Goal: Task Accomplishment & Management: Complete application form

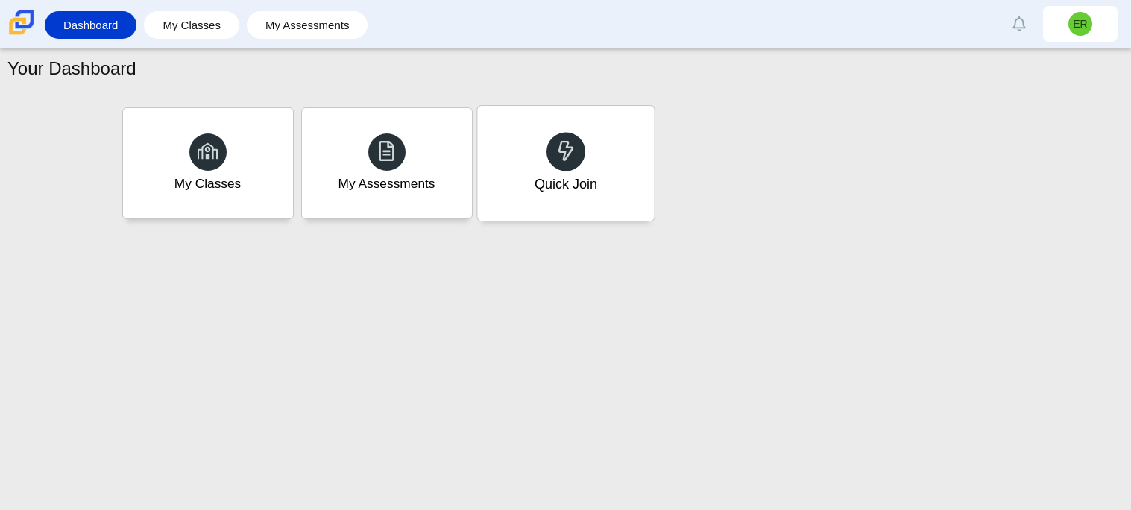
click at [612, 180] on div "Quick Join" at bounding box center [565, 163] width 177 height 115
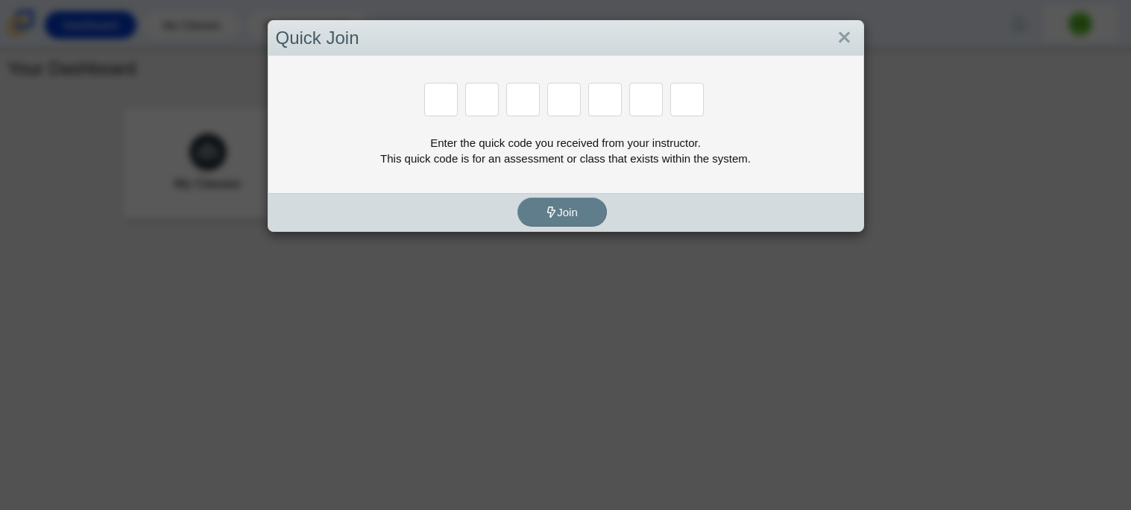
click at [637, 124] on div "Enter the quick code you received from your instructor. This quick code is for …" at bounding box center [565, 124] width 595 height 137
click at [656, 108] on input "Enter Access Code Digit 6" at bounding box center [646, 100] width 34 height 34
click at [660, 101] on input "Enter Access Code Digit 6" at bounding box center [646, 100] width 34 height 34
click at [546, 103] on div at bounding box center [566, 101] width 580 height 37
click at [548, 101] on input "Enter Access Code Digit 4" at bounding box center [564, 100] width 34 height 34
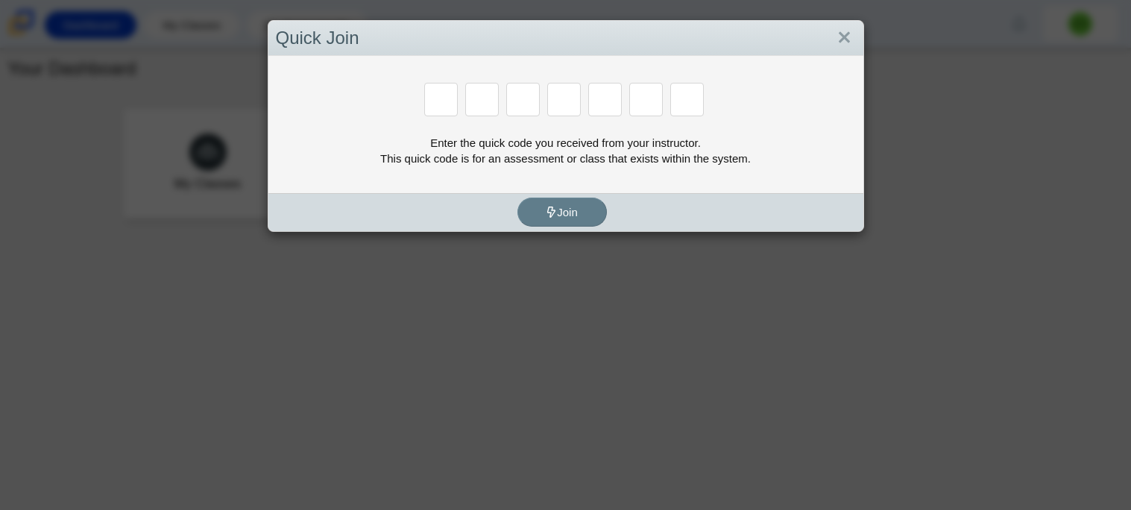
click at [441, 106] on input "Enter Access Code Digit 1" at bounding box center [441, 100] width 34 height 34
click at [840, 39] on link "Close" at bounding box center [844, 37] width 23 height 25
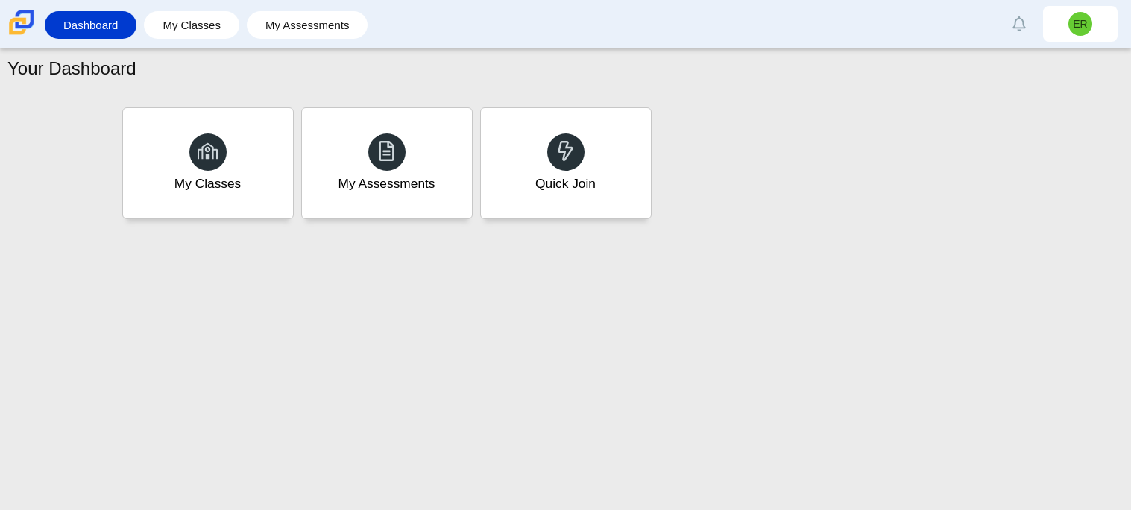
click at [863, 109] on div "My Classes My Assessments Quick Join" at bounding box center [566, 163] width 894 height 119
click at [609, 205] on div "Quick Join" at bounding box center [565, 163] width 177 height 115
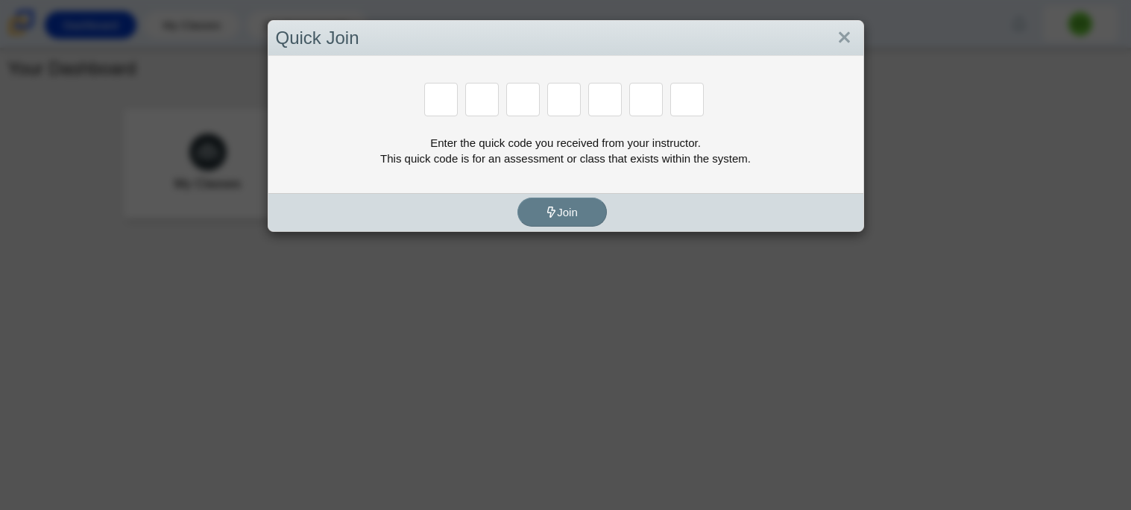
click at [450, 105] on input "Enter Access Code Digit 1" at bounding box center [441, 100] width 34 height 34
type input "b"
click at [491, 99] on input "Enter Access Code Digit 2" at bounding box center [482, 100] width 34 height 34
type input "m"
click at [493, 101] on input "m" at bounding box center [482, 100] width 34 height 34
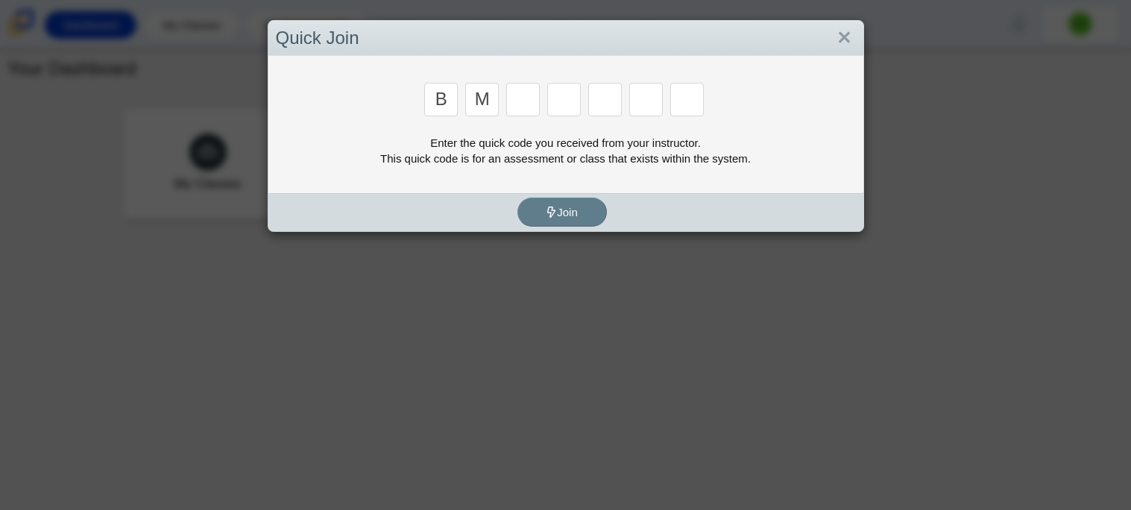
click at [511, 104] on input "Enter Access Code Digit 3" at bounding box center [523, 100] width 34 height 34
type input "3"
type input "5"
type input "g"
type input "b"
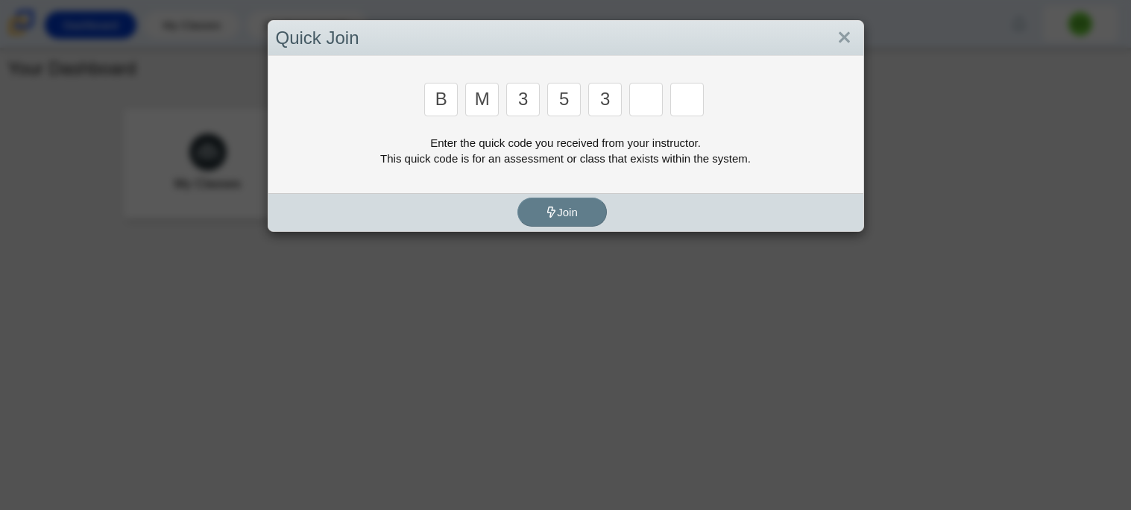
type input "3"
type input "g"
type input "b"
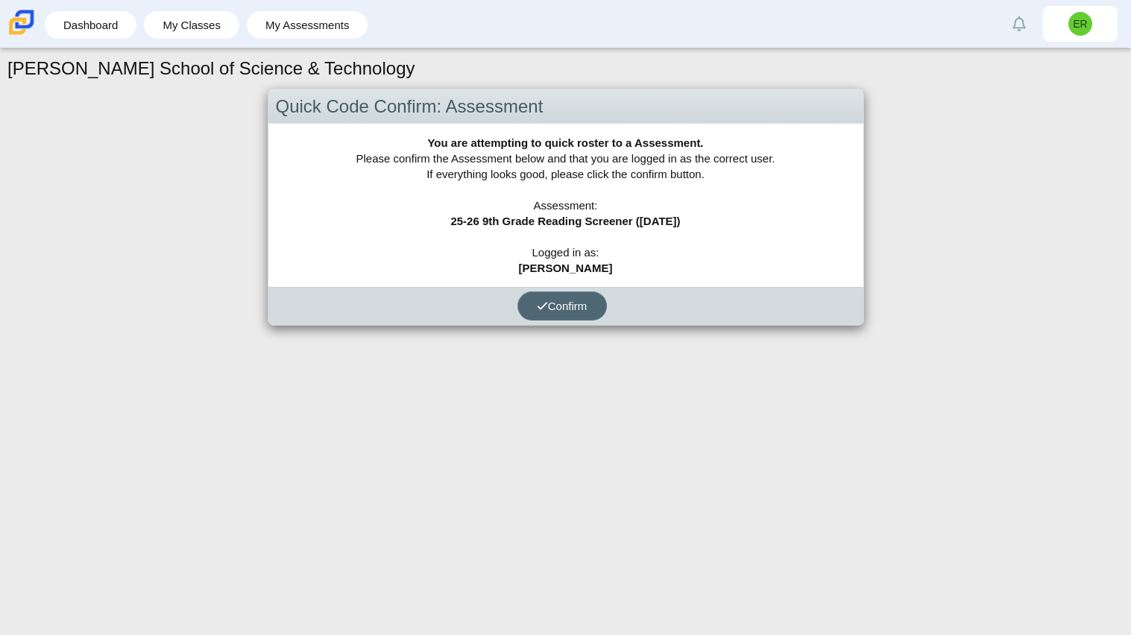
click at [596, 309] on button "Confirm" at bounding box center [561, 305] width 89 height 29
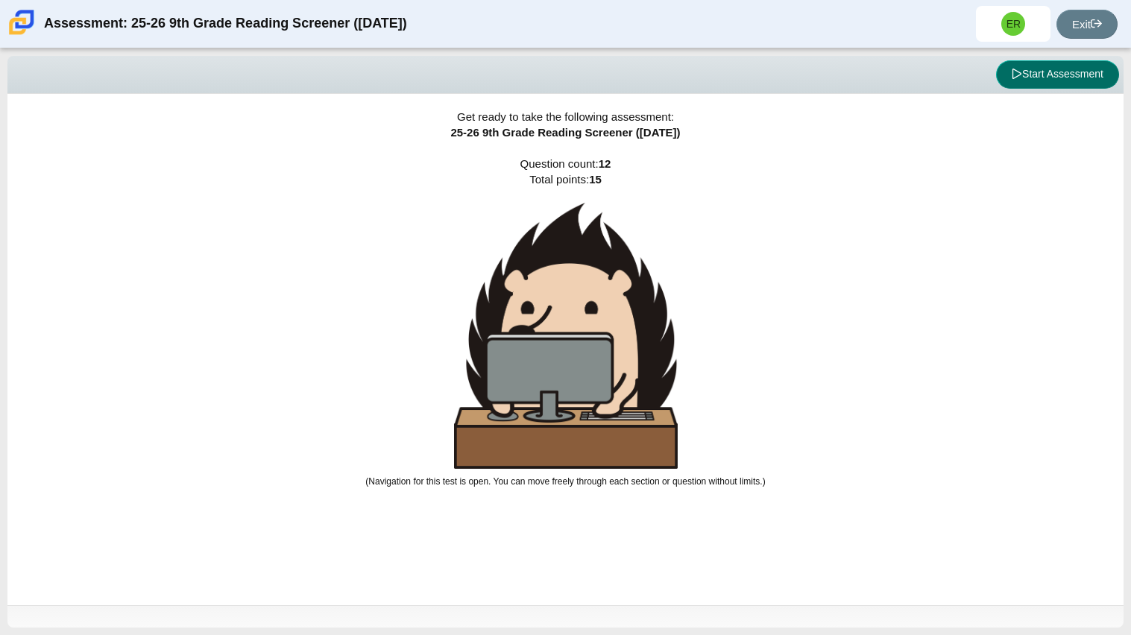
click at [1038, 83] on button "Start Assessment" at bounding box center [1057, 74] width 123 height 28
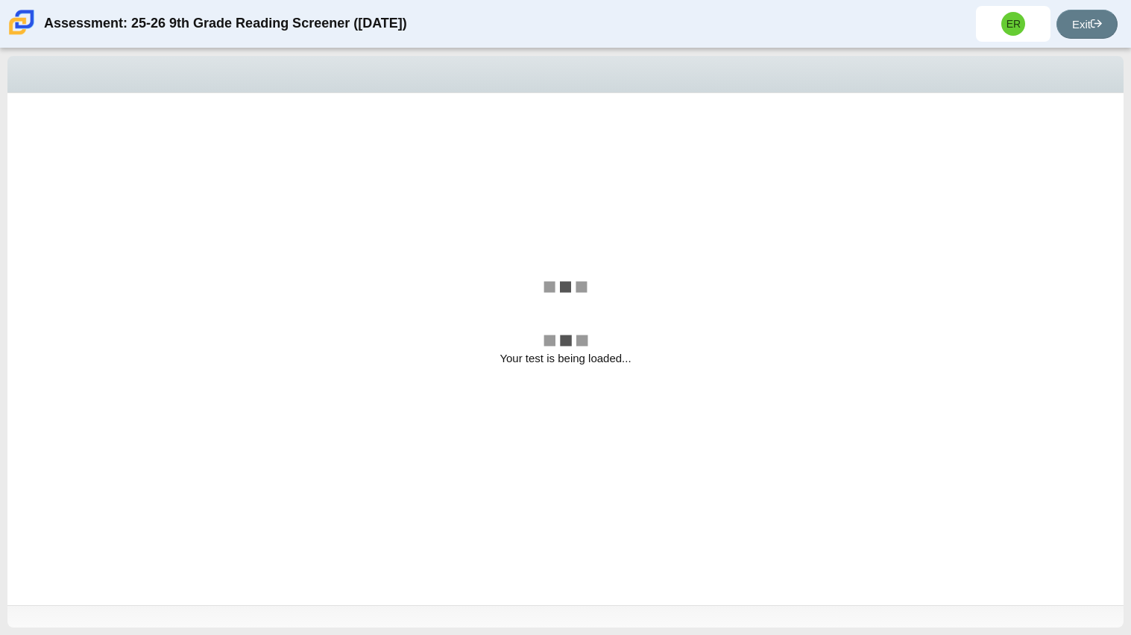
select select "ccc5b315-3c7c-471c-bf90-f22c8299c798"
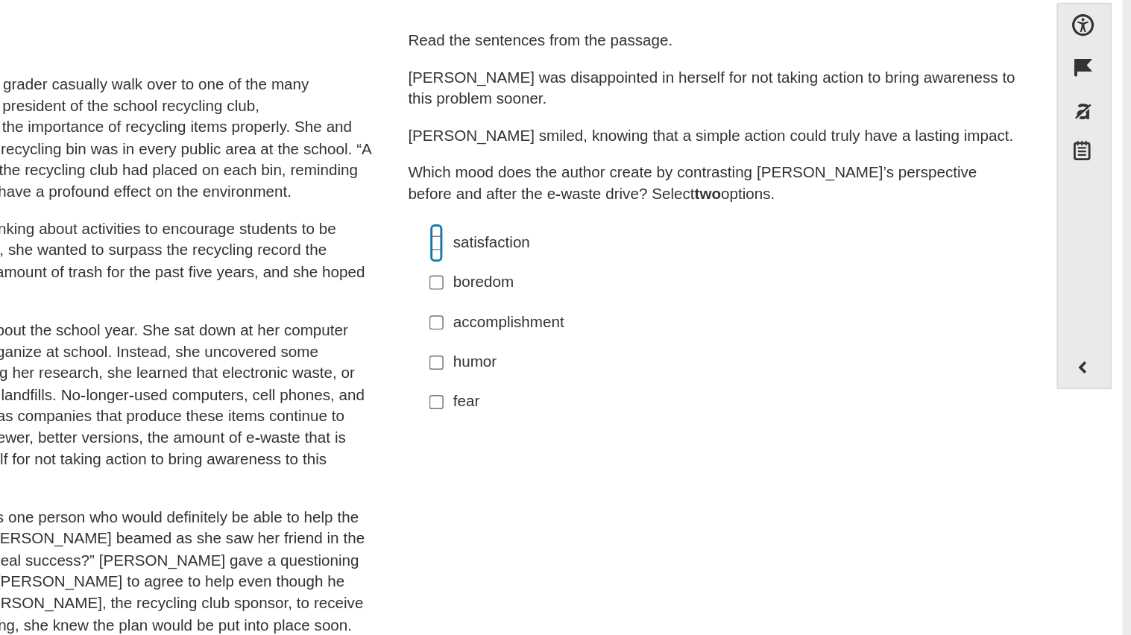
click at [652, 265] on input "satisfaction satisfaction" at bounding box center [657, 265] width 10 height 27
checkbox input "true"
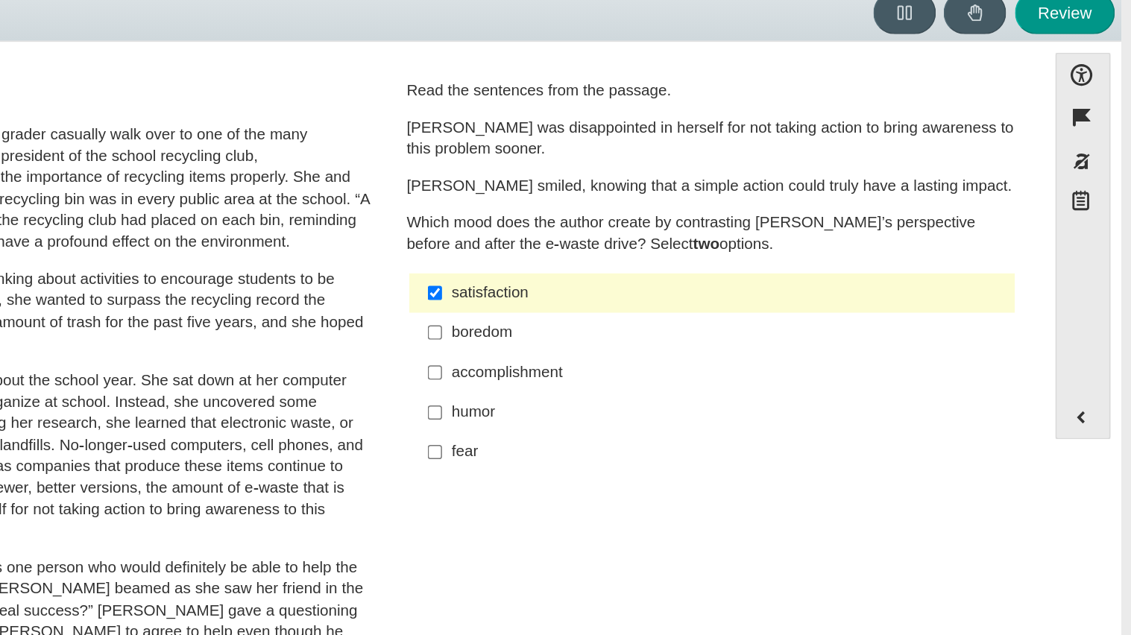
click at [661, 317] on label "accomplishment accomplishment" at bounding box center [846, 319] width 409 height 27
click at [661, 317] on input "accomplishment accomplishment" at bounding box center [657, 319] width 10 height 27
checkbox input "true"
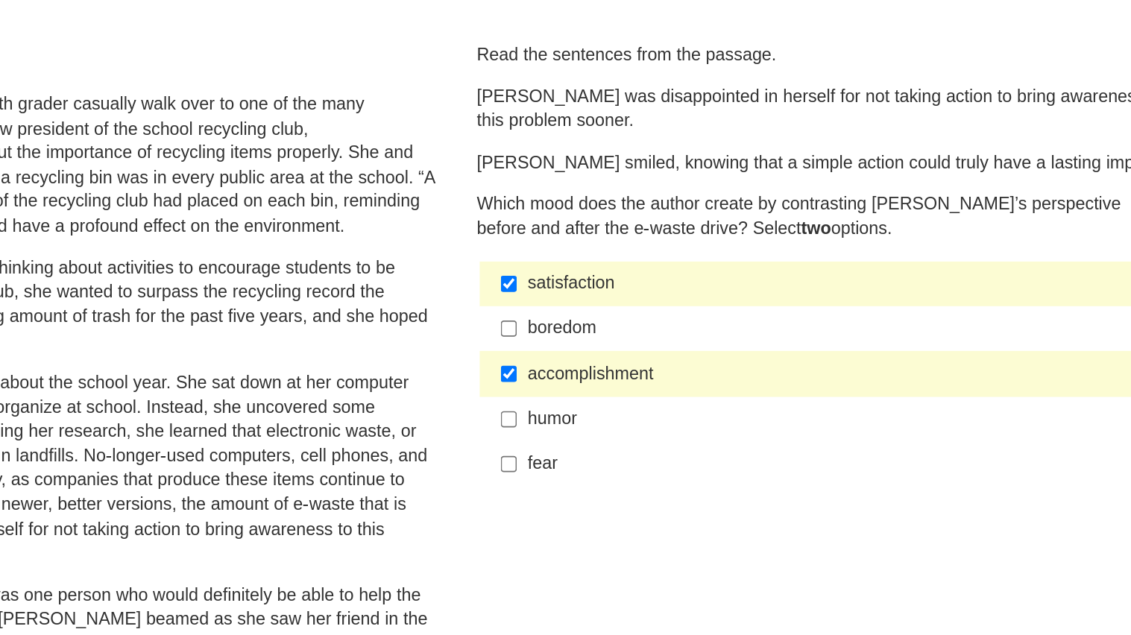
click at [669, 266] on div "satisfaction" at bounding box center [857, 265] width 376 height 15
click at [662, 266] on input "satisfaction satisfaction" at bounding box center [657, 265] width 10 height 27
checkbox input "false"
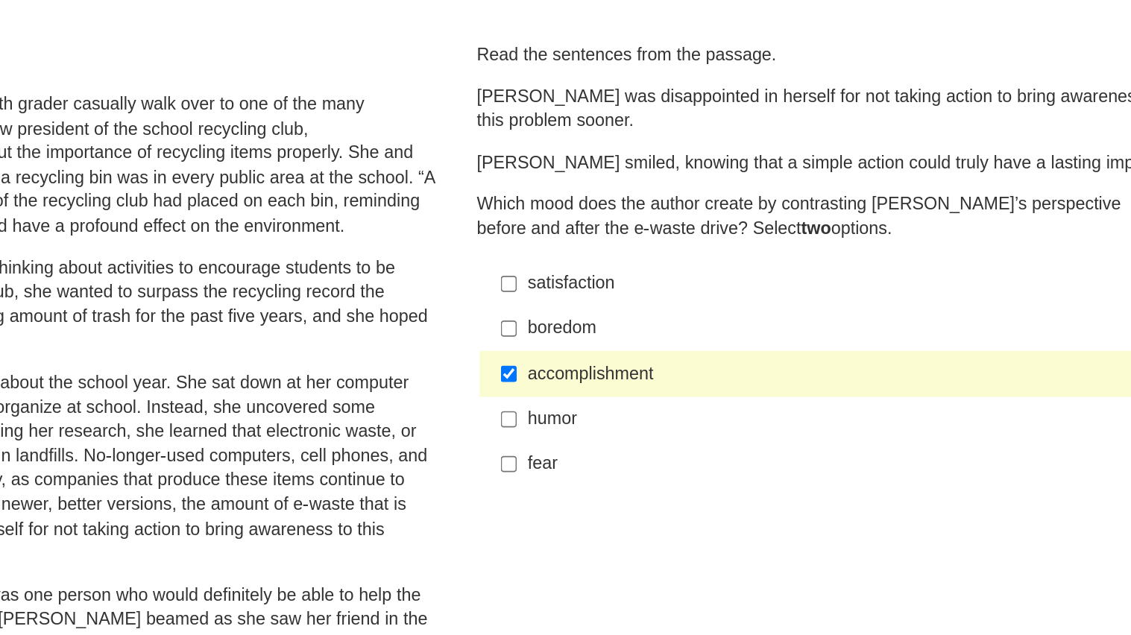
click at [663, 326] on label "accomplishment accomplishment" at bounding box center [846, 319] width 409 height 27
click at [662, 326] on input "accomplishment accomplishment" at bounding box center [657, 319] width 10 height 27
checkbox input "false"
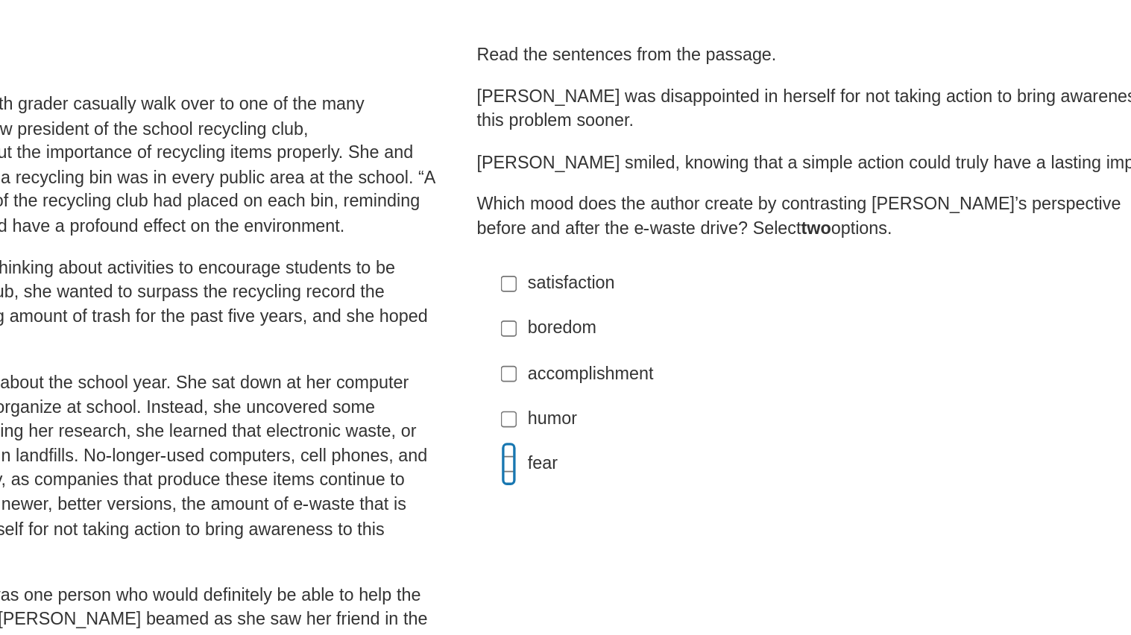
click at [652, 370] on input "fear fear" at bounding box center [657, 373] width 10 height 27
checkbox input "true"
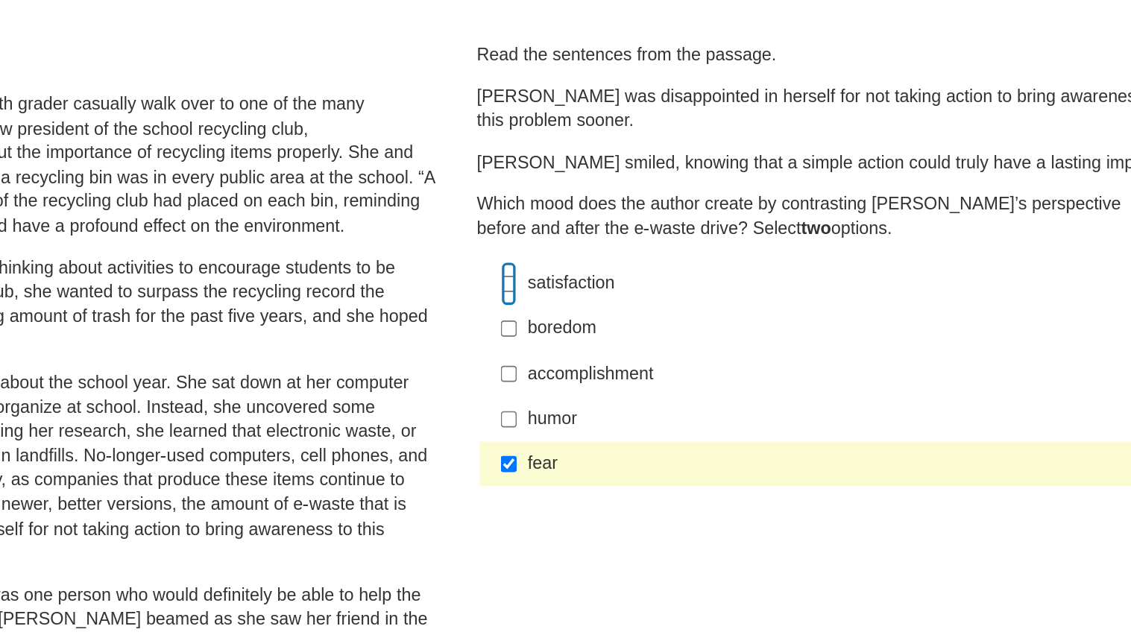
click at [656, 272] on input "satisfaction satisfaction" at bounding box center [657, 265] width 10 height 27
checkbox input "true"
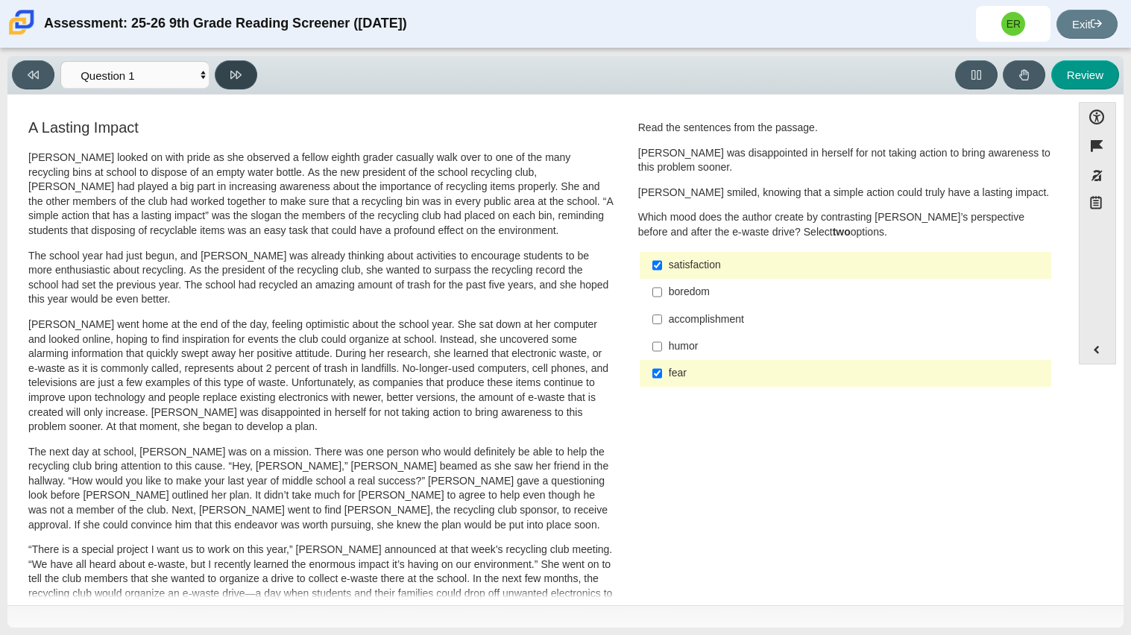
click at [244, 72] on button at bounding box center [236, 74] width 42 height 29
select select "0ff64528-ffd7-428d-b192-babfaadd44e8"
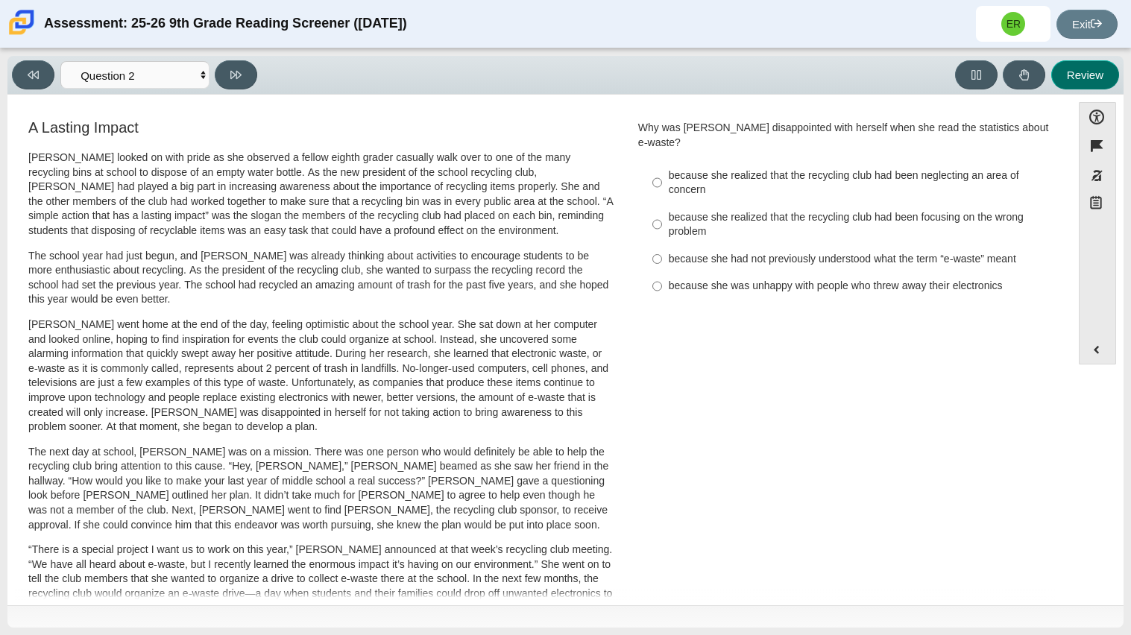
drag, startPoint x: 1072, startPoint y: 80, endPoint x: 815, endPoint y: 271, distance: 319.6
click at [815, 271] on div "Viewing Question 2 of 12 in Pacing Mode Questions Question 1 Question 2 Questio…" at bounding box center [565, 342] width 1116 height 572
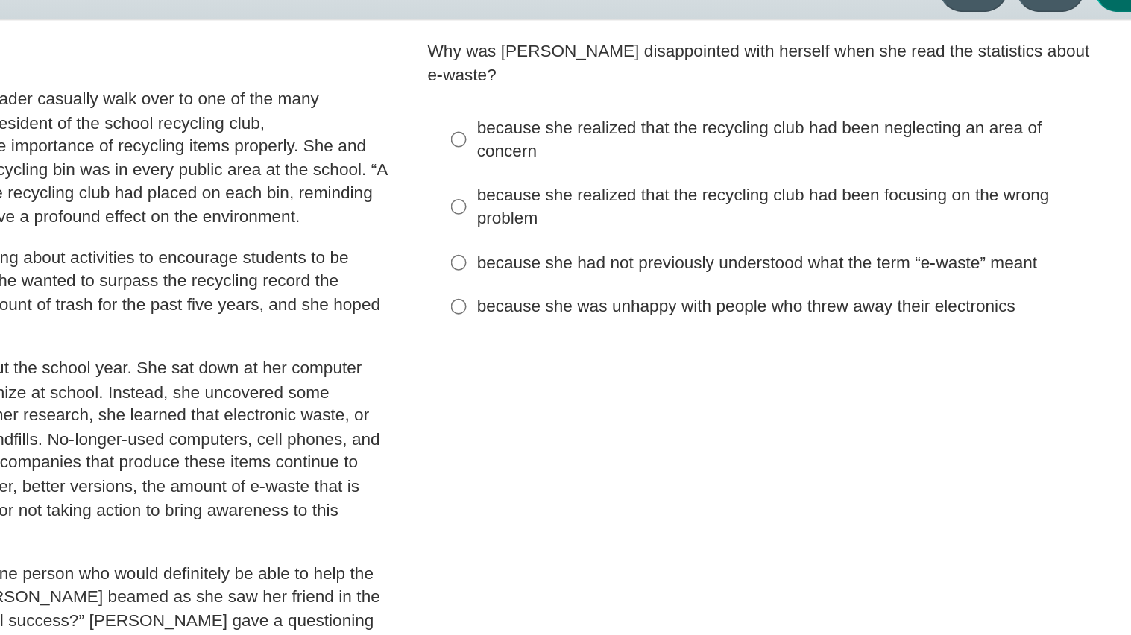
scroll to position [16, 0]
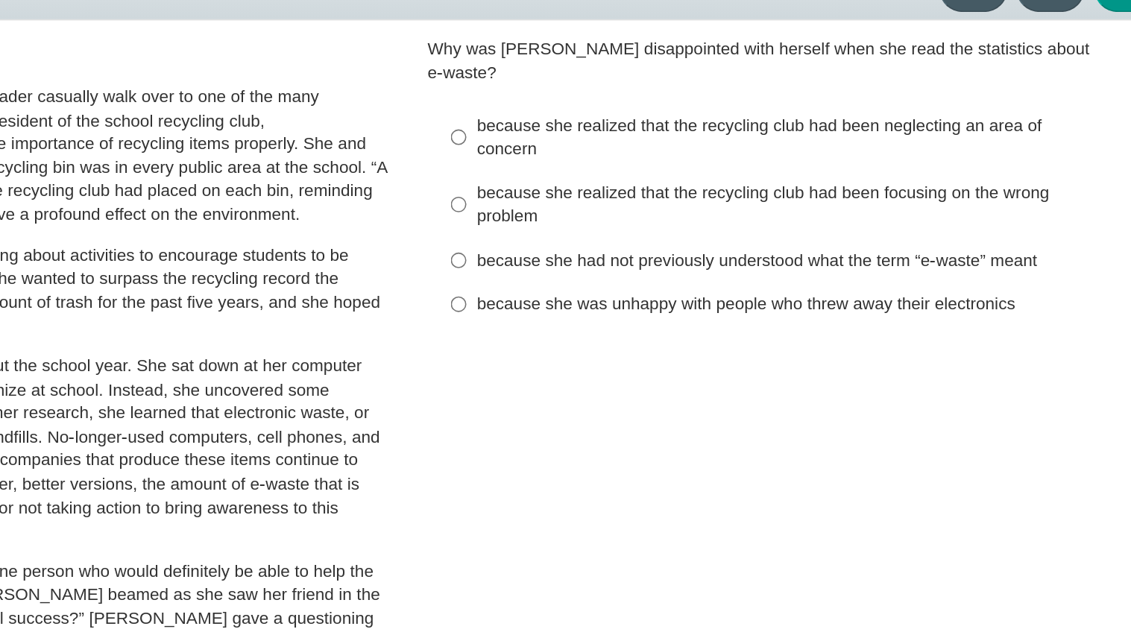
click at [788, 156] on div "because she realized that the recycling club had been neglecting an area of con…" at bounding box center [857, 167] width 376 height 29
click at [662, 156] on input "because she realized that the recycling club had been neglecting an area of con…" at bounding box center [657, 167] width 10 height 42
radio input "true"
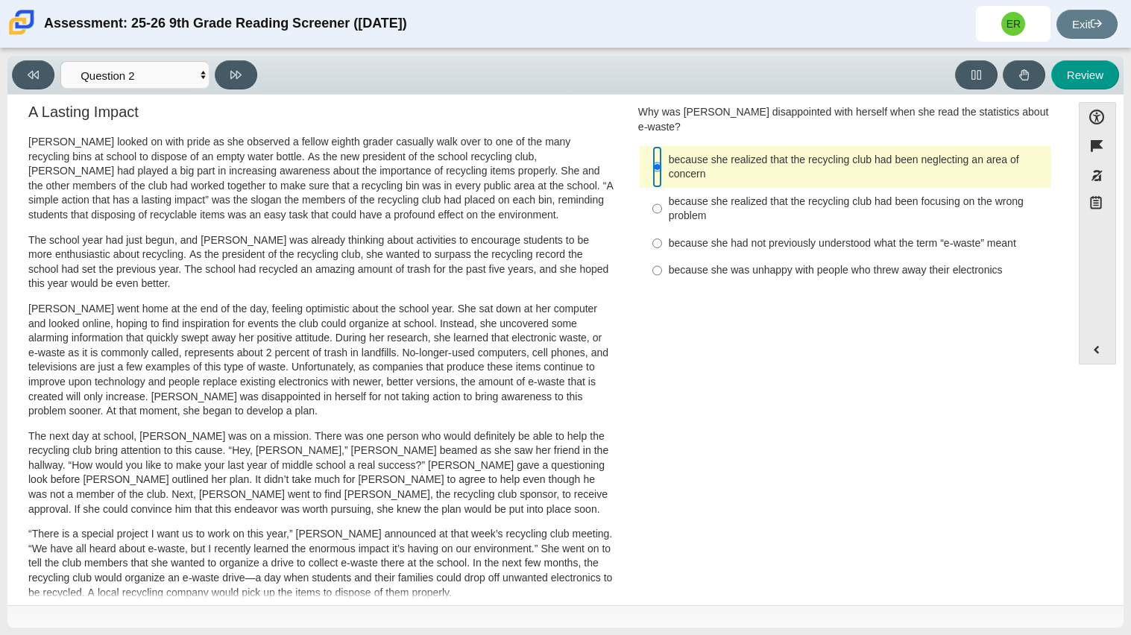
click at [656, 159] on input "because she realized that the recycling club had been neglecting an area of con…" at bounding box center [657, 167] width 10 height 42
click at [654, 154] on input "because she realized that the recycling club had been neglecting an area of con…" at bounding box center [657, 167] width 10 height 42
click at [16, 75] on button at bounding box center [33, 74] width 42 height 29
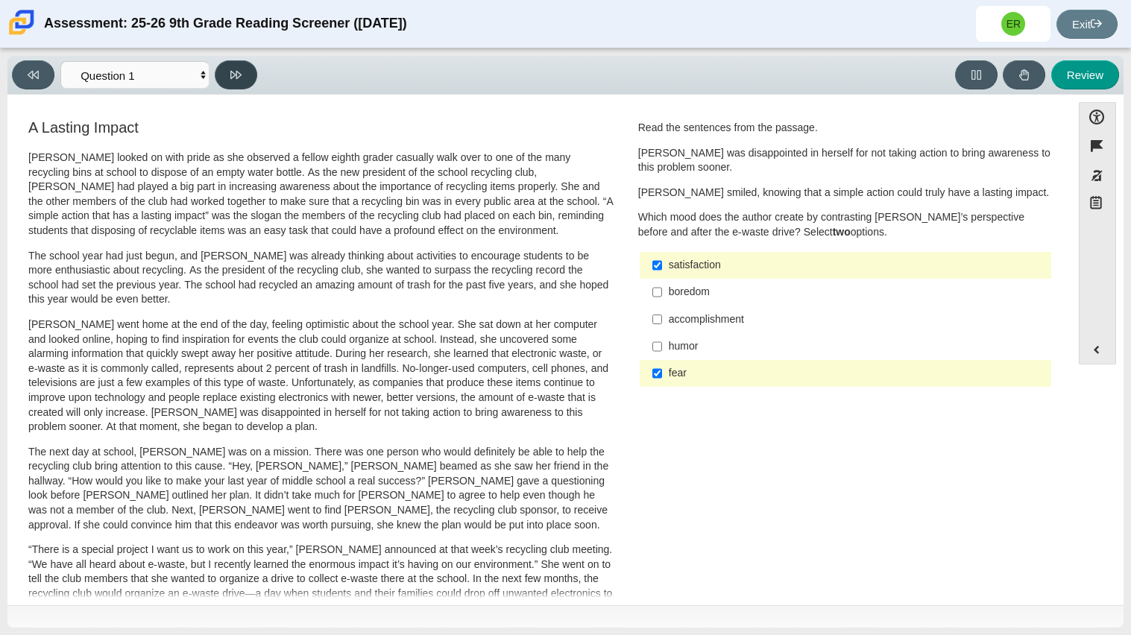
click at [243, 77] on button at bounding box center [236, 74] width 42 height 29
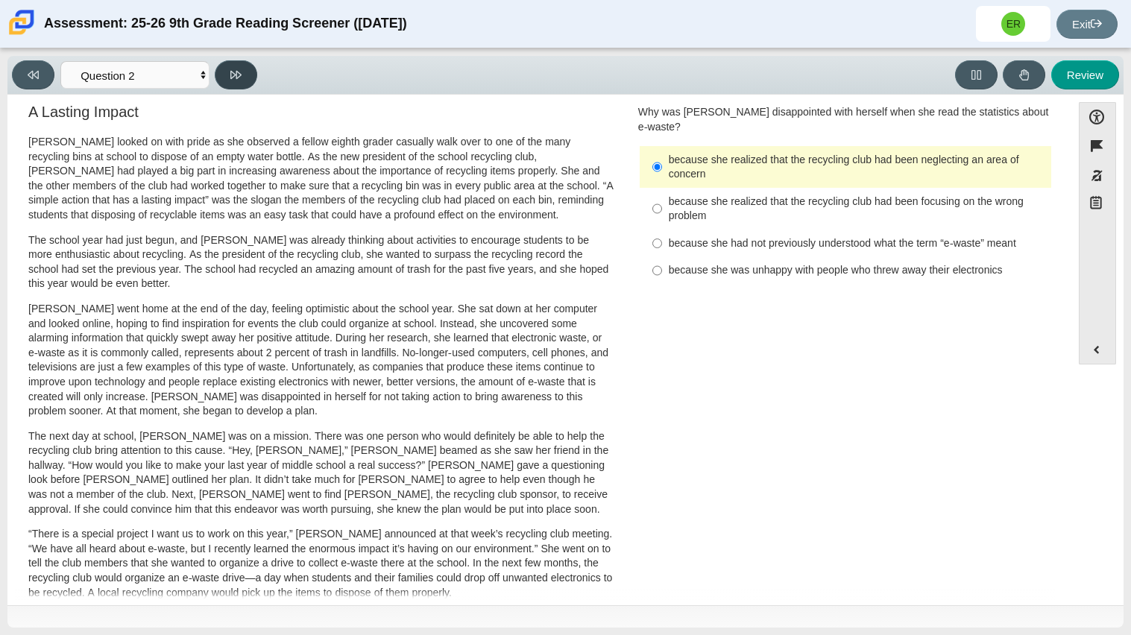
click at [243, 77] on button at bounding box center [236, 74] width 42 height 29
select select "7ce3d843-6974-4858-901c-1ff39630e843"
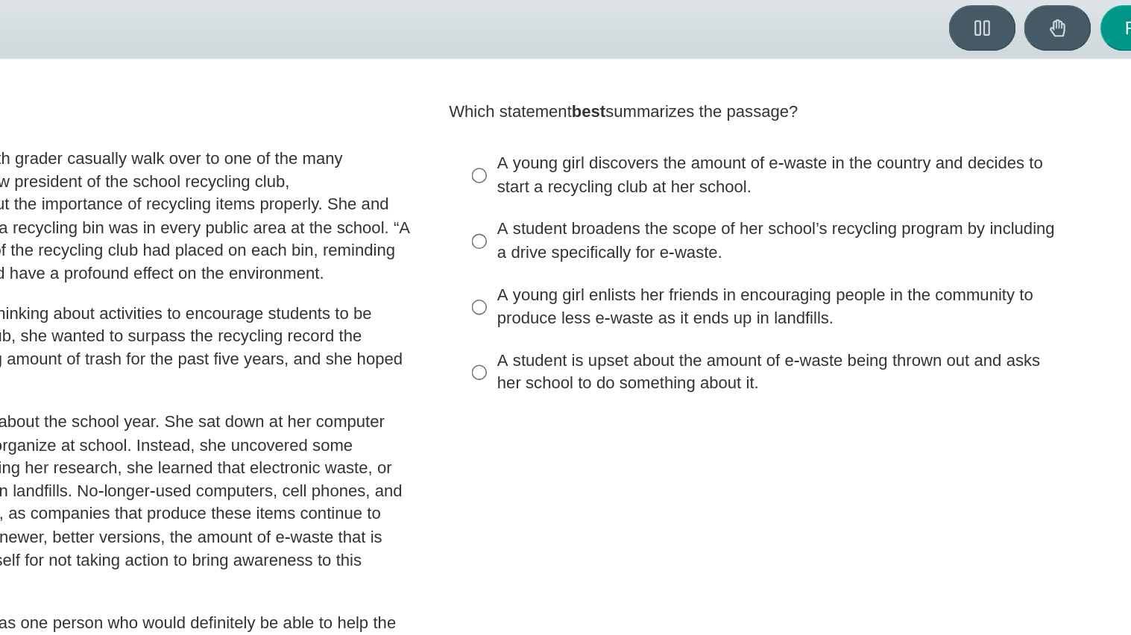
scroll to position [13, 0]
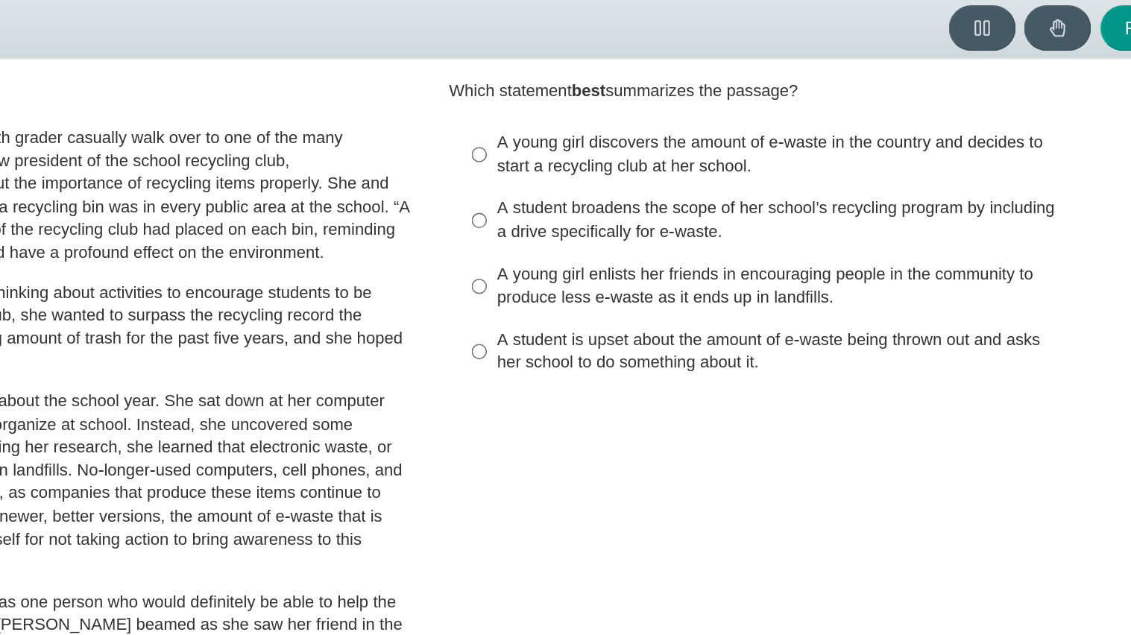
click at [815, 274] on div "A student is upset about the amount of e-waste being thrown out and asks her sc…" at bounding box center [857, 279] width 376 height 29
click at [662, 274] on input "A student is upset about the amount of e-waste being thrown out and asks her sc…" at bounding box center [657, 280] width 10 height 42
radio input "true"
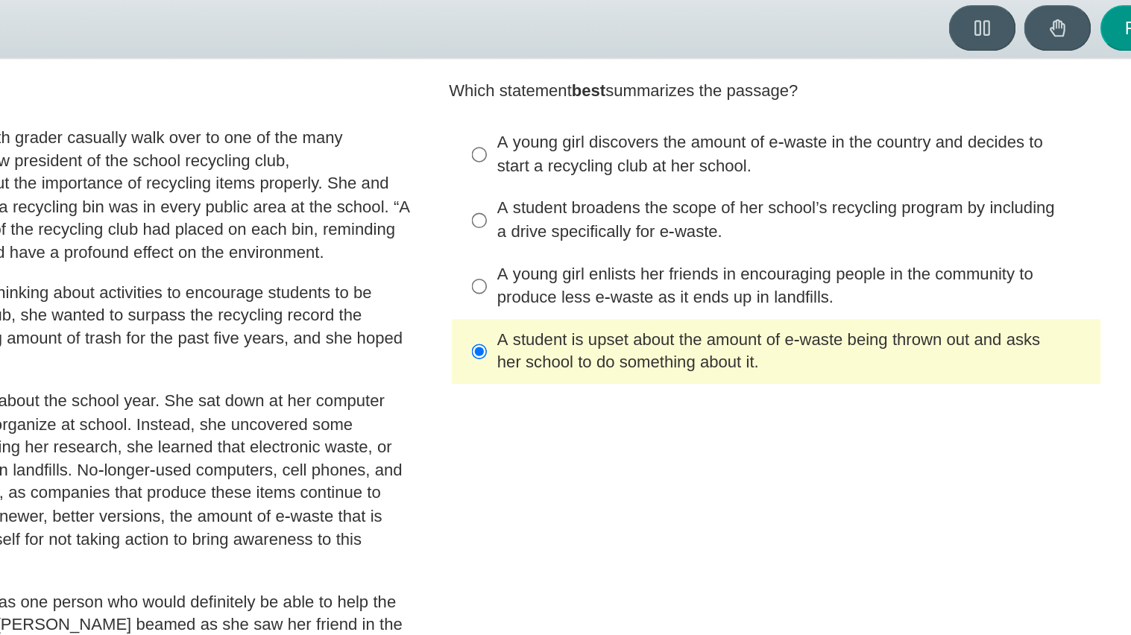
click at [924, 162] on div "A young girl discovers the amount of e-waste in the country and decides to star…" at bounding box center [857, 154] width 376 height 29
click at [662, 162] on input "A young girl discovers the amount of e-waste in the country and decides to star…" at bounding box center [657, 155] width 10 height 42
radio input "true"
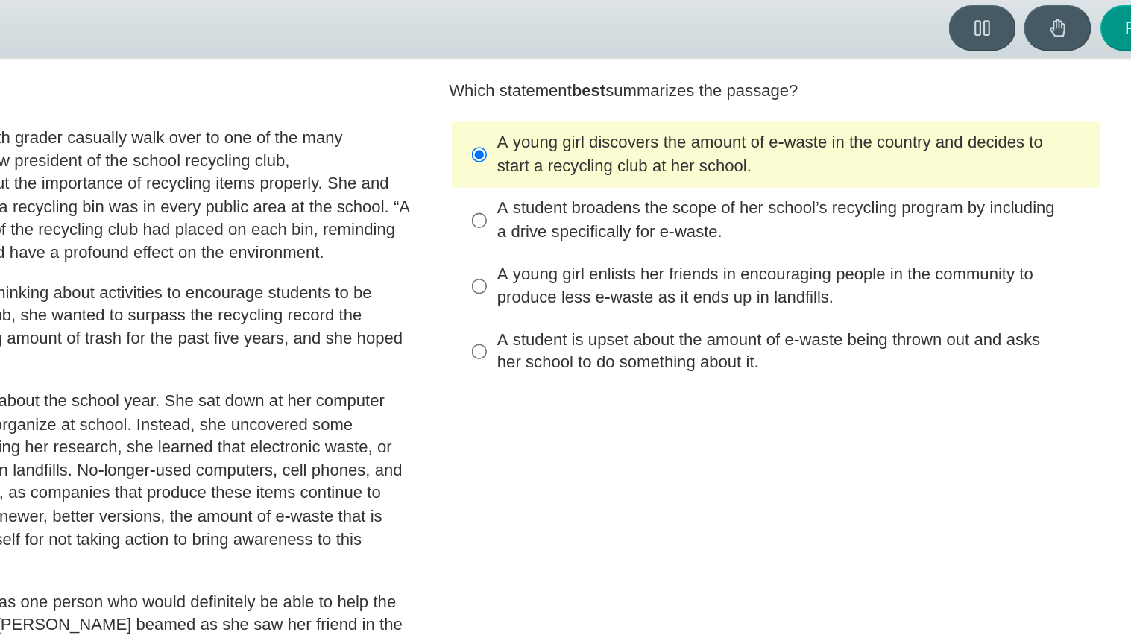
click at [887, 201] on div "A student broadens the scope of her school’s recycling program by including a d…" at bounding box center [857, 196] width 376 height 29
click at [662, 201] on input "A student broadens the scope of her school’s recycling program by including a d…" at bounding box center [657, 197] width 10 height 42
radio input "true"
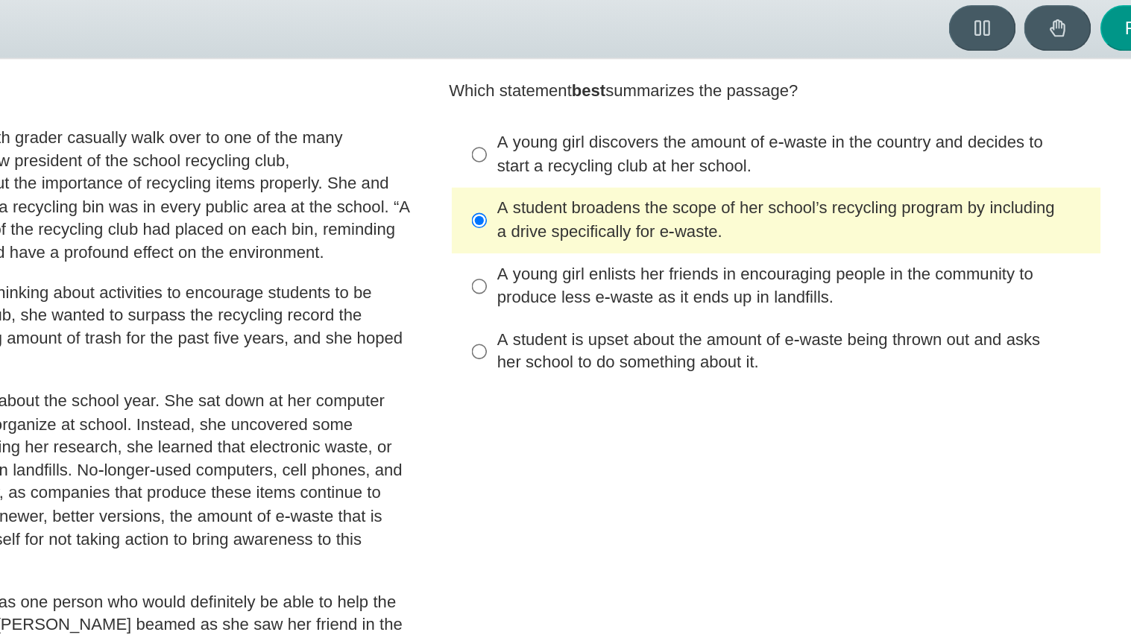
click at [845, 289] on div "A student is upset about the amount of e-waste being thrown out and asks her sc…" at bounding box center [857, 279] width 376 height 29
click at [662, 289] on input "A student is upset about the amount of e-waste being thrown out and asks her sc…" at bounding box center [657, 280] width 10 height 42
radio input "true"
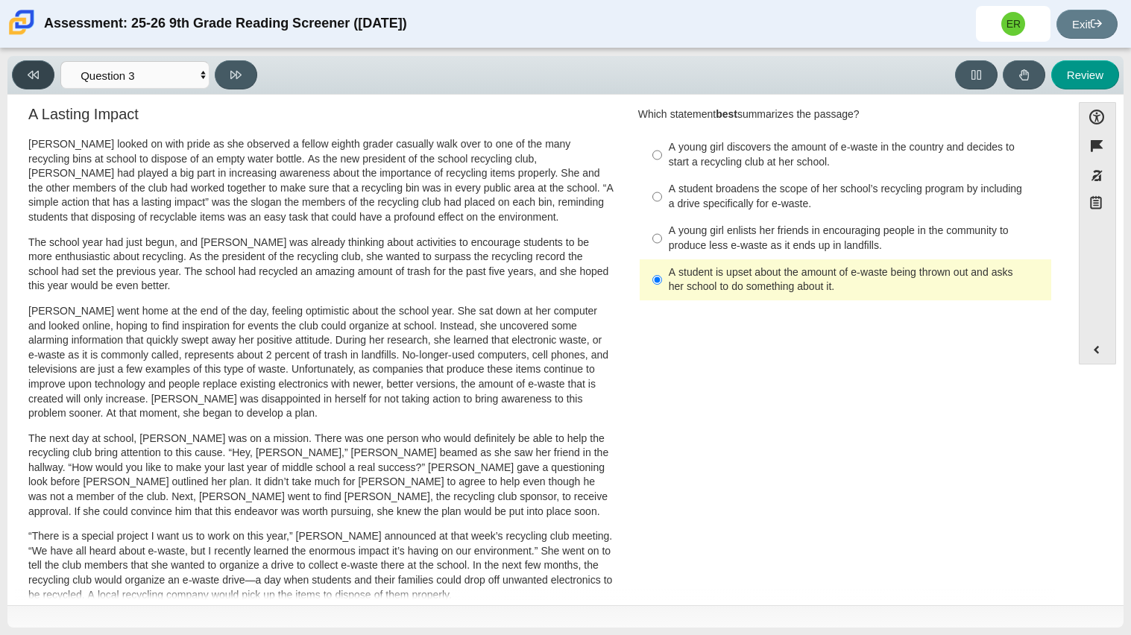
click at [38, 75] on icon at bounding box center [33, 75] width 11 height 8
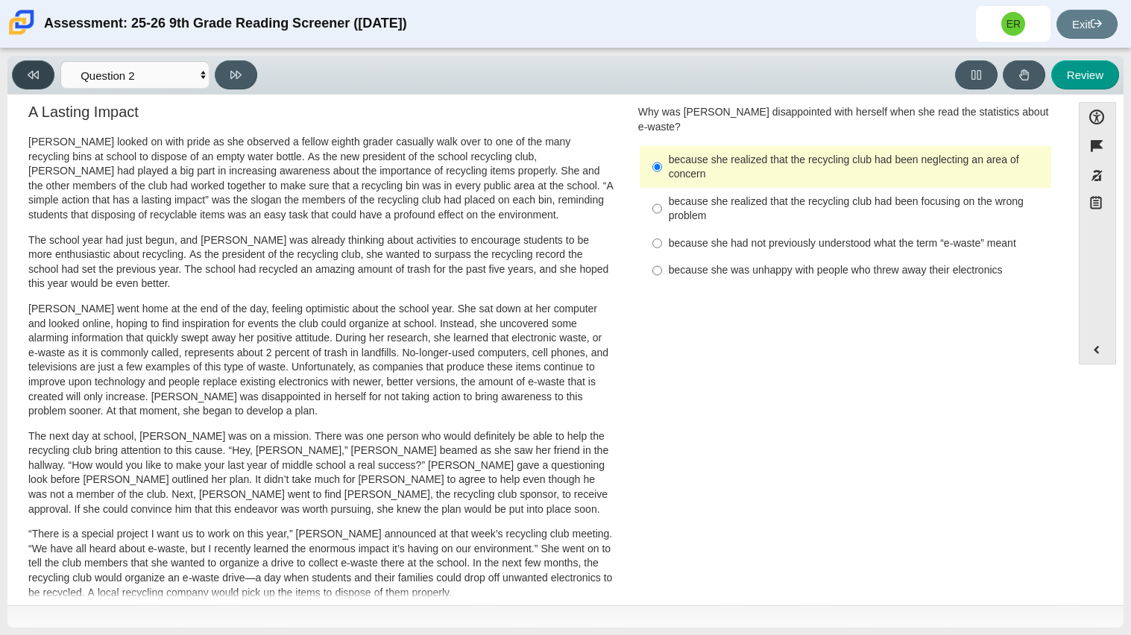
click at [38, 75] on icon at bounding box center [33, 75] width 11 height 8
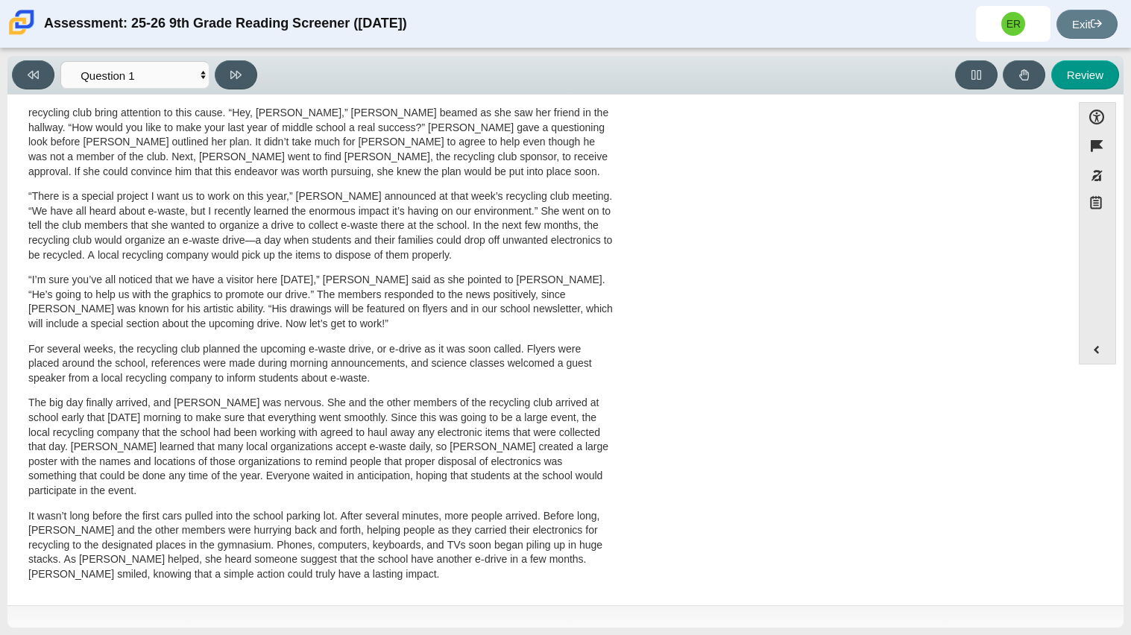
scroll to position [0, 0]
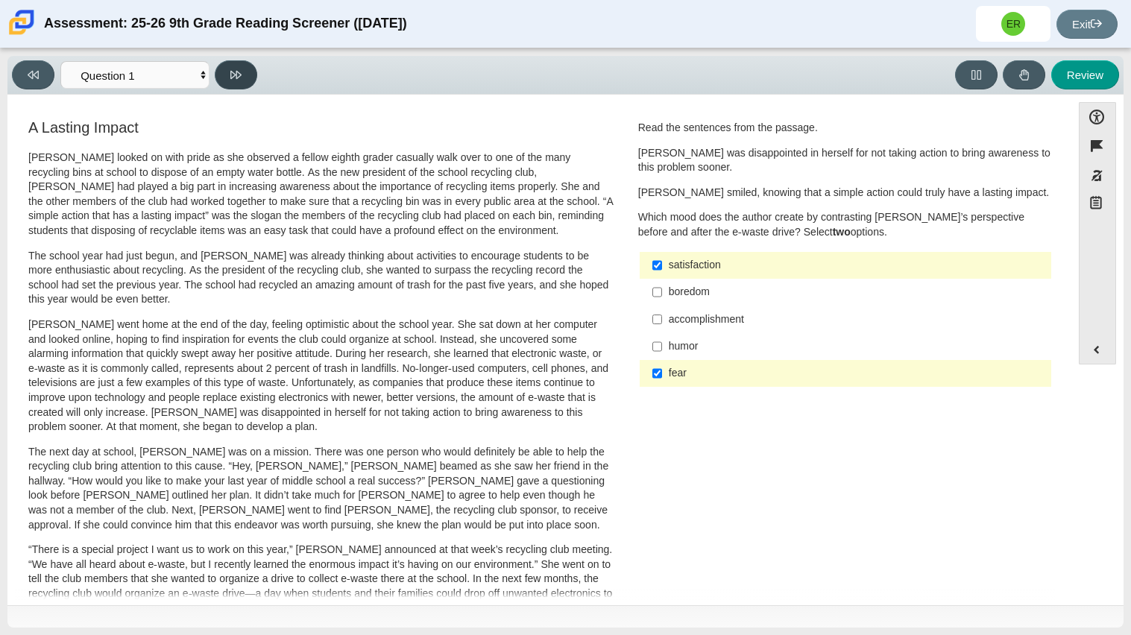
click at [235, 85] on button at bounding box center [236, 74] width 42 height 29
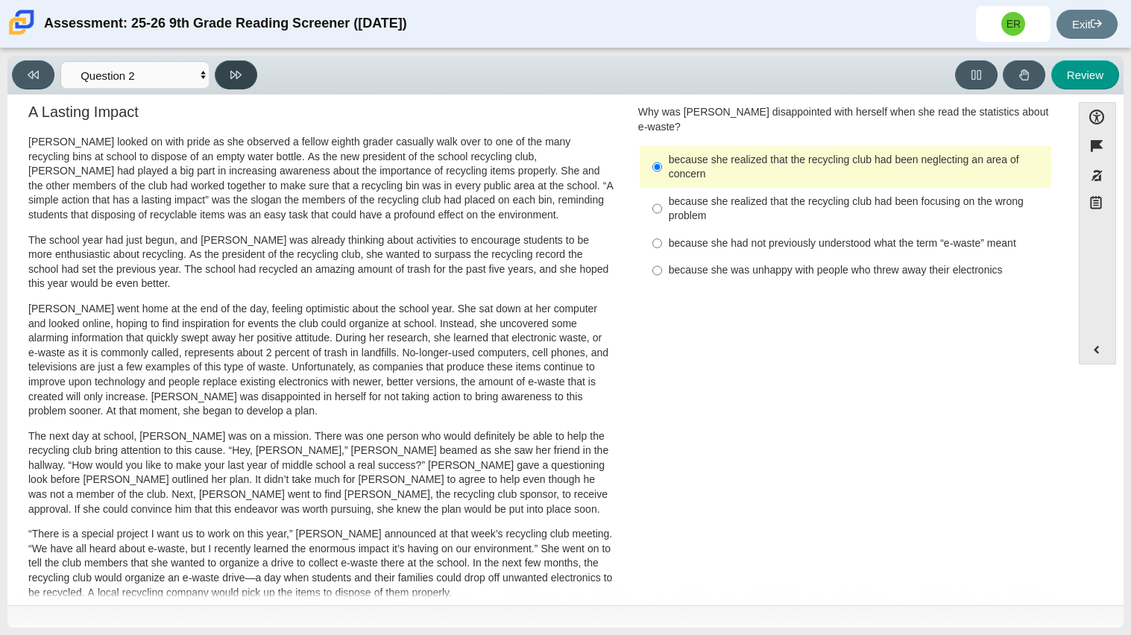
click at [235, 85] on button at bounding box center [236, 74] width 42 height 29
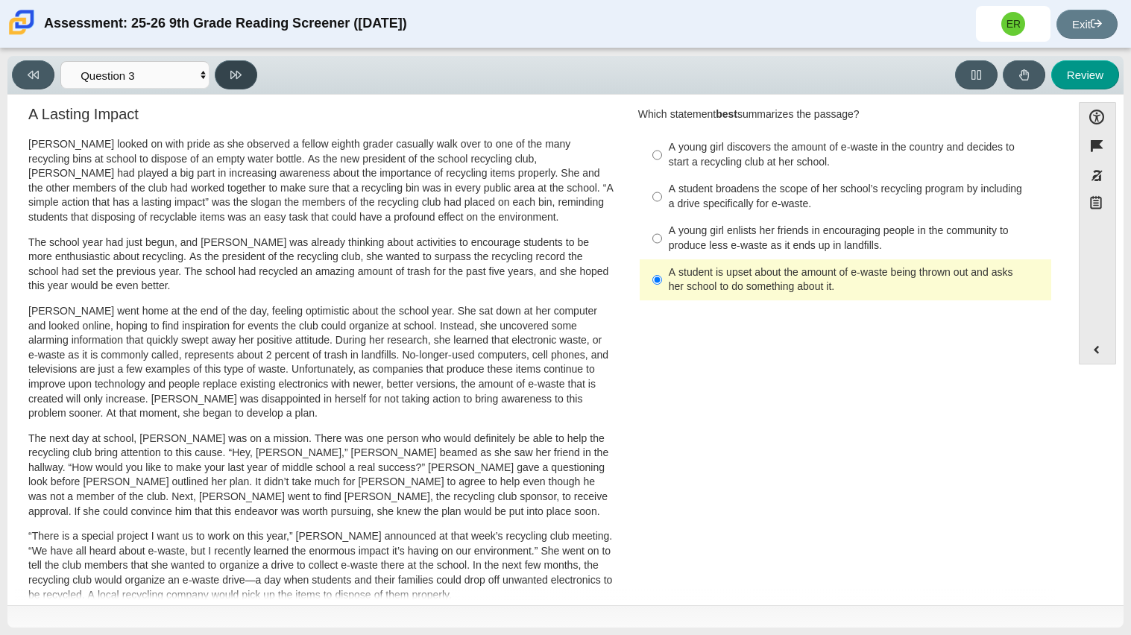
click at [235, 85] on button at bounding box center [236, 74] width 42 height 29
select select "ca9ea0f1-49c5-4bd1-83b0-472c18652b42"
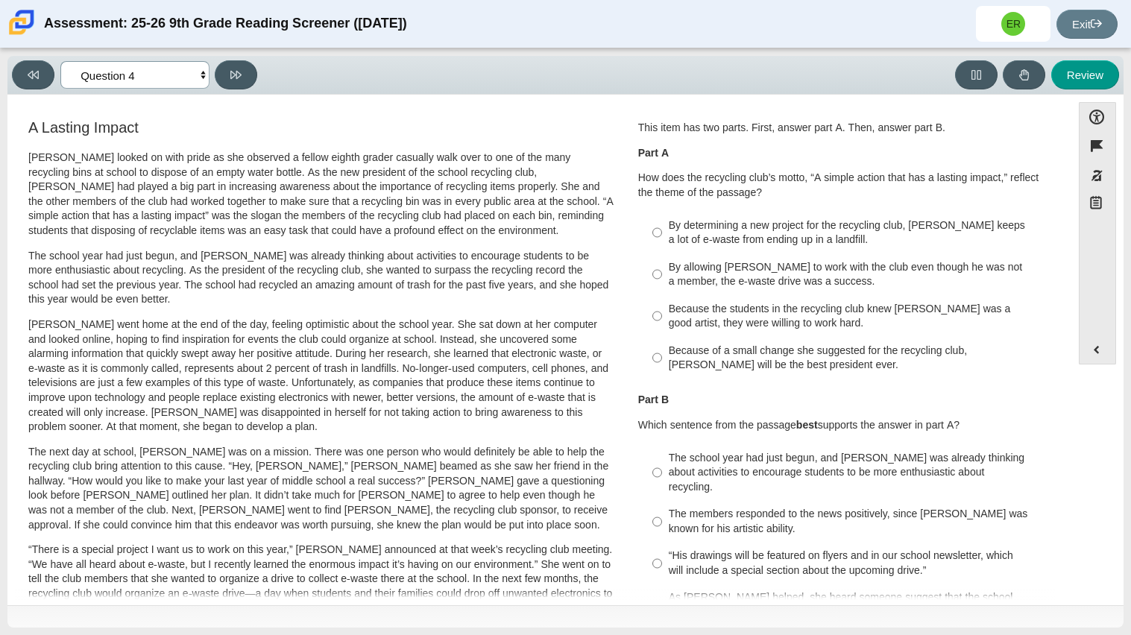
click at [203, 75] on select "Questions Question 1 Question 2 Question 3 Question 4 Question 5 Question 6 Que…" at bounding box center [134, 75] width 149 height 28
click at [467, 157] on p "Scarlett looked on with pride as she observed a fellow eighth grader casually w…" at bounding box center [320, 195] width 585 height 88
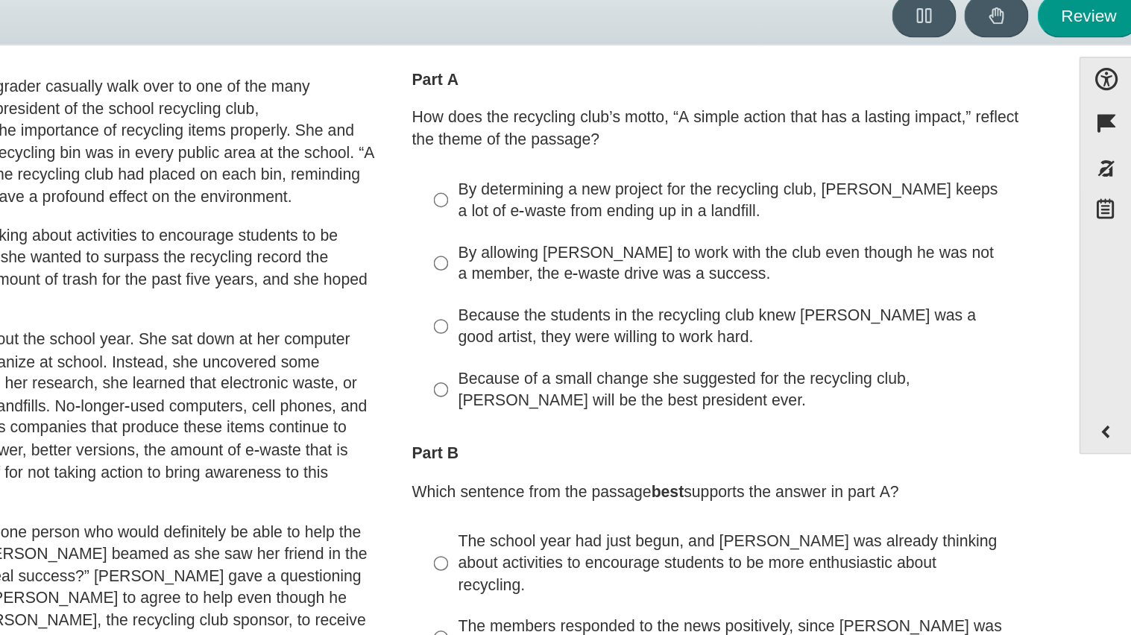
scroll to position [38, 0]
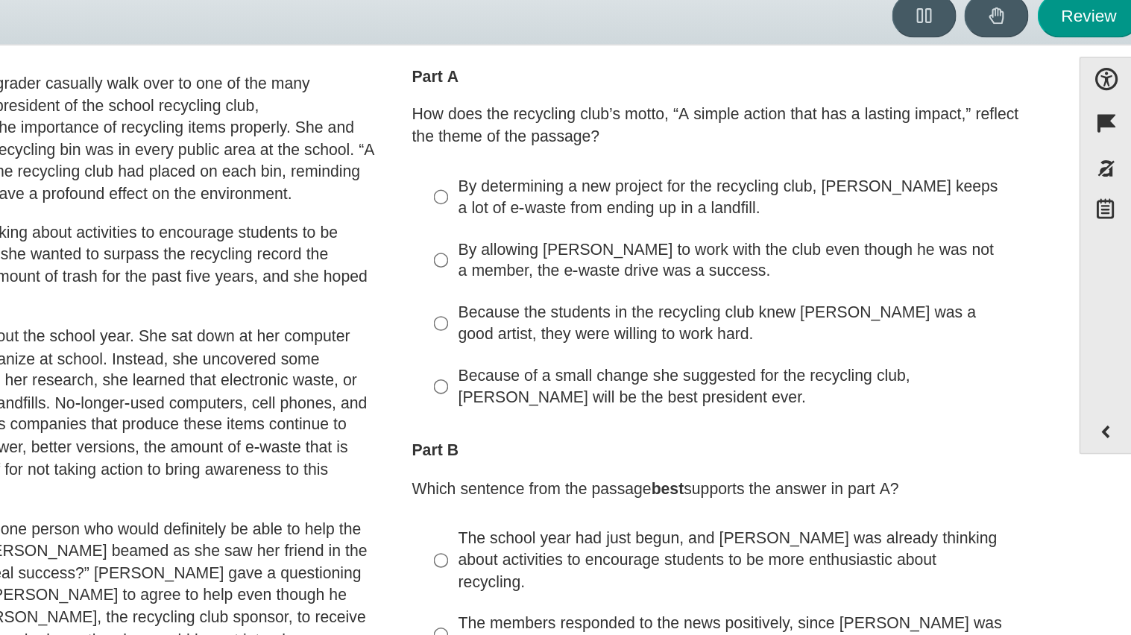
click at [922, 326] on div "Because of a small change she suggested for the recycling club, Scarlett will b…" at bounding box center [857, 320] width 376 height 29
click at [662, 326] on input "Because of a small change she suggested for the recycling club, Scarlett will b…" at bounding box center [657, 320] width 10 height 42
radio input "true"
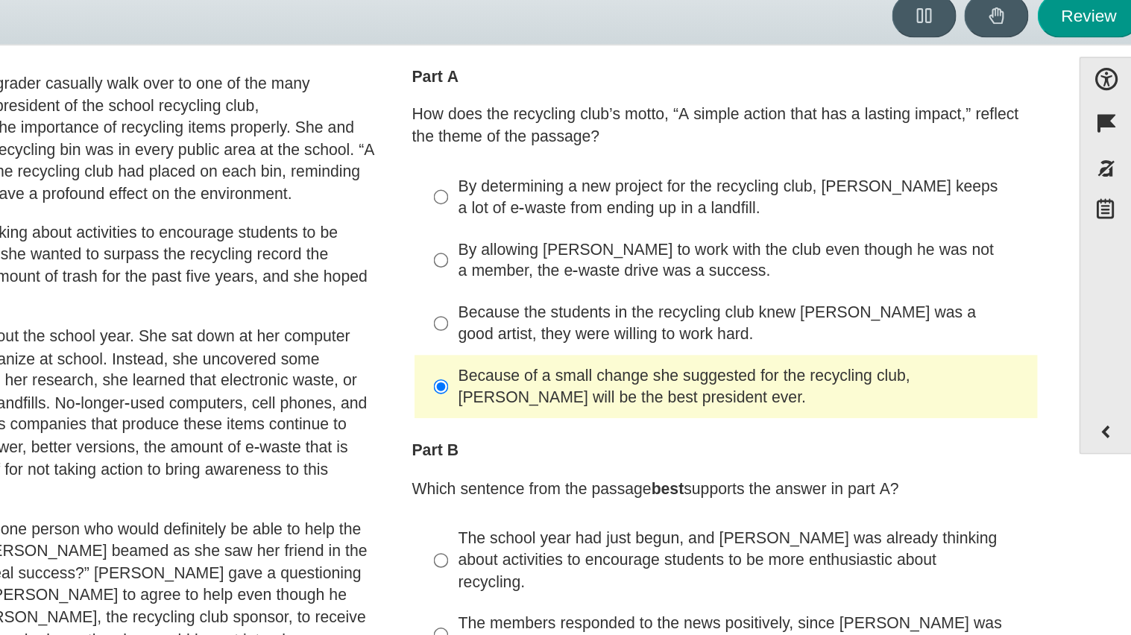
click at [909, 203] on div "By determining a new project for the recycling club, Scarlett keeps a lot of e-…" at bounding box center [857, 194] width 376 height 29
click at [662, 203] on input "By determining a new project for the recycling club, Scarlett keeps a lot of e-…" at bounding box center [657, 195] width 10 height 42
radio input "true"
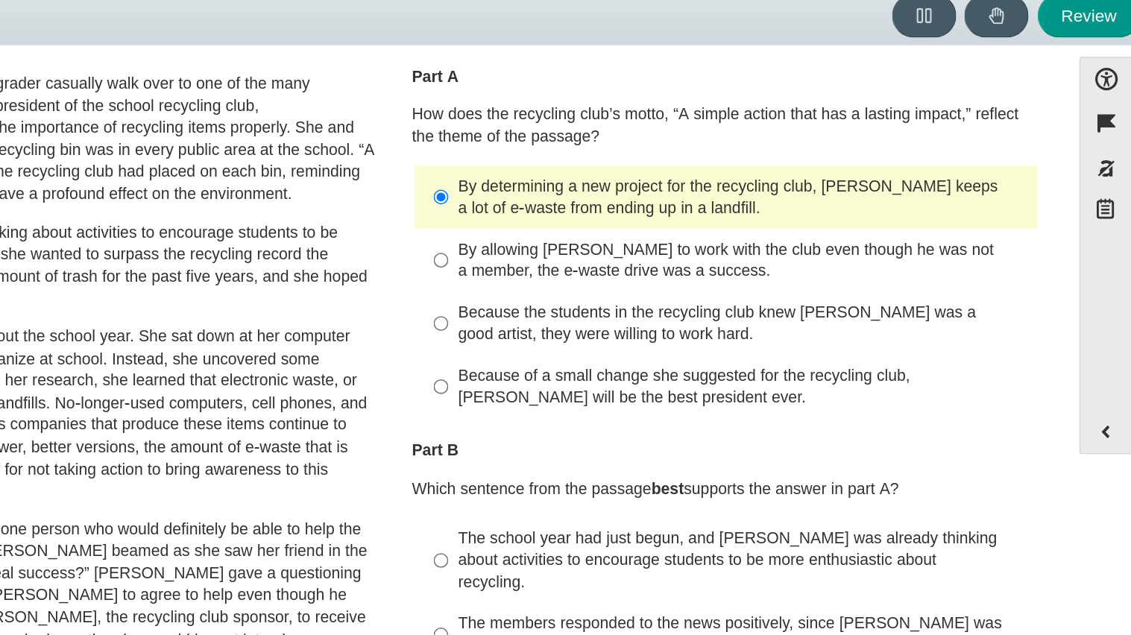
click at [853, 280] on div "Because the students in the recycling club knew Juan Carlos was a good artist, …" at bounding box center [857, 278] width 376 height 29
click at [662, 280] on input "Because the students in the recycling club knew Juan Carlos was a good artist, …" at bounding box center [657, 278] width 10 height 42
radio input "true"
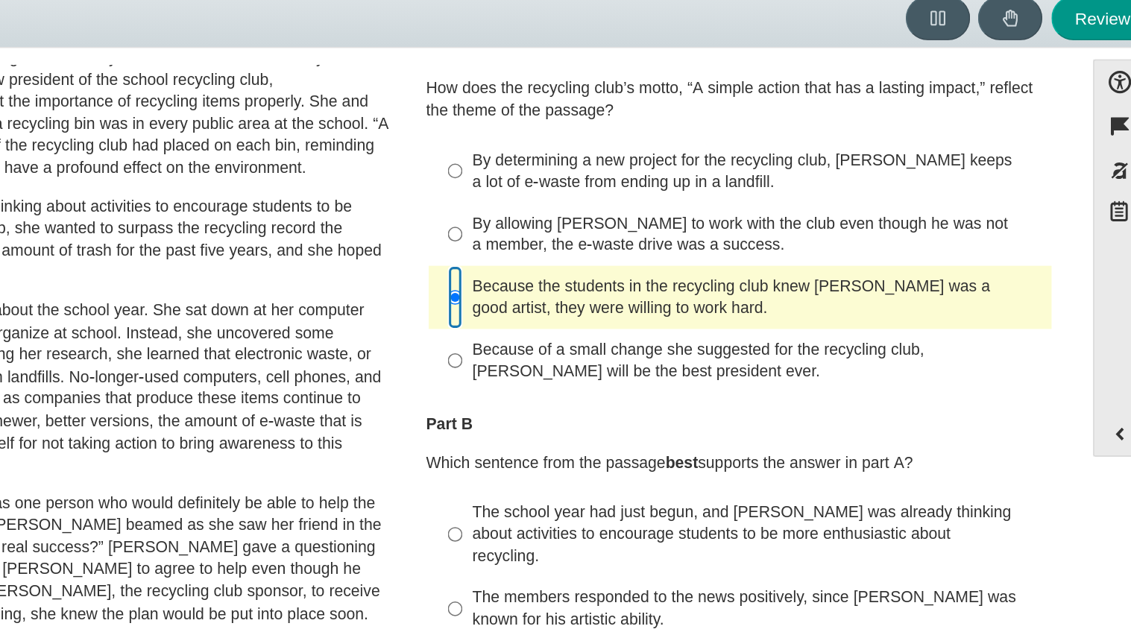
scroll to position [0, 0]
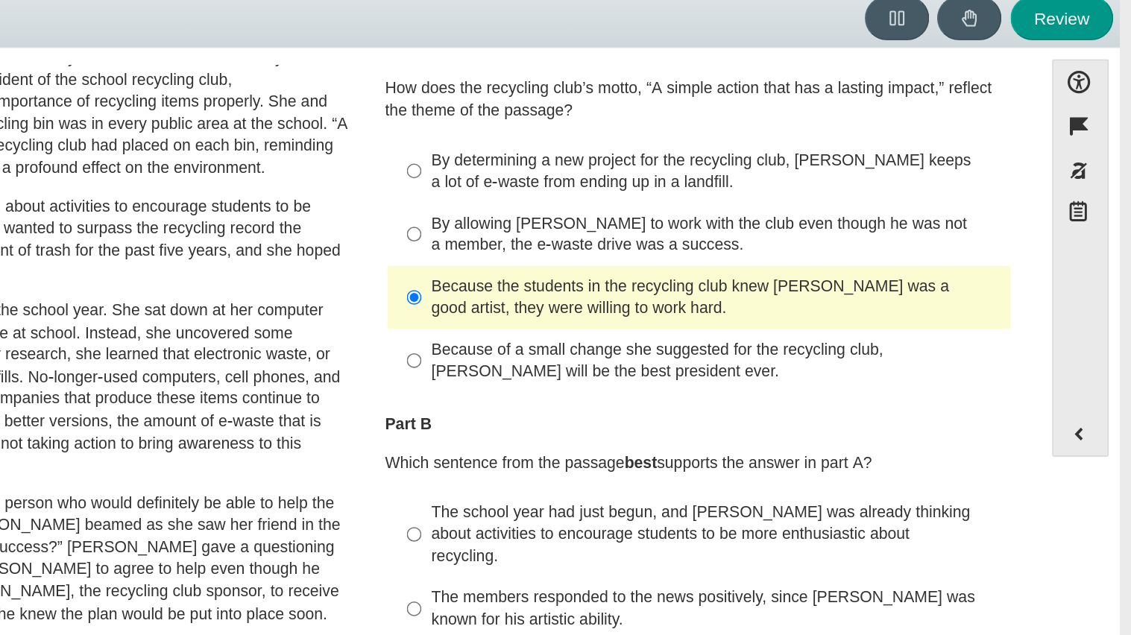
click at [837, 223] on div "By allowing Juan Carlos to work with the club even though he was not a member, …" at bounding box center [857, 217] width 376 height 29
click at [662, 223] on input "By allowing Juan Carlos to work with the club even though he was not a member, …" at bounding box center [657, 218] width 10 height 42
radio input "true"
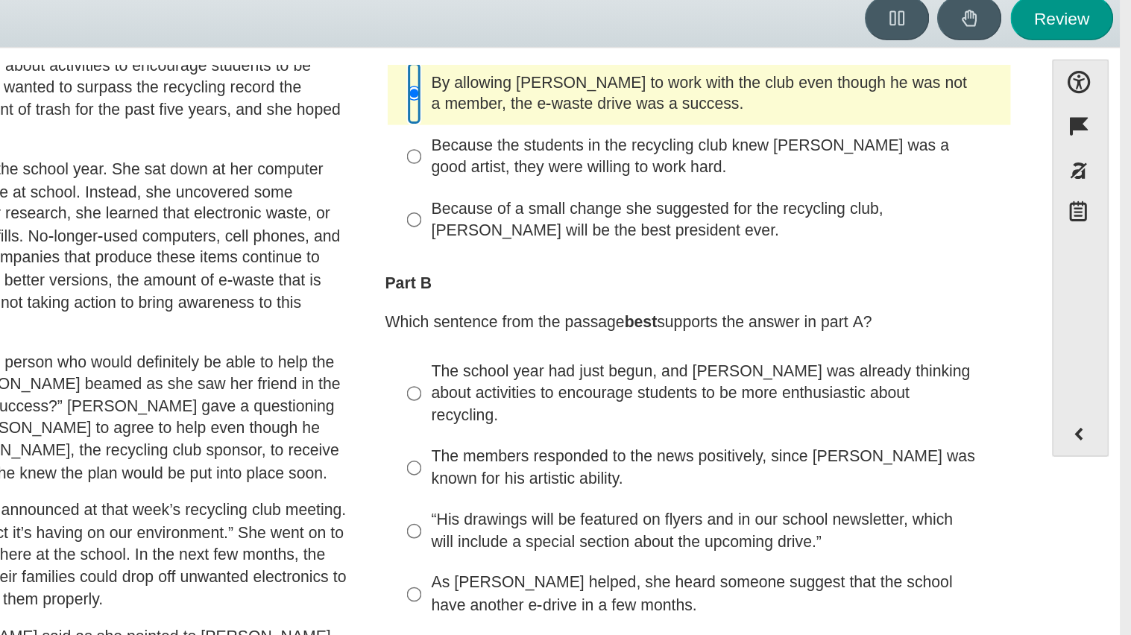
scroll to position [152, 0]
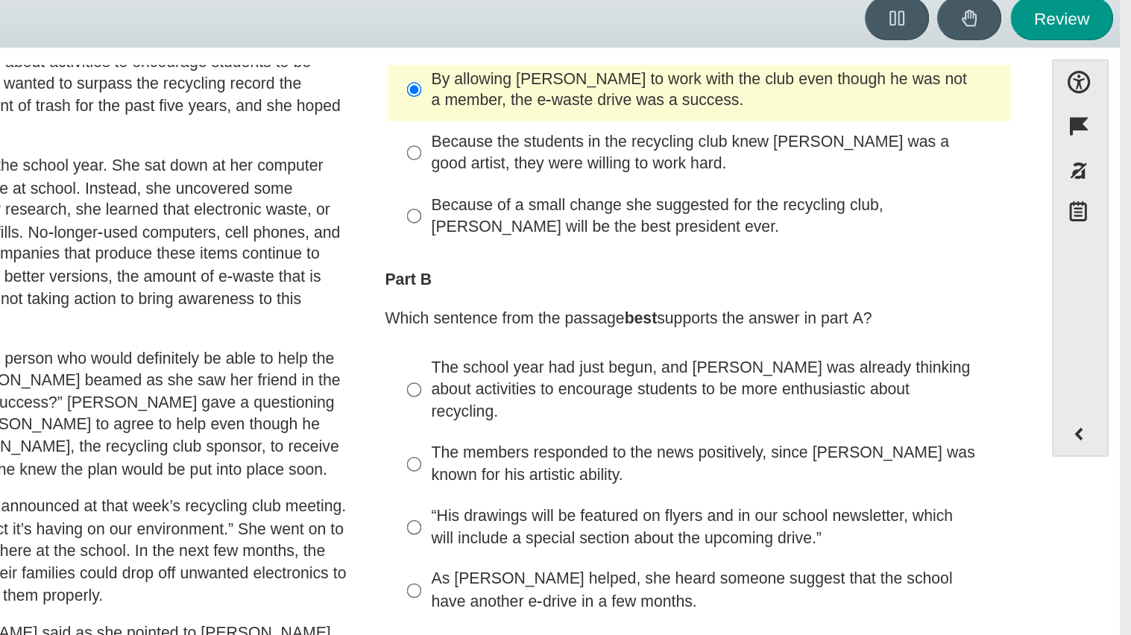
click at [934, 397] on div "“His drawings will be featured on flyers and in our school newsletter, which wi…" at bounding box center [857, 411] width 376 height 29
click at [662, 397] on input "“His drawings will be featured on flyers and in our school newsletter, which wi…" at bounding box center [657, 412] width 10 height 42
radio input "true"
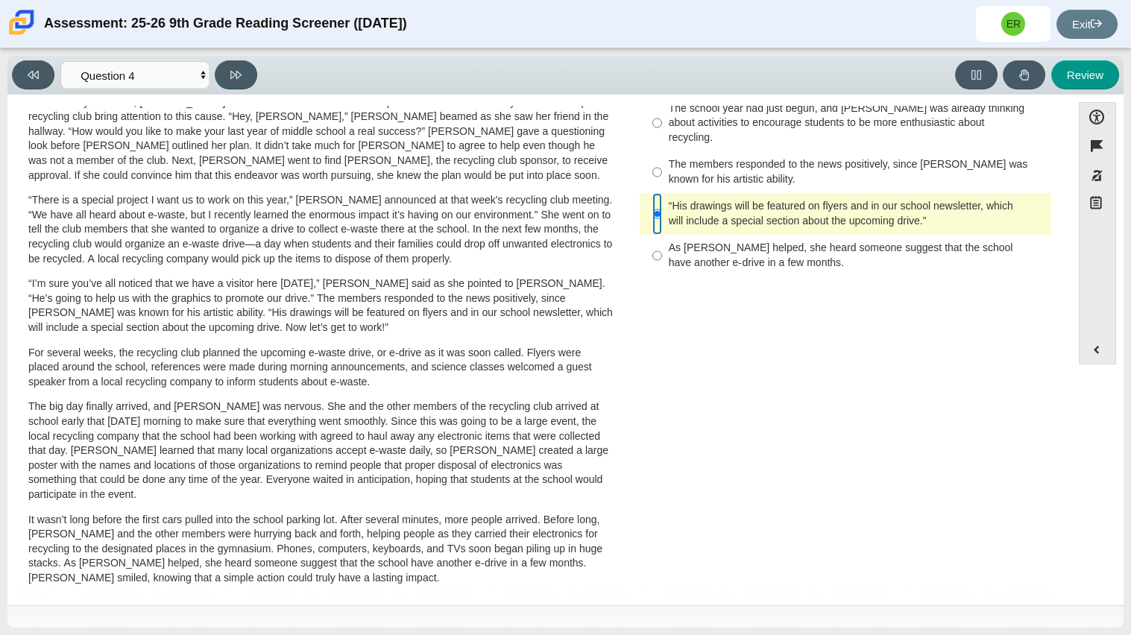
scroll to position [353, 0]
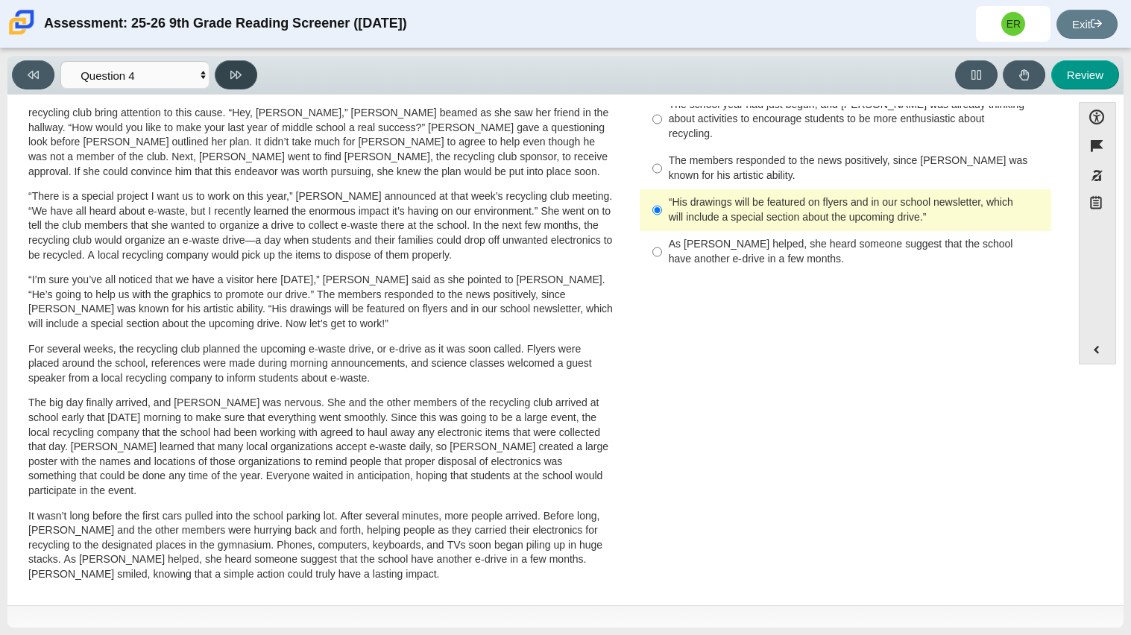
click at [228, 81] on button at bounding box center [236, 74] width 42 height 29
select select "e41f1a79-e29f-4095-8030-a53364015bed"
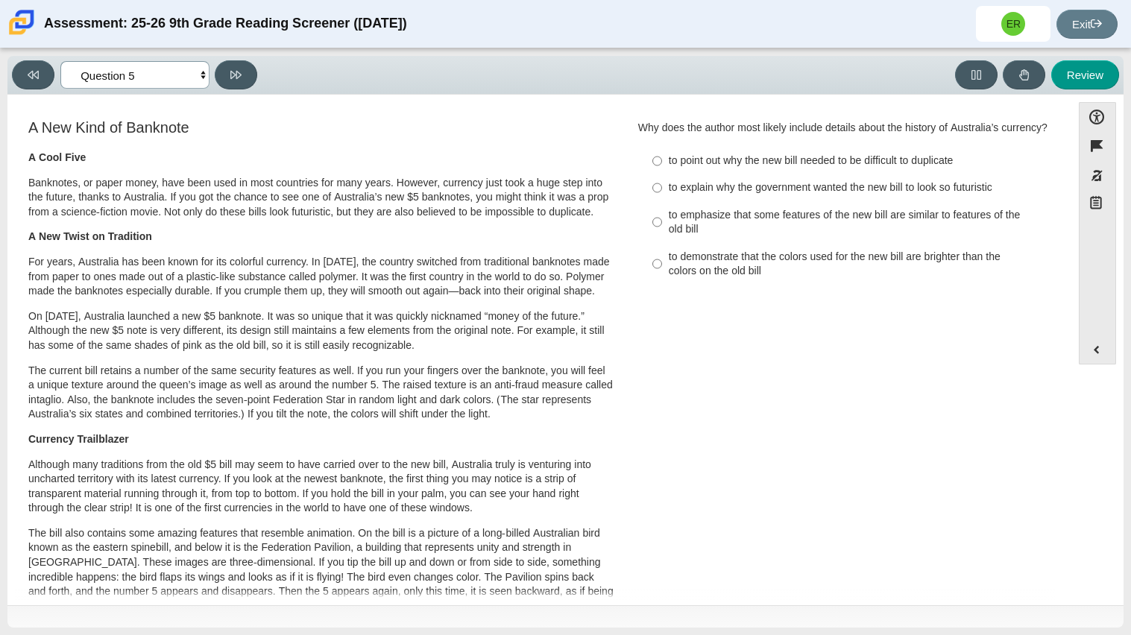
click at [188, 63] on select "Questions Question 1 Question 2 Question 3 Question 4 Question 5 Question 6 Que…" at bounding box center [134, 75] width 149 height 28
click at [747, 329] on div "A New Kind of Banknote A Cool Five Banknotes, or paper money, have been used in…" at bounding box center [539, 546] width 1049 height 859
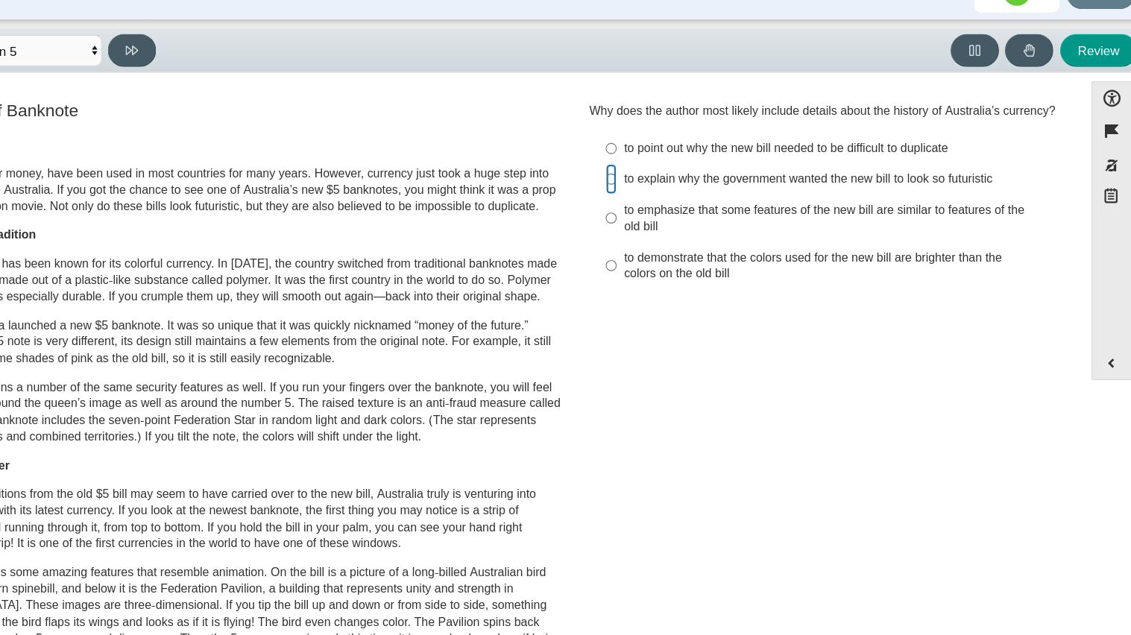
click at [654, 192] on input "to explain why the government wanted the new bill to look so futuristic to expl…" at bounding box center [657, 187] width 10 height 27
radio input "true"
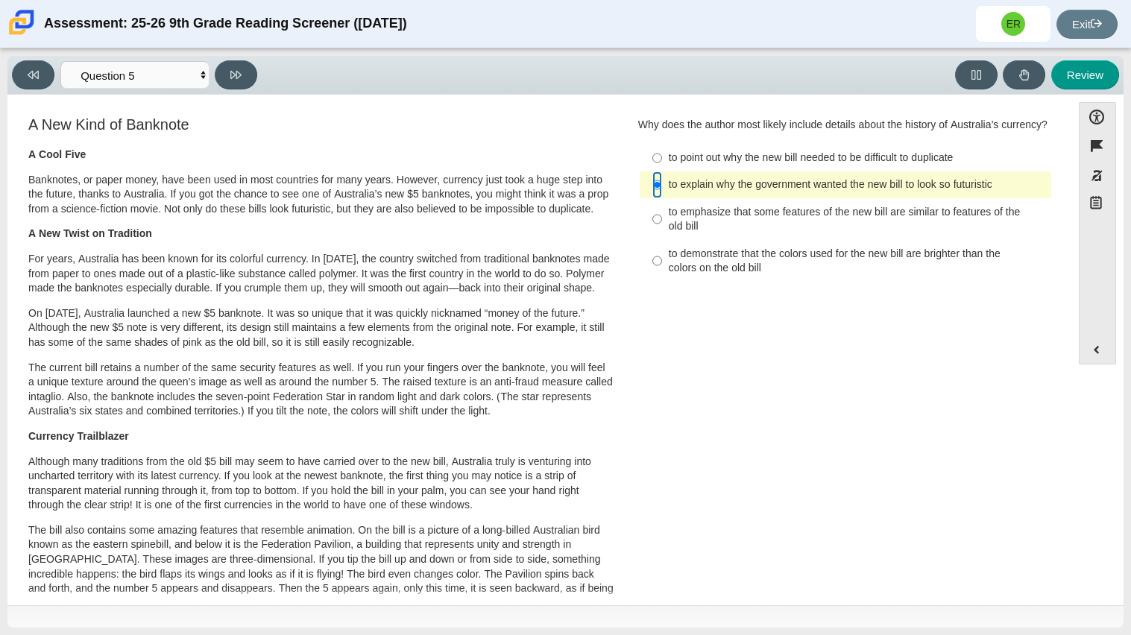
scroll to position [0, 0]
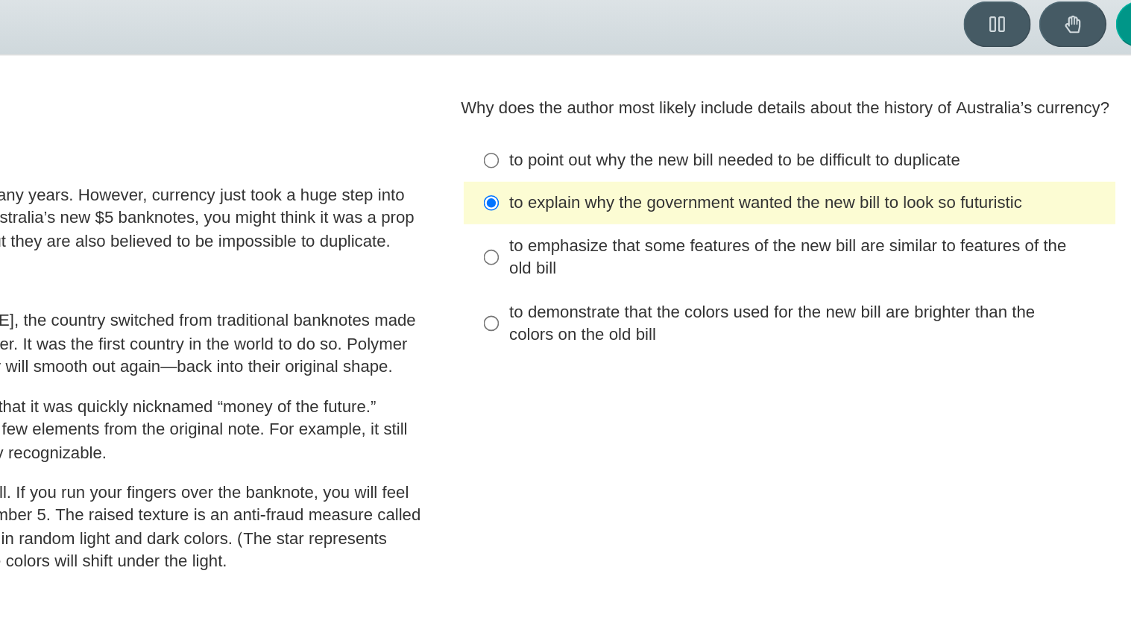
click at [805, 273] on div "to demonstrate that the colors used for the new bill are brighter than the colo…" at bounding box center [857, 264] width 376 height 29
click at [662, 273] on input "to demonstrate that the colors used for the new bill are brighter than the colo…" at bounding box center [657, 264] width 10 height 42
radio input "true"
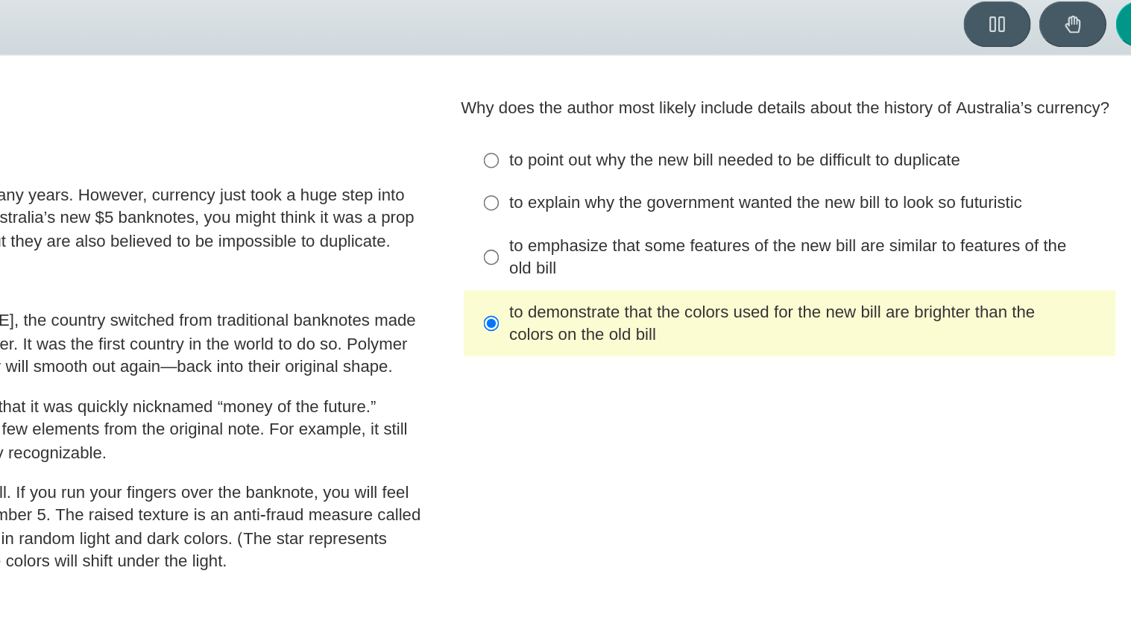
click at [807, 197] on label "to explain why the government wanted the new bill to look so futuristic to expl…" at bounding box center [846, 187] width 409 height 27
click at [662, 197] on input "to explain why the government wanted the new bill to look so futuristic to expl…" at bounding box center [657, 187] width 10 height 27
radio input "true"
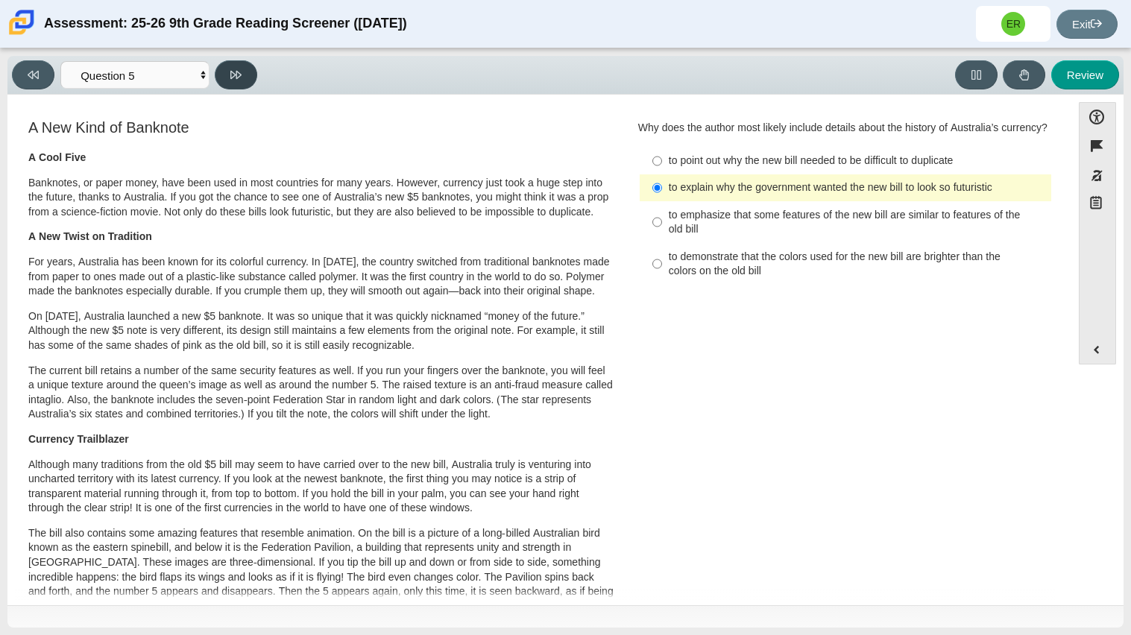
click at [222, 73] on button at bounding box center [236, 74] width 42 height 29
select select "69146e31-7b3d-4a3e-9ce6-f30c24342ae0"
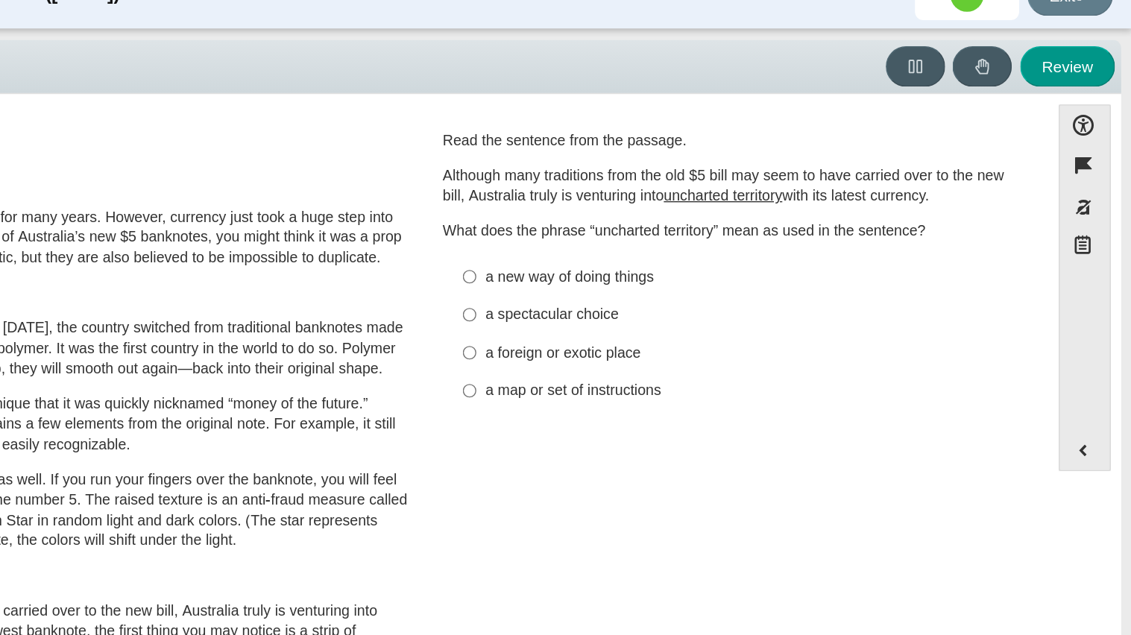
click at [774, 233] on label "a new way of doing things a new way of doing things" at bounding box center [846, 225] width 409 height 27
click at [662, 233] on input "a new way of doing things a new way of doing things" at bounding box center [657, 225] width 10 height 27
radio input "true"
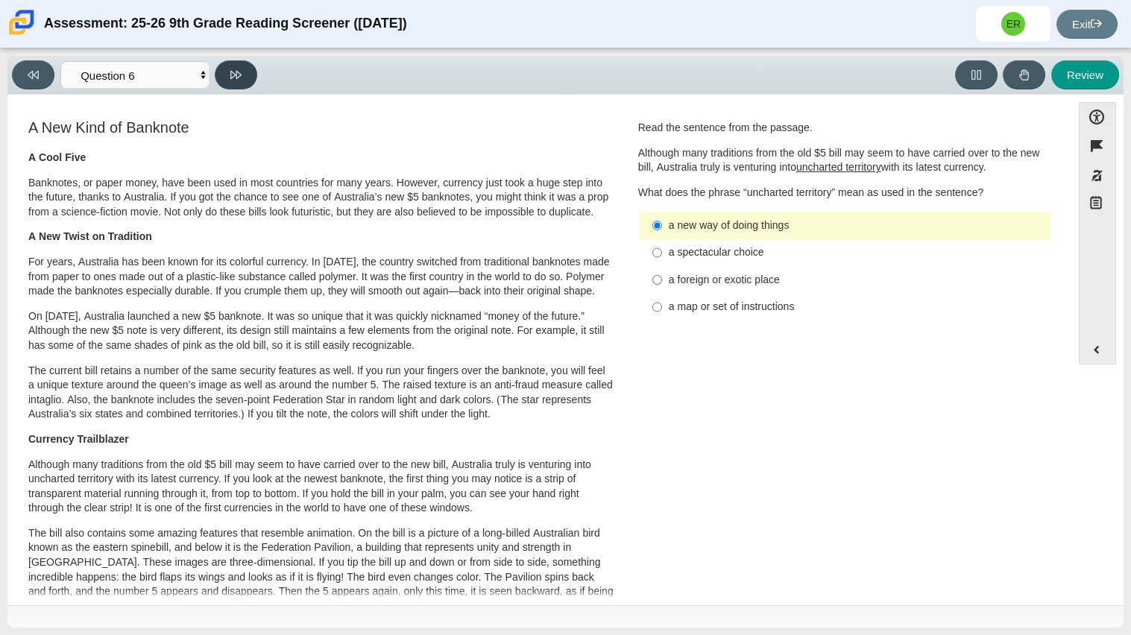
click at [251, 69] on button at bounding box center [236, 74] width 42 height 29
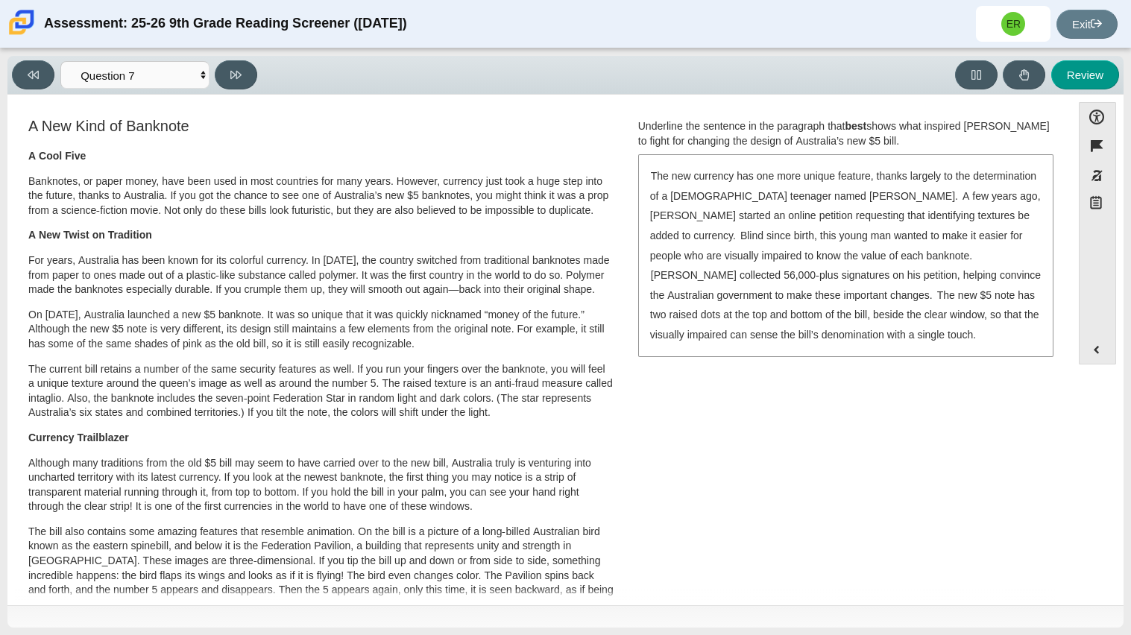
scroll to position [1, 0]
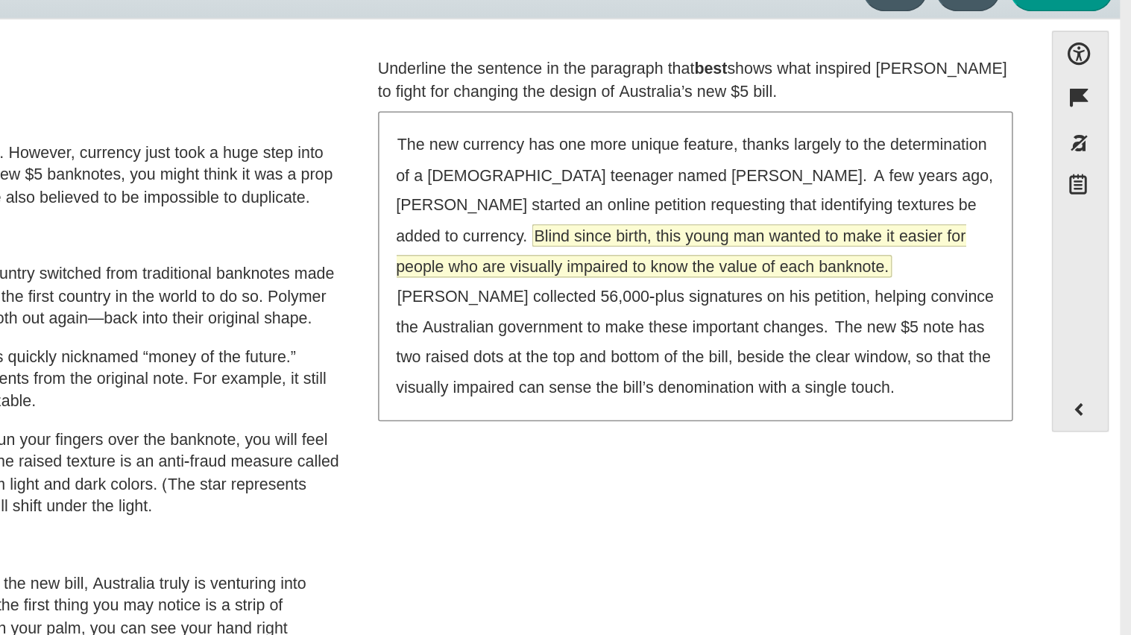
click at [962, 244] on span "Blind since birth, this young man wanted to make it easier for people who are v…" at bounding box center [836, 246] width 373 height 35
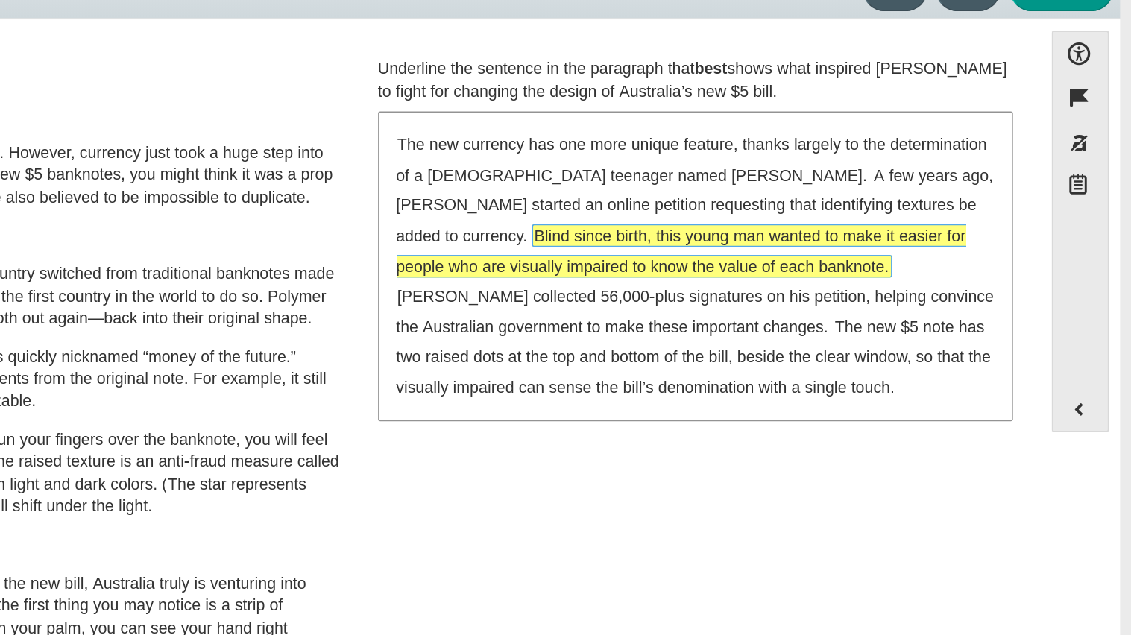
scroll to position [0, 0]
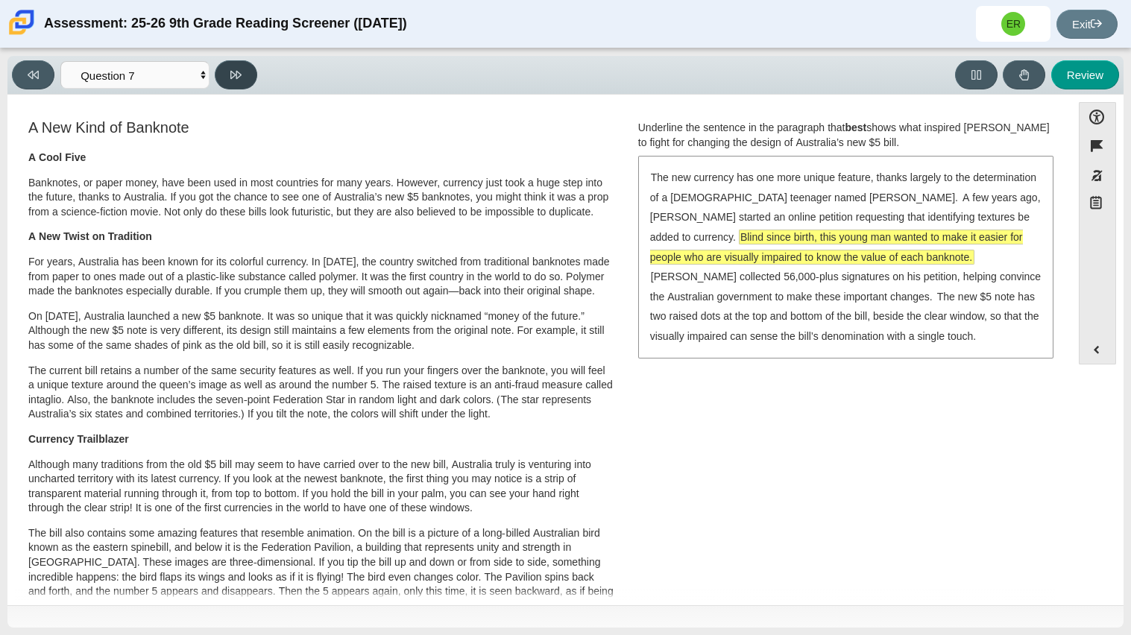
click at [245, 72] on button at bounding box center [236, 74] width 42 height 29
select select "ea8338c2-a6a3-418e-a305-2b963b54a290"
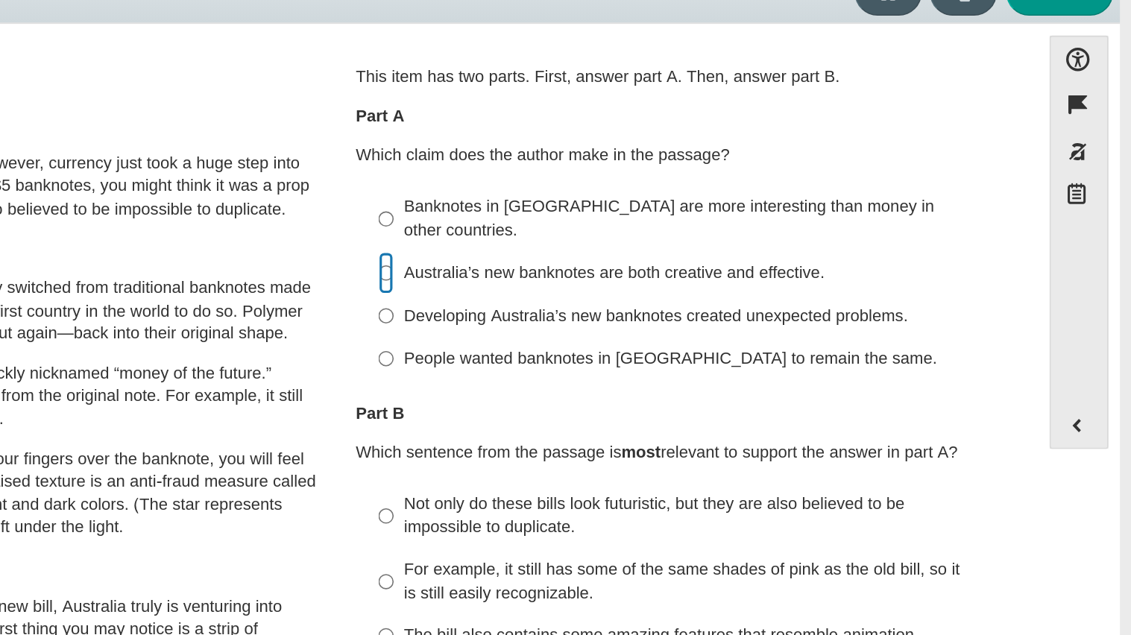
click at [652, 239] on input "Australia’s new banknotes are both creative and effective. Australia’s new bank…" at bounding box center [657, 252] width 10 height 27
radio input "true"
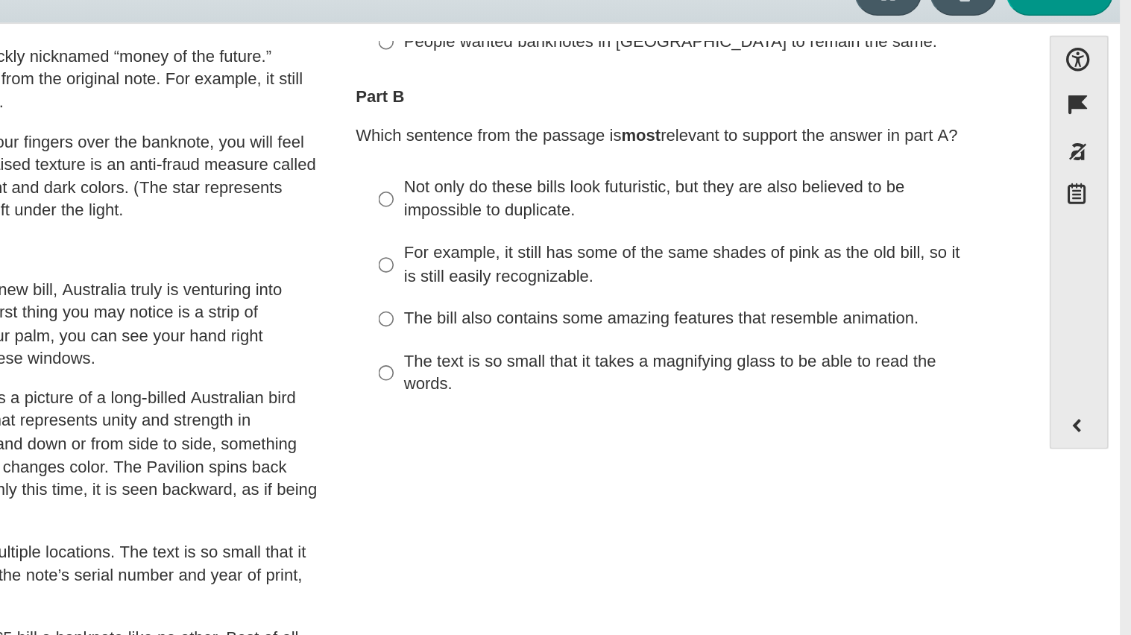
scroll to position [203, 0]
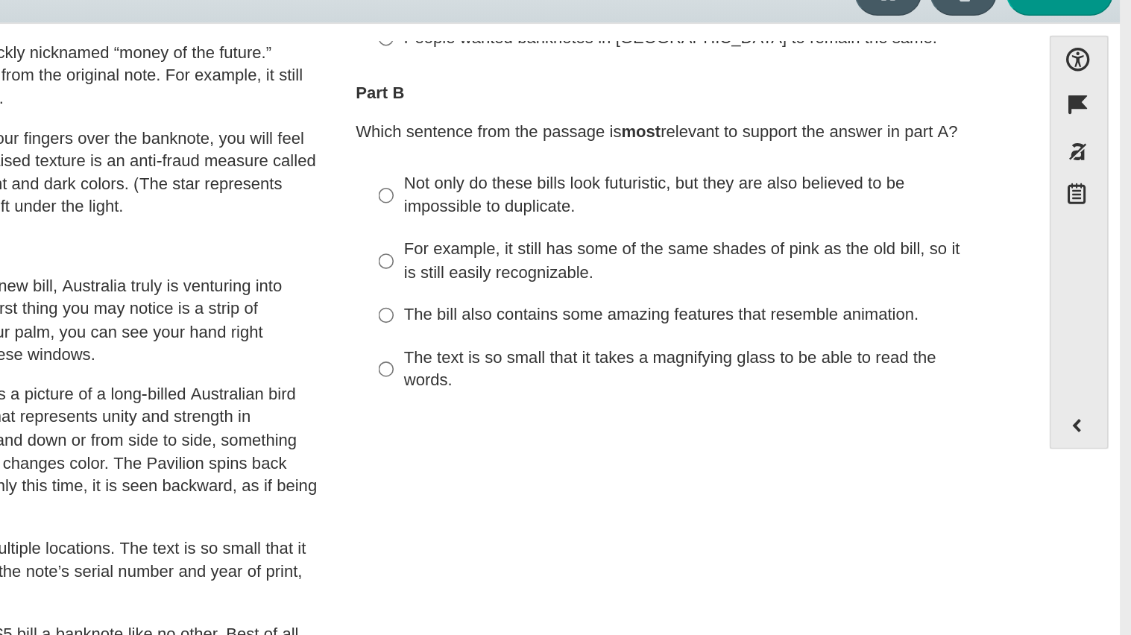
click at [735, 197] on div "Not only do these bills look futuristic, but they are also believed to be impos…" at bounding box center [857, 203] width 376 height 29
click at [662, 197] on input "Not only do these bills look futuristic, but they are also believed to be impos…" at bounding box center [657, 204] width 10 height 42
radio input "true"
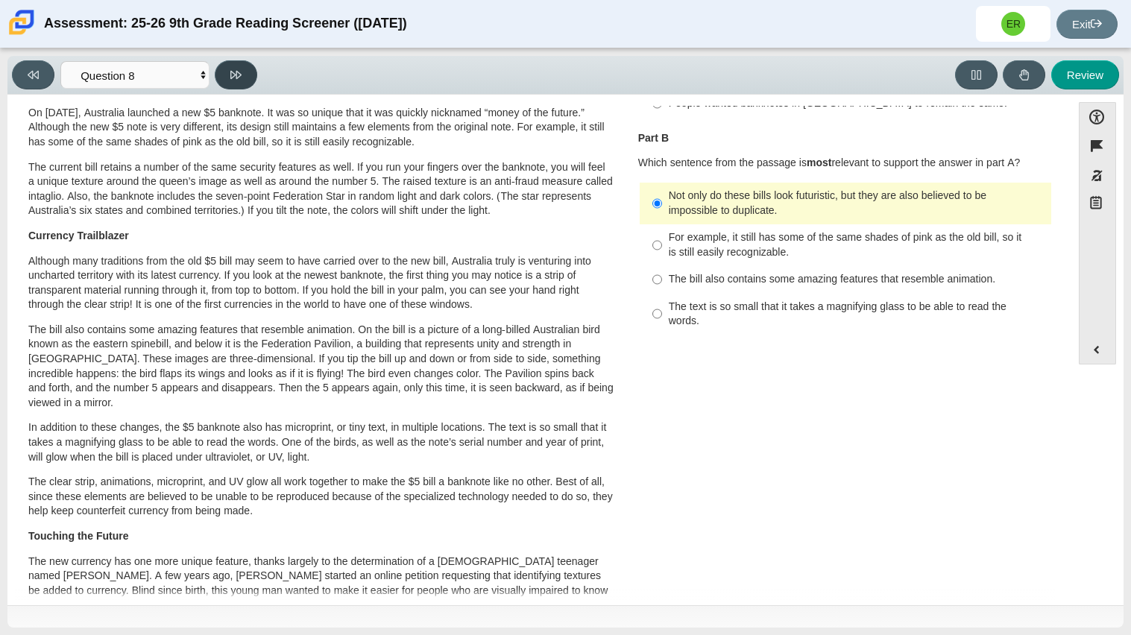
click at [229, 76] on button at bounding box center [236, 74] width 42 height 29
select select "89f058d6-b15c-4ef5-a4b3-fdaffb8868b6"
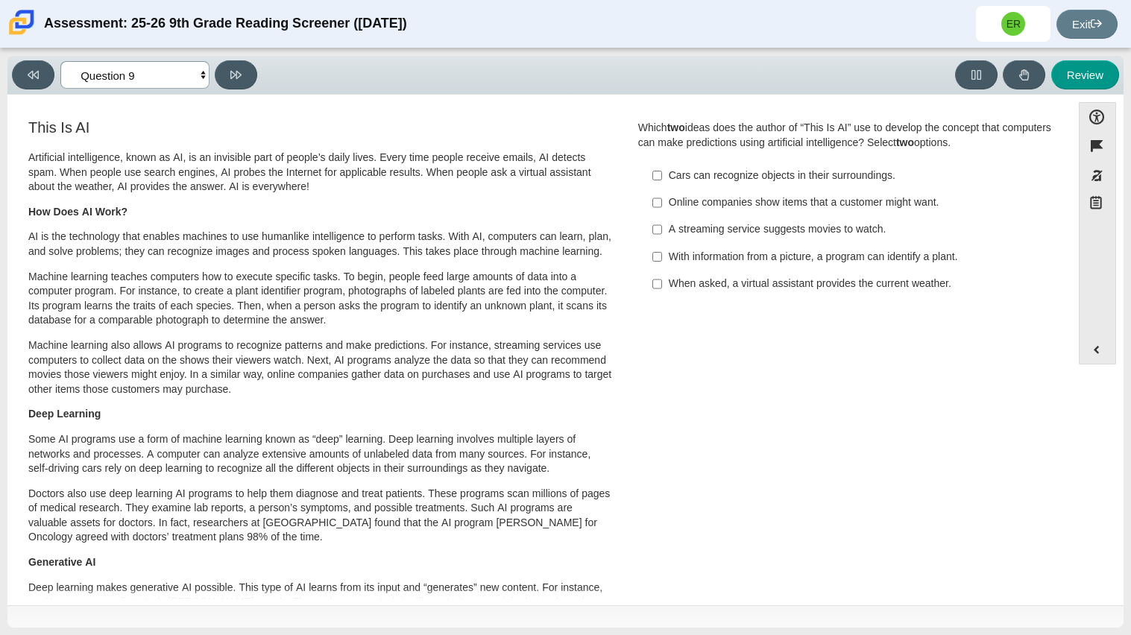
click at [174, 64] on select "Questions Question 1 Question 2 Question 3 Question 4 Question 5 Question 6 Que…" at bounding box center [134, 75] width 149 height 28
click at [176, 69] on select "Questions Question 1 Question 2 Question 3 Question 4 Question 5 Question 6 Que…" at bounding box center [134, 75] width 149 height 28
click at [446, 146] on div "This Is AI Artificial intelligence, known as AI, is an invisible part of people…" at bounding box center [320, 391] width 585 height 545
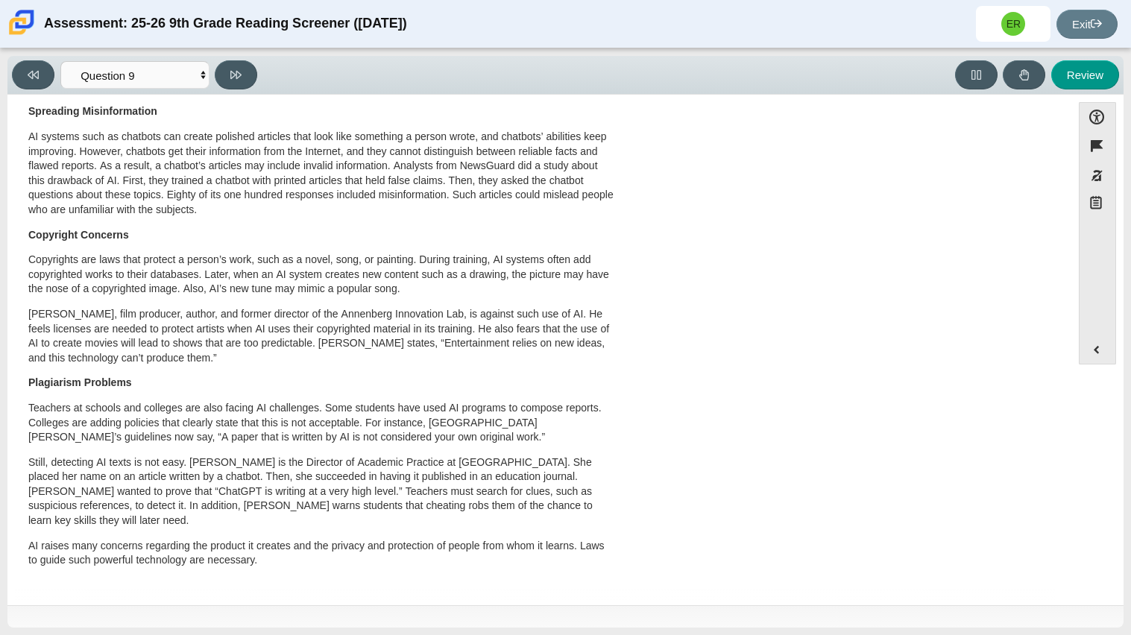
scroll to position [0, 0]
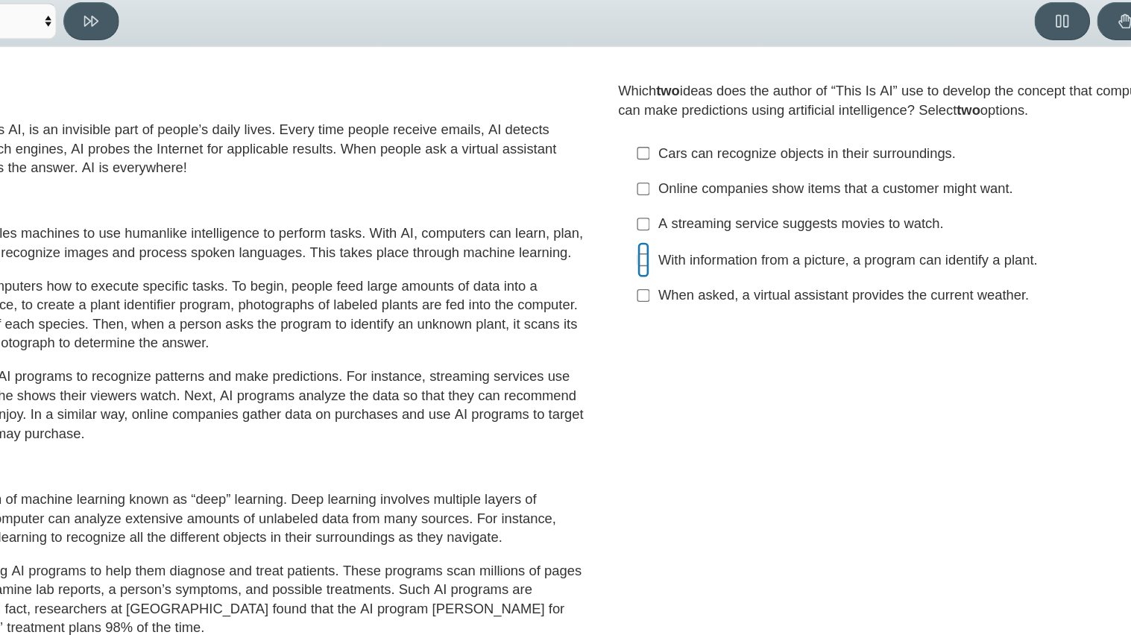
click at [653, 259] on input "With information from a picture, a program can identify a plant. With informati…" at bounding box center [657, 256] width 10 height 27
checkbox input "true"
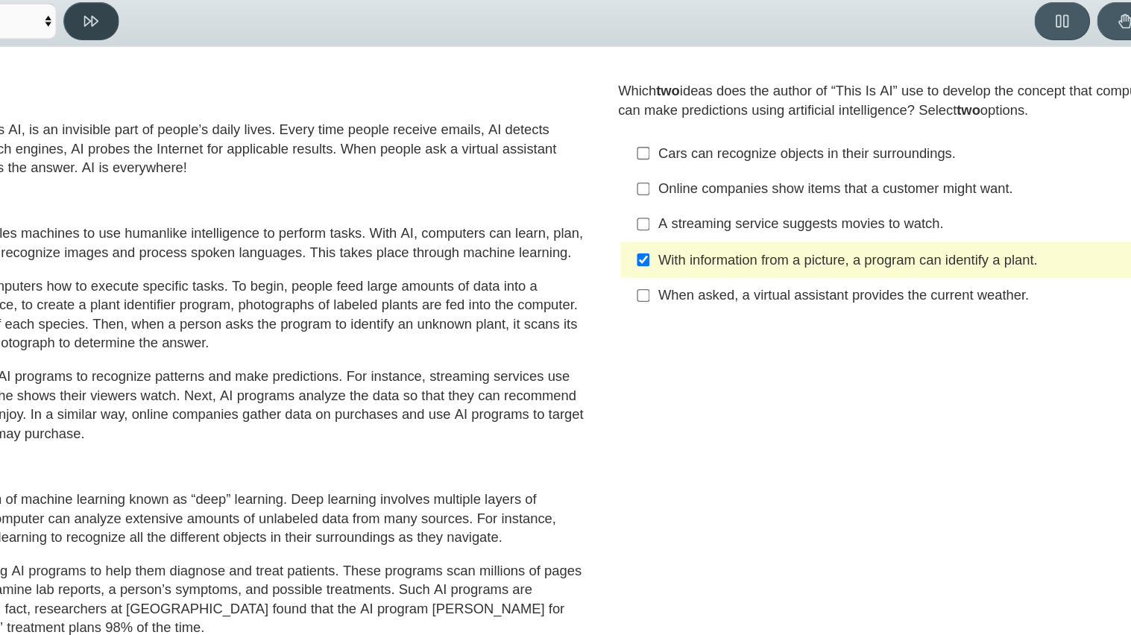
click at [233, 77] on icon at bounding box center [235, 74] width 11 height 11
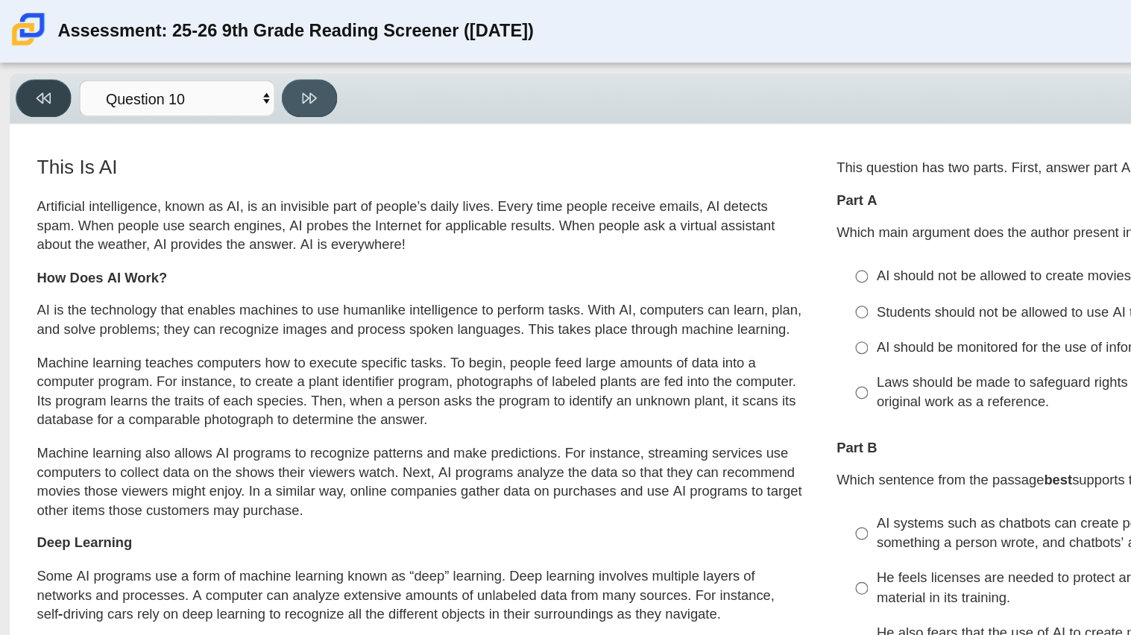
click at [29, 86] on button at bounding box center [33, 74] width 42 height 29
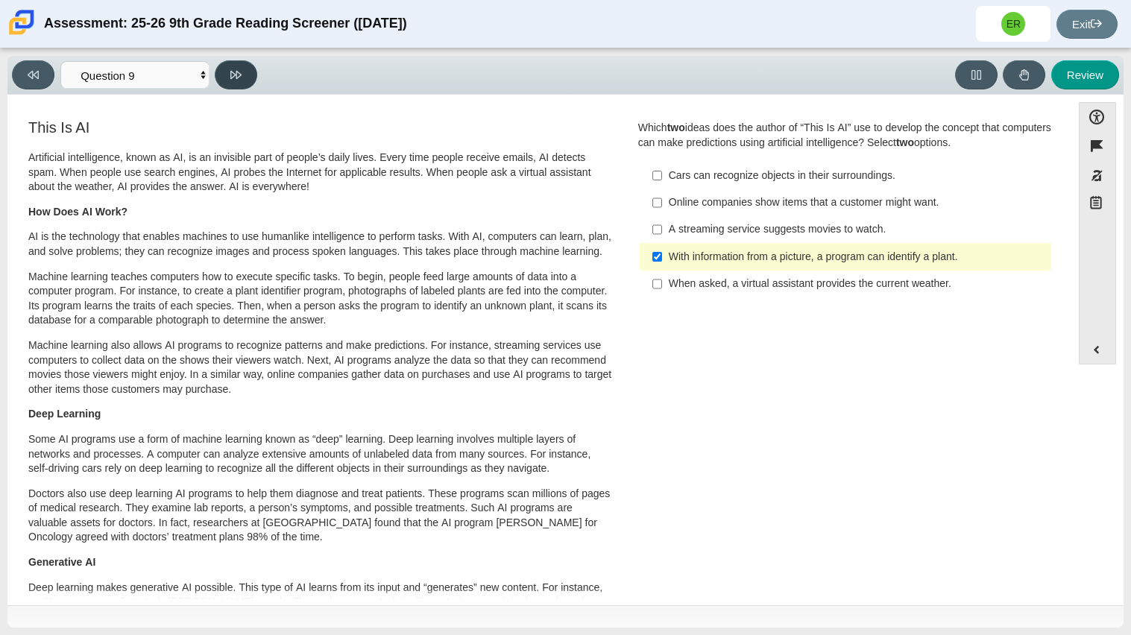
click at [226, 86] on button at bounding box center [236, 74] width 42 height 29
select select "cdf3c14e-a918-44d1-9b63-3db0fa81641e"
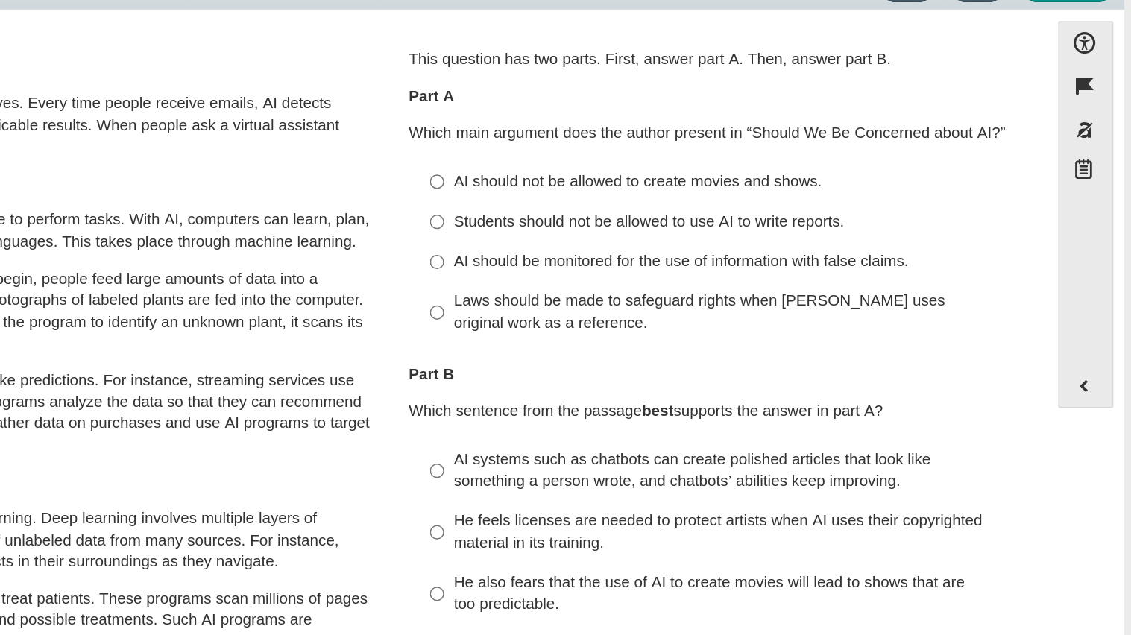
click at [753, 291] on div "Laws should be made to safeguard rights when AI uses original work as a referen…" at bounding box center [857, 299] width 376 height 29
click at [662, 291] on input "Laws should be made to safeguard rights when AI uses original work as a referen…" at bounding box center [657, 300] width 10 height 42
radio input "true"
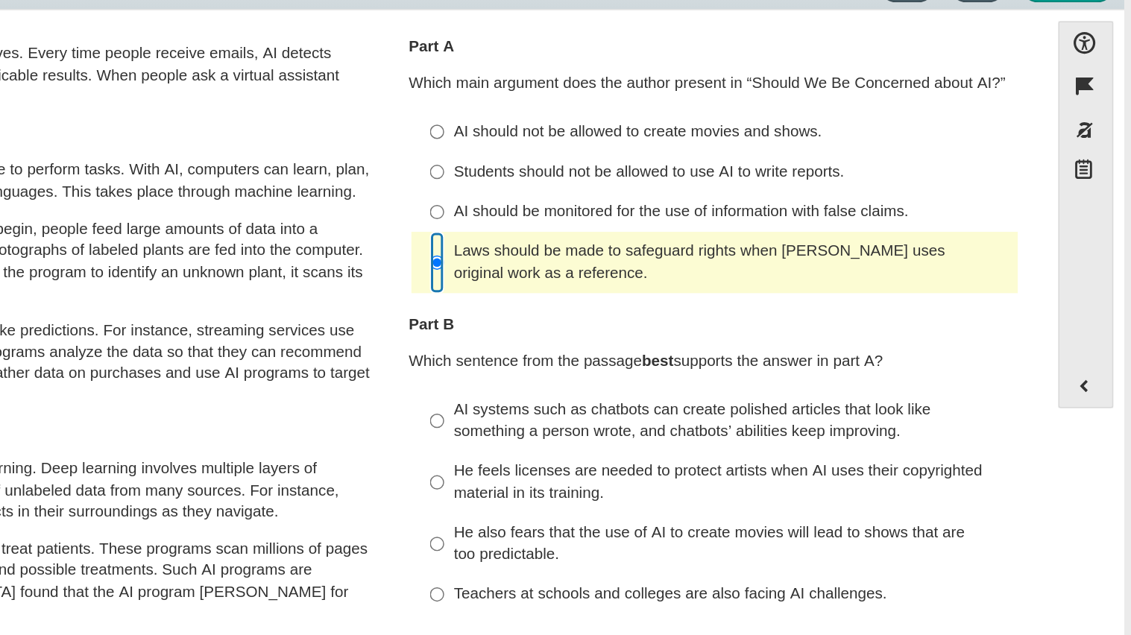
scroll to position [42, 0]
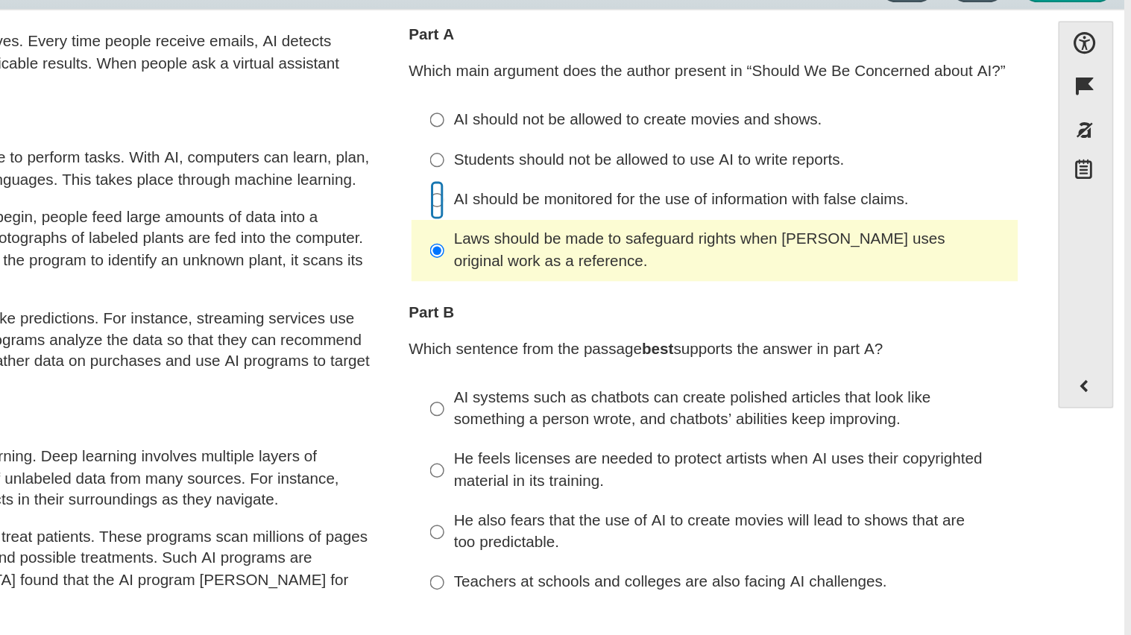
click at [654, 222] on input "AI should be monitored for the use of information with false claims. AI should …" at bounding box center [657, 223] width 10 height 27
radio input "true"
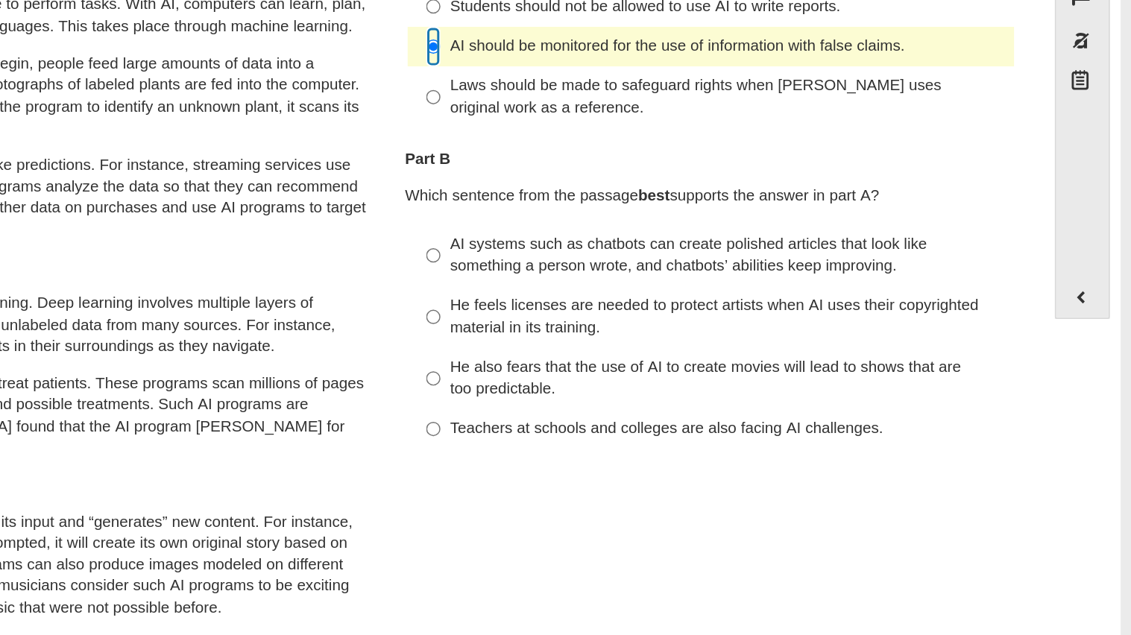
scroll to position [86, 0]
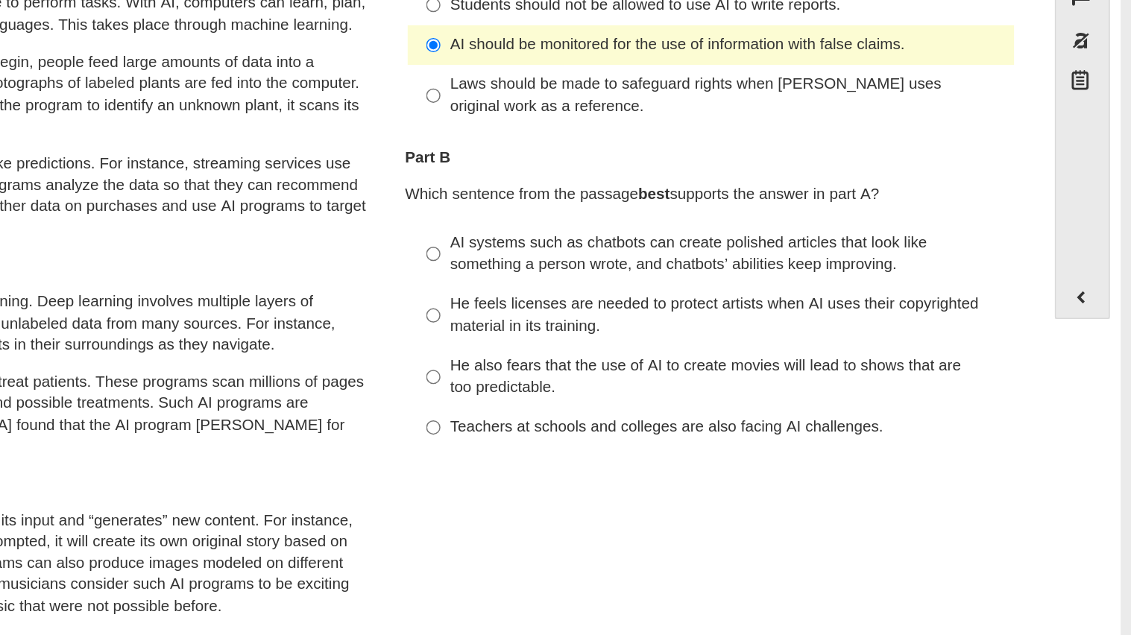
click at [790, 370] on div "He feels licenses are needed to protect artists when AI uses their copyrighted …" at bounding box center [857, 361] width 376 height 29
click at [662, 370] on input "He feels licenses are needed to protect artists when AI uses their copyrighted …" at bounding box center [657, 362] width 10 height 42
radio input "true"
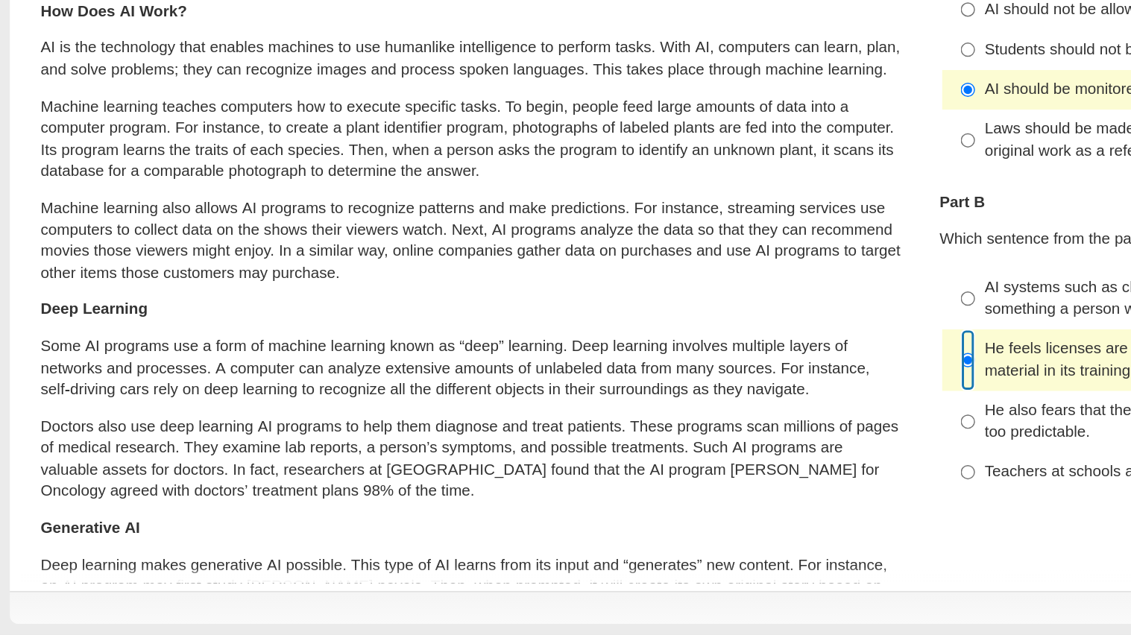
scroll to position [0, 0]
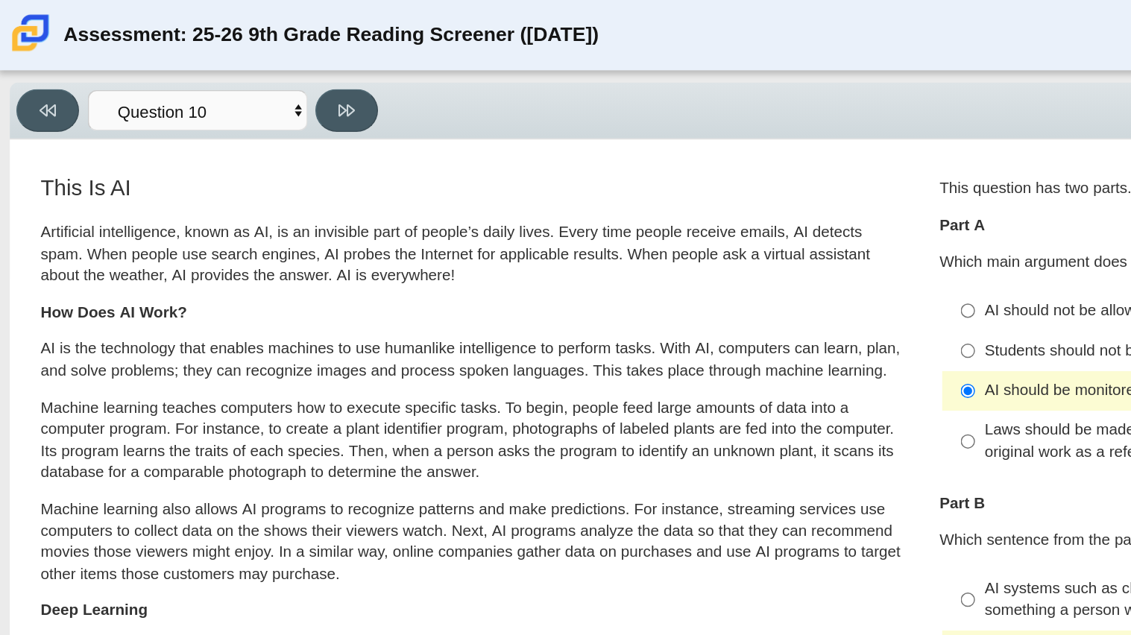
click at [190, 91] on div "Viewing Question 10 of 12 in Pacing Mode Questions Question 1 Question 2 Questi…" at bounding box center [565, 75] width 1116 height 39
click at [247, 69] on button at bounding box center [236, 74] width 42 height 29
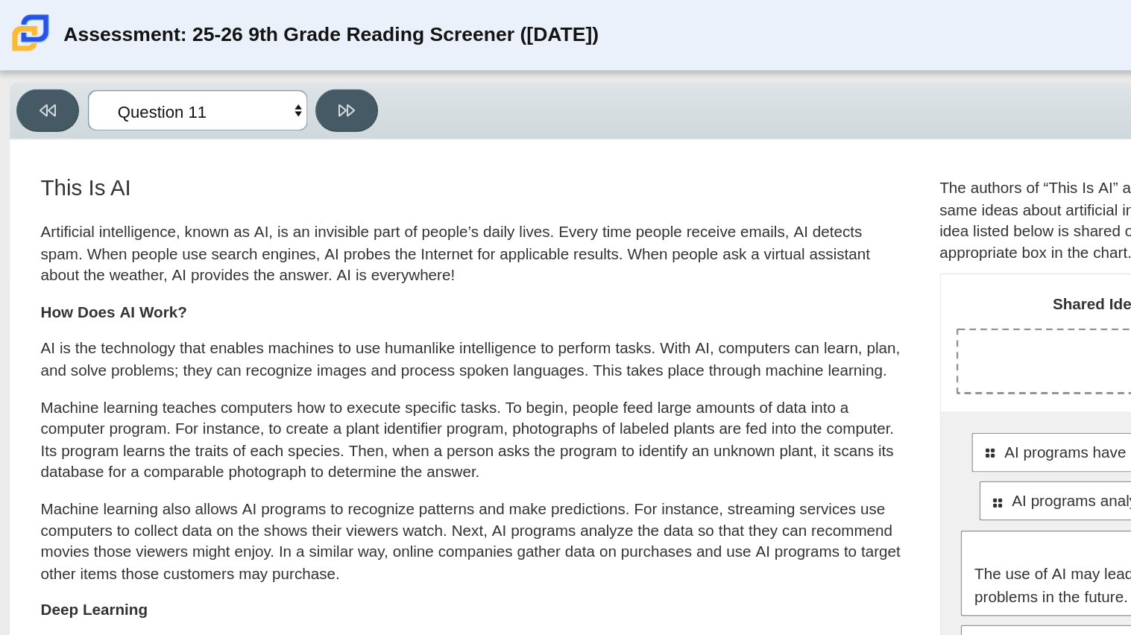
click at [190, 75] on select "Questions Question 1 Question 2 Question 3 Question 4 Question 5 Question 6 Que…" at bounding box center [134, 75] width 149 height 28
click at [296, 172] on p "Artificial intelligence, known as AI, is an invisible part of people’s daily li…" at bounding box center [320, 173] width 585 height 44
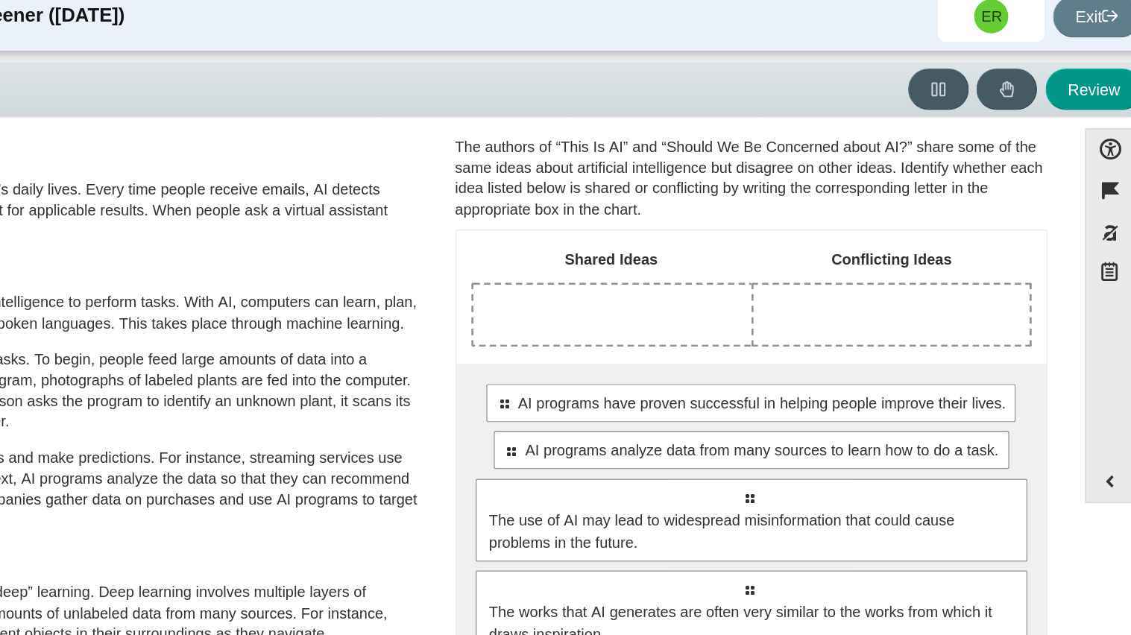
scroll to position [12, 0]
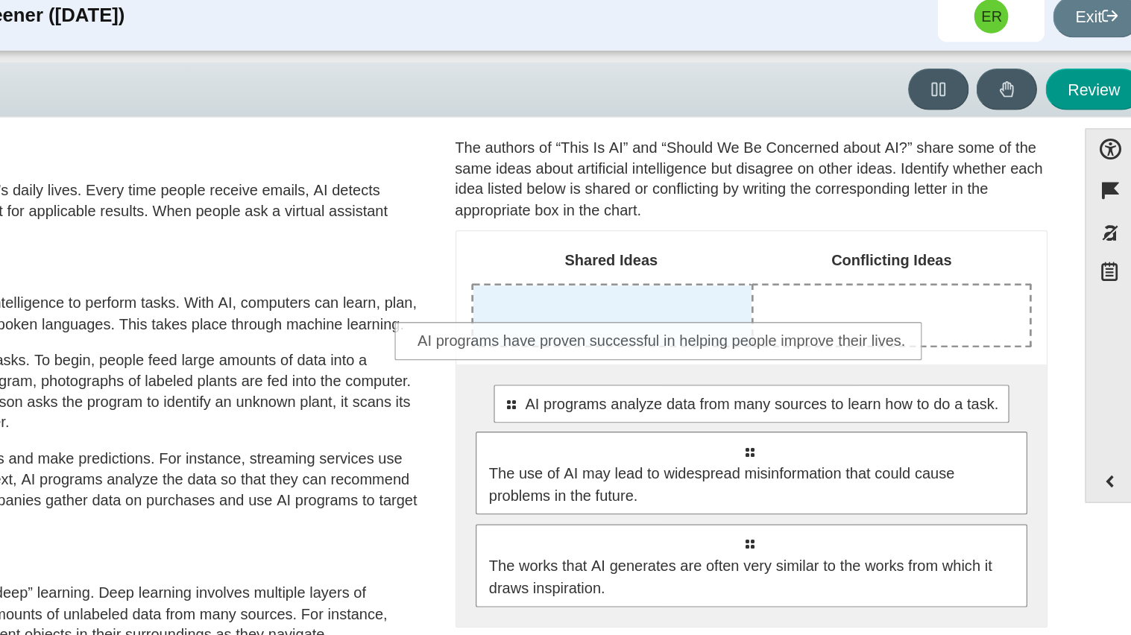
drag, startPoint x: 812, startPoint y: 288, endPoint x: 753, endPoint y: 244, distance: 74.1
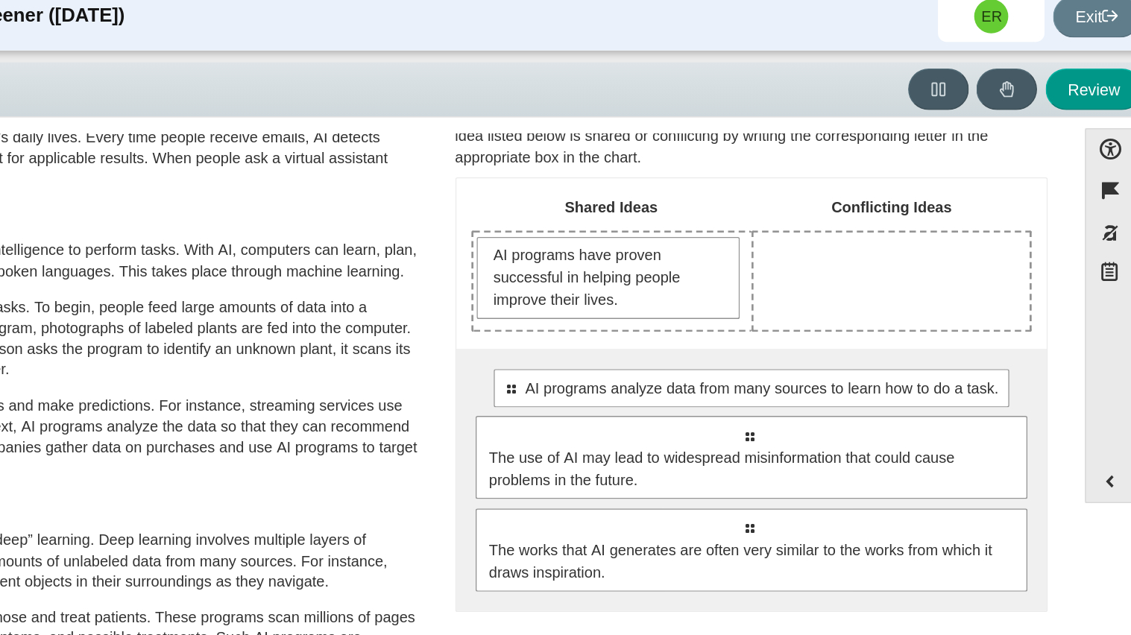
scroll to position [53, 0]
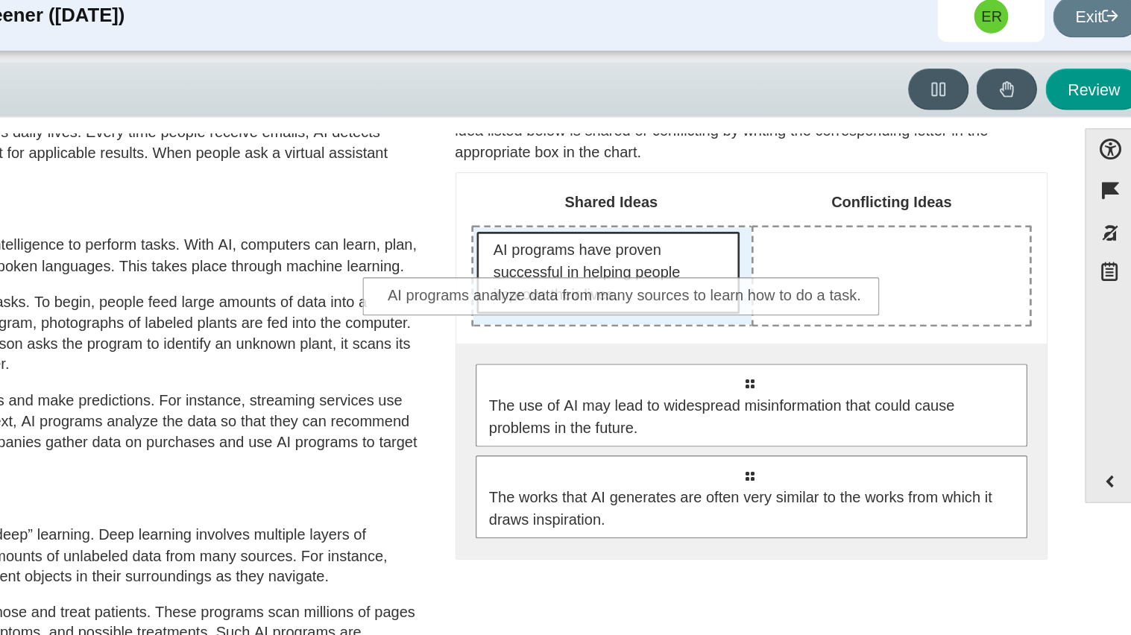
drag, startPoint x: 871, startPoint y: 287, endPoint x: 786, endPoint y: 227, distance: 104.4
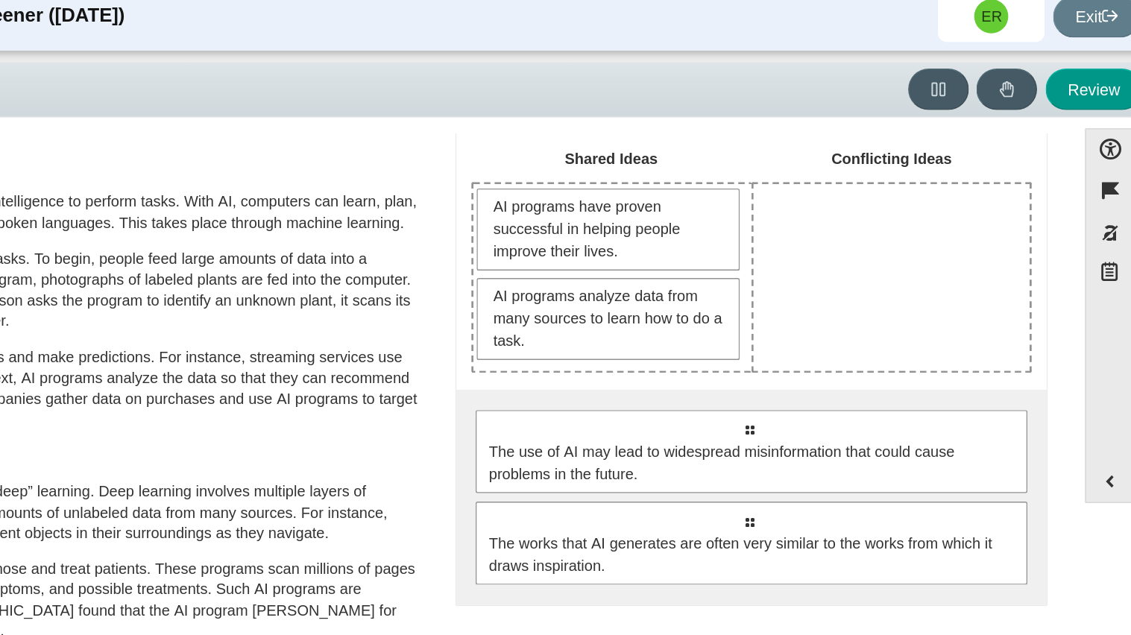
scroll to position [81, 0]
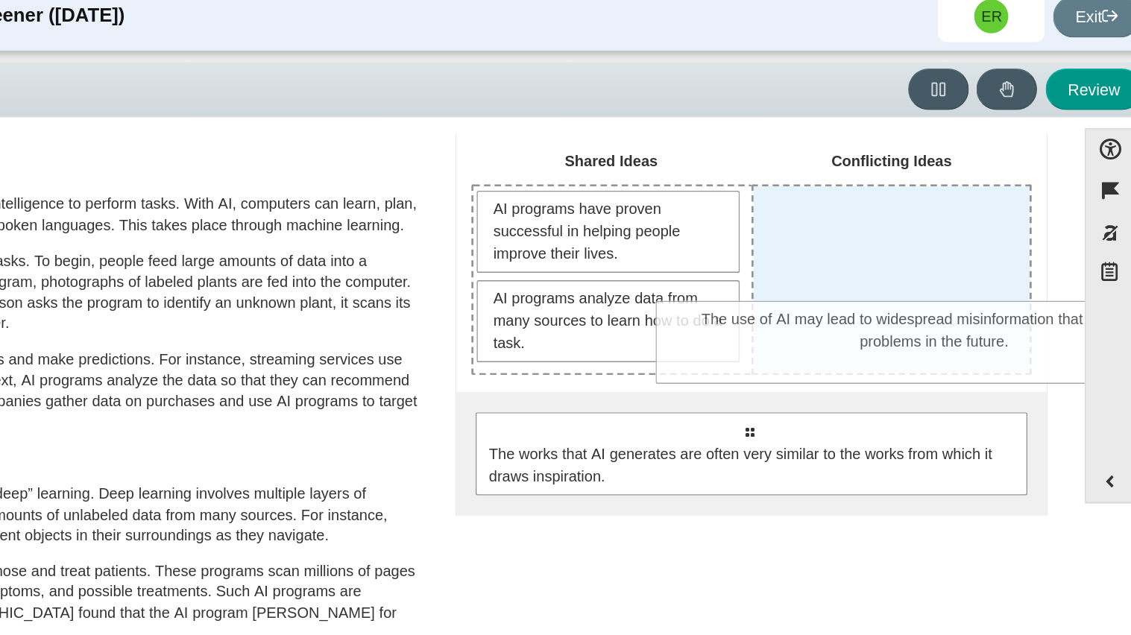
drag, startPoint x: 823, startPoint y: 315, endPoint x: 955, endPoint y: 229, distance: 157.7
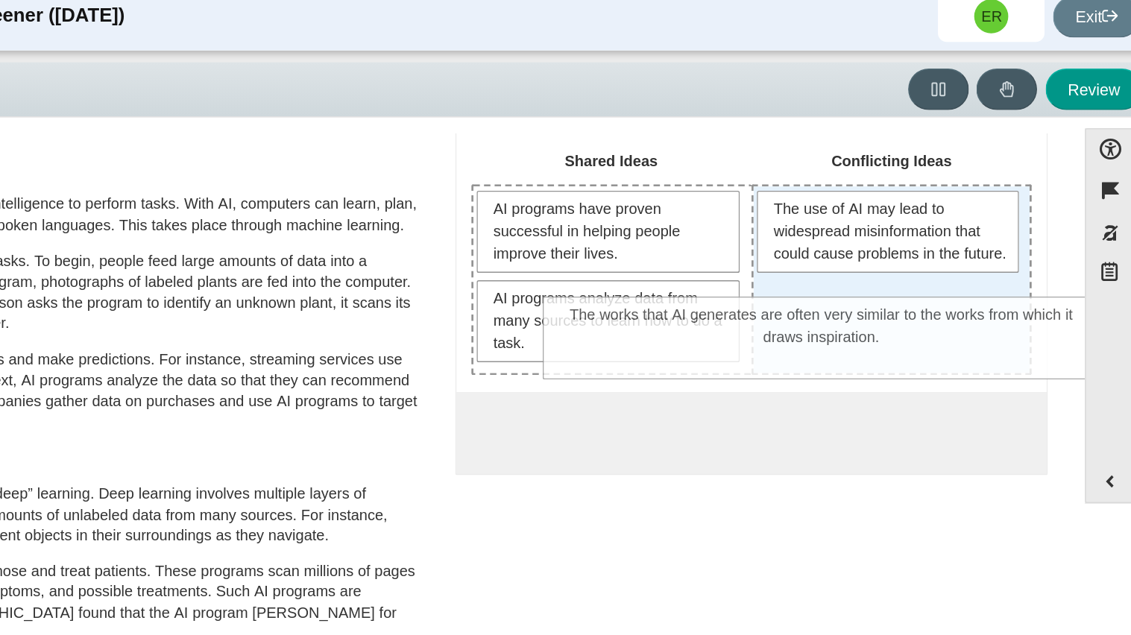
drag, startPoint x: 866, startPoint y: 348, endPoint x: 918, endPoint y: 268, distance: 94.9
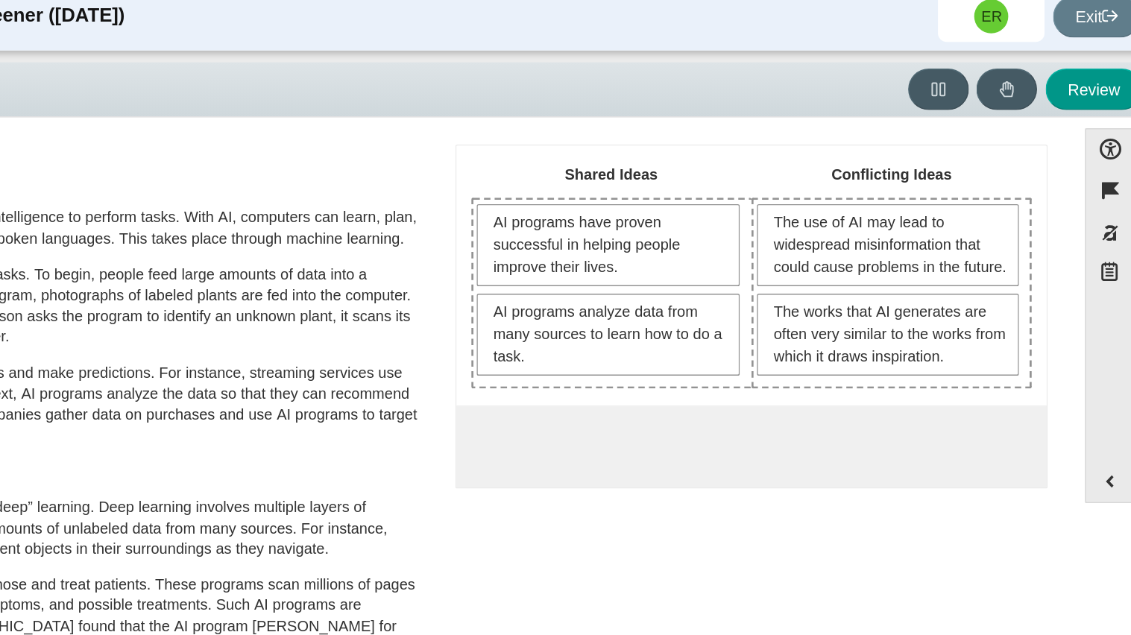
scroll to position [71, 0]
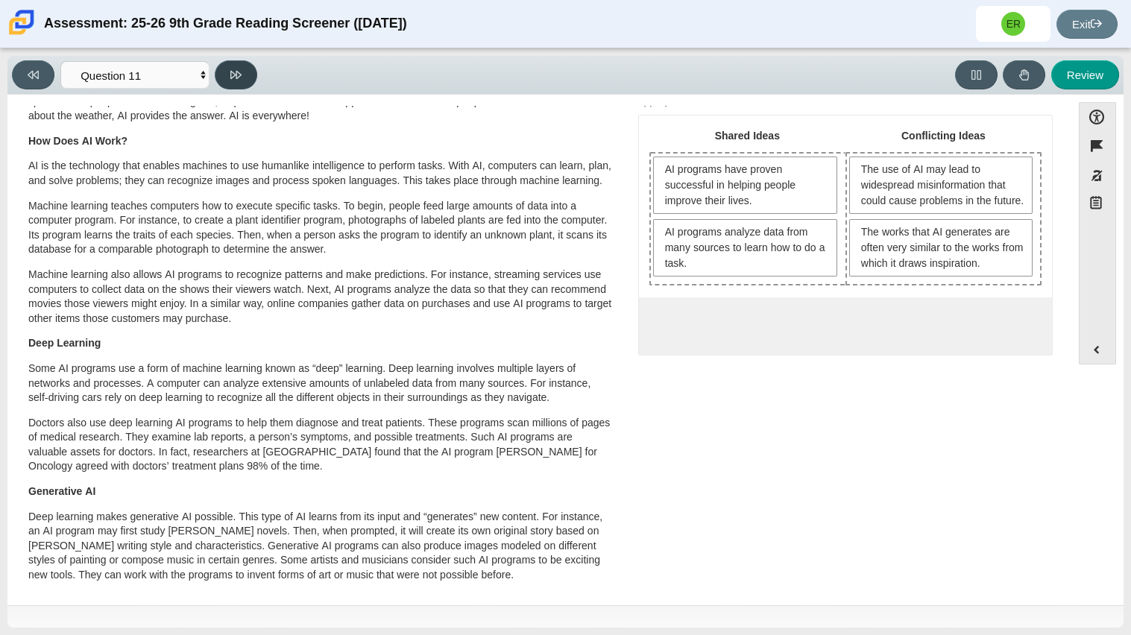
click at [242, 78] on button at bounding box center [236, 74] width 42 height 29
select select "c3effed4-44ce-4a19-bd96-1787f34e9b4c"
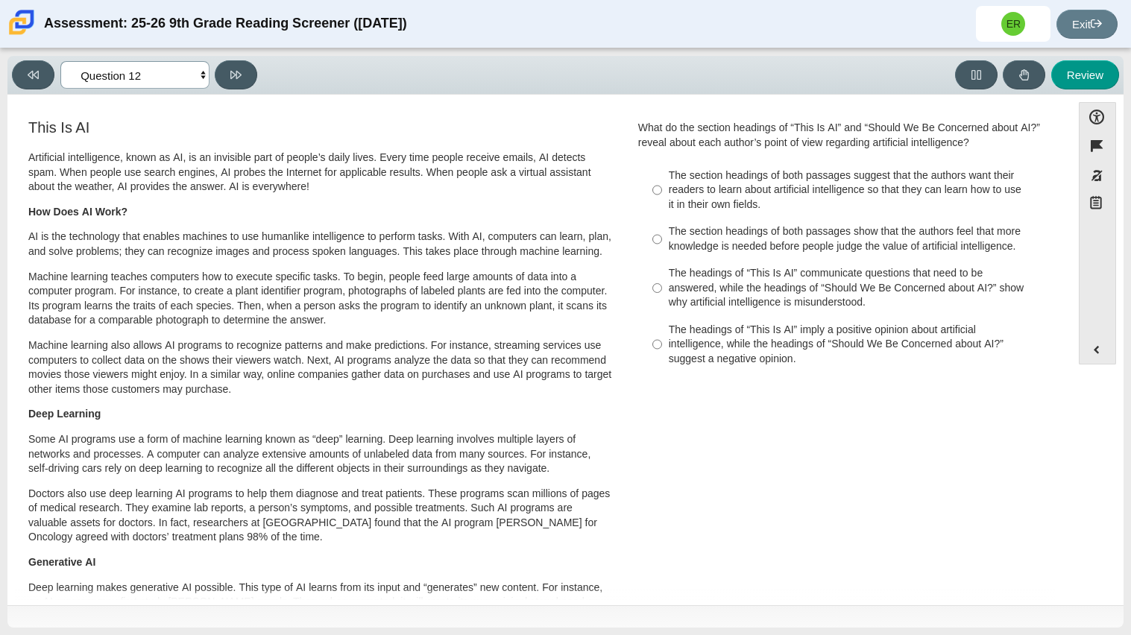
click at [201, 74] on select "Questions Question 1 Question 2 Question 3 Question 4 Question 5 Question 6 Que…" at bounding box center [134, 75] width 149 height 28
click at [401, 180] on p "Artificial intelligence, known as AI, is an invisible part of people’s daily li…" at bounding box center [320, 173] width 585 height 44
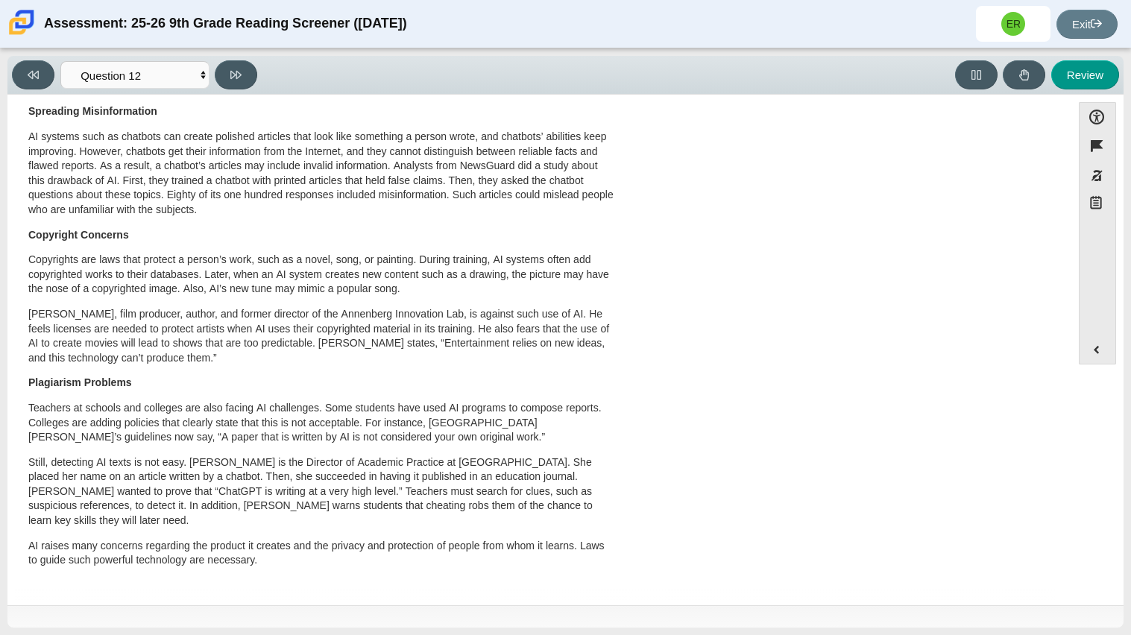
scroll to position [0, 0]
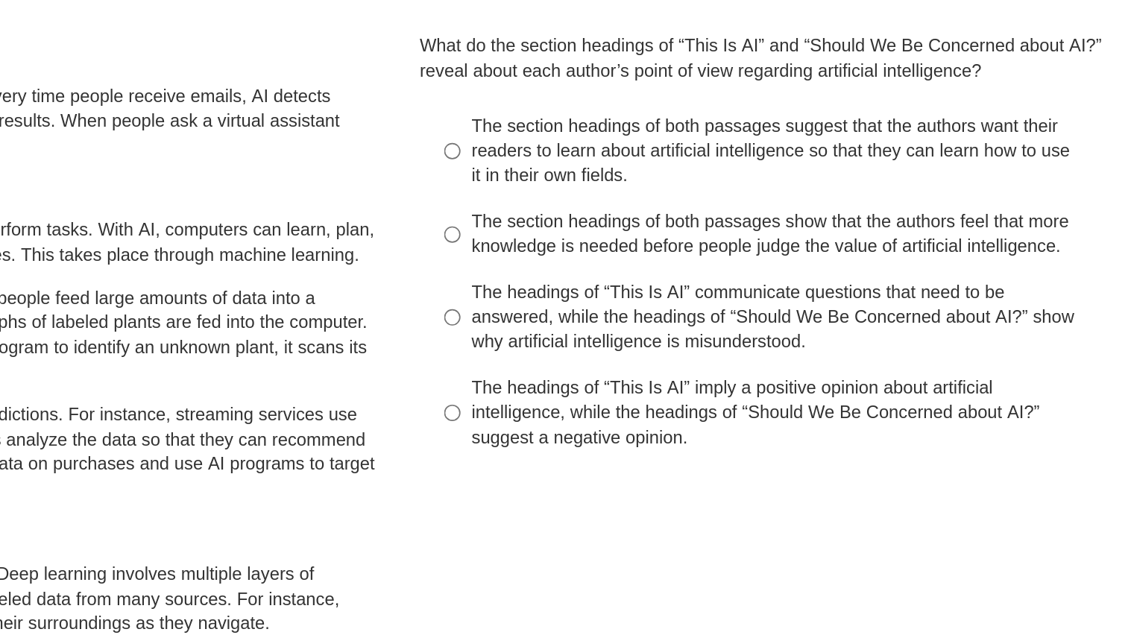
click at [788, 281] on div "The headings of “This Is AI” communicate questions that need to be answered, wh…" at bounding box center [857, 288] width 376 height 44
click at [662, 281] on input "The headings of “This Is AI” communicate questions that need to be answered, wh…" at bounding box center [657, 288] width 10 height 57
radio input "true"
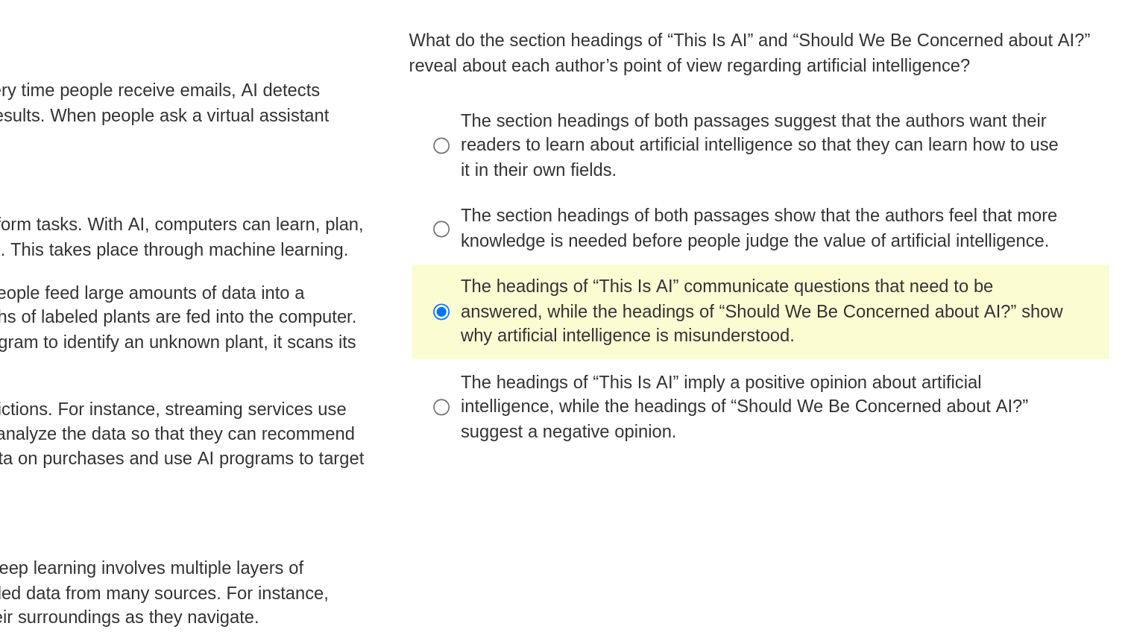
click at [864, 243] on div "The section headings of both passages show that the authors feel that more know…" at bounding box center [857, 238] width 376 height 29
click at [662, 243] on input "The section headings of both passages show that the authors feel that more know…" at bounding box center [657, 239] width 10 height 42
radio input "true"
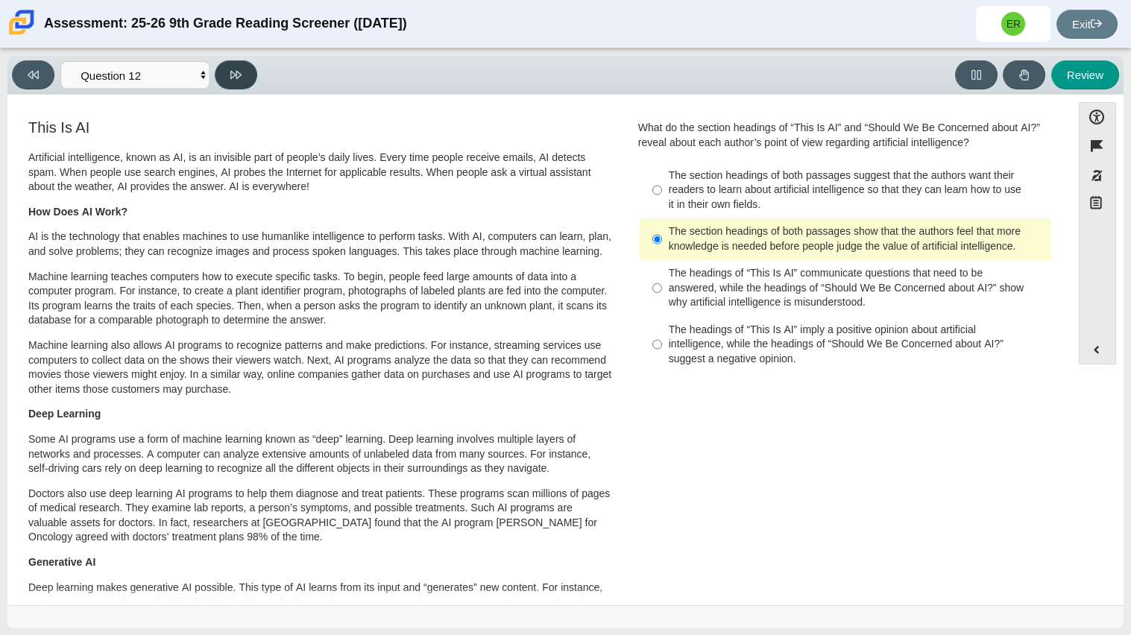
click at [237, 82] on button at bounding box center [236, 74] width 42 height 29
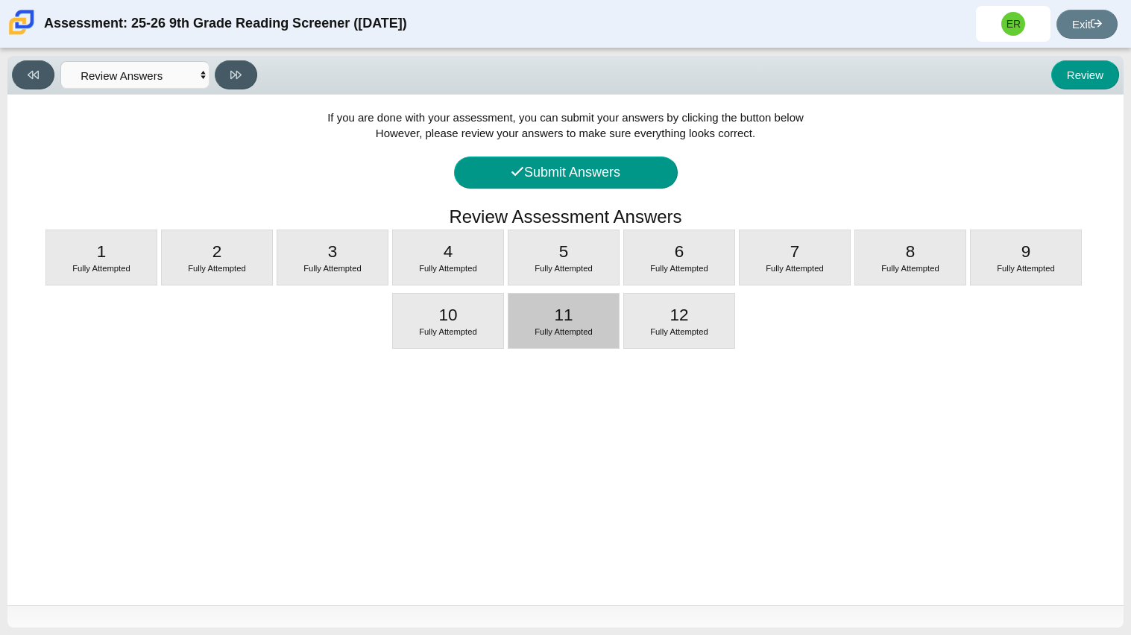
click at [540, 313] on div "11 Fully Attempted" at bounding box center [563, 321] width 110 height 54
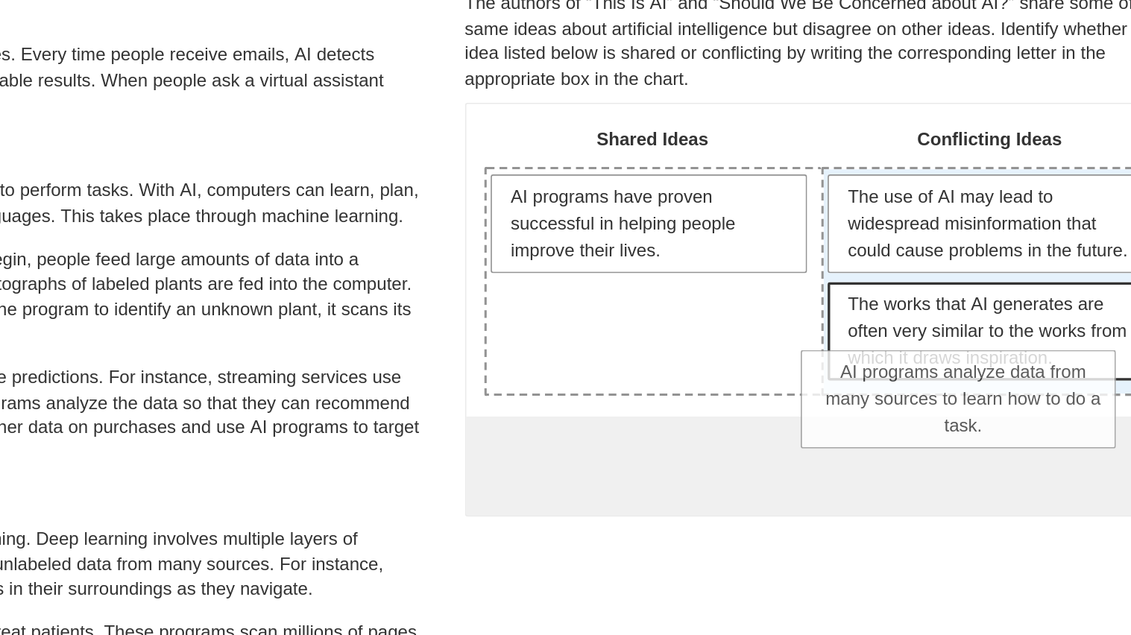
drag, startPoint x: 760, startPoint y: 322, endPoint x: 946, endPoint y: 361, distance: 189.6
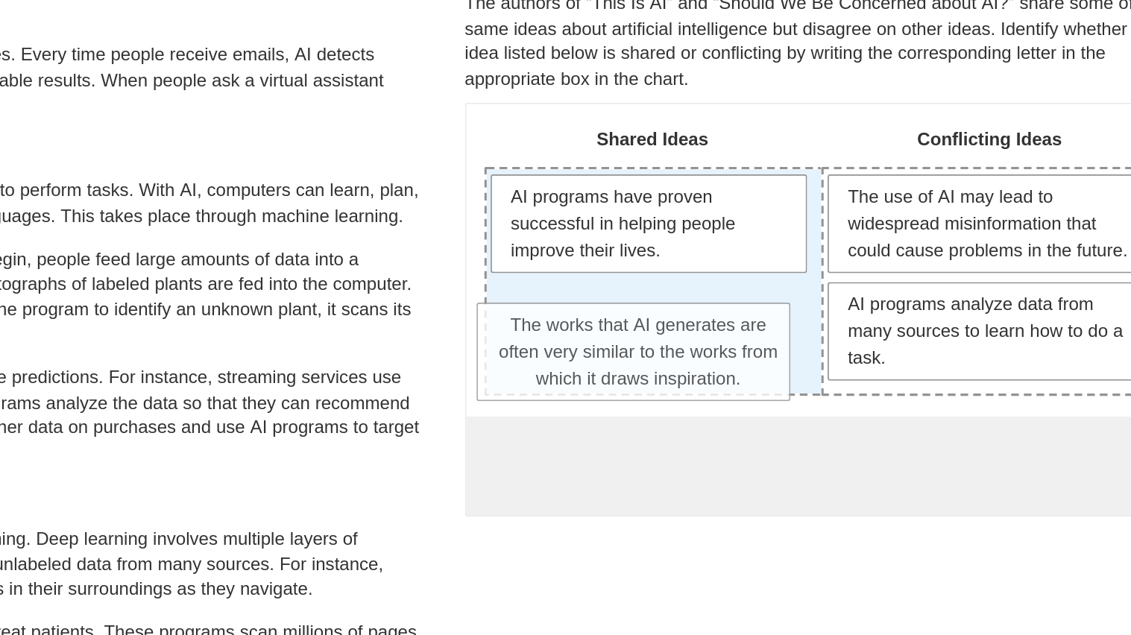
drag, startPoint x: 938, startPoint y: 355, endPoint x: 719, endPoint y: 350, distance: 219.2
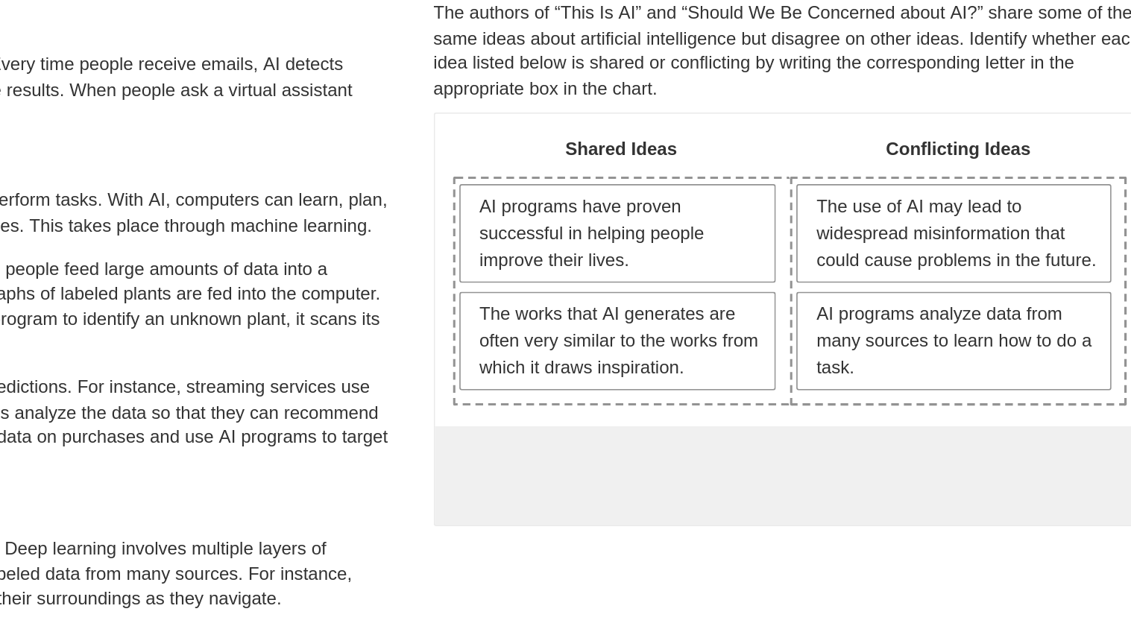
click at [862, 355] on div "The use of AI may lead to widespread misinformation that could cause problems i…" at bounding box center [943, 289] width 193 height 130
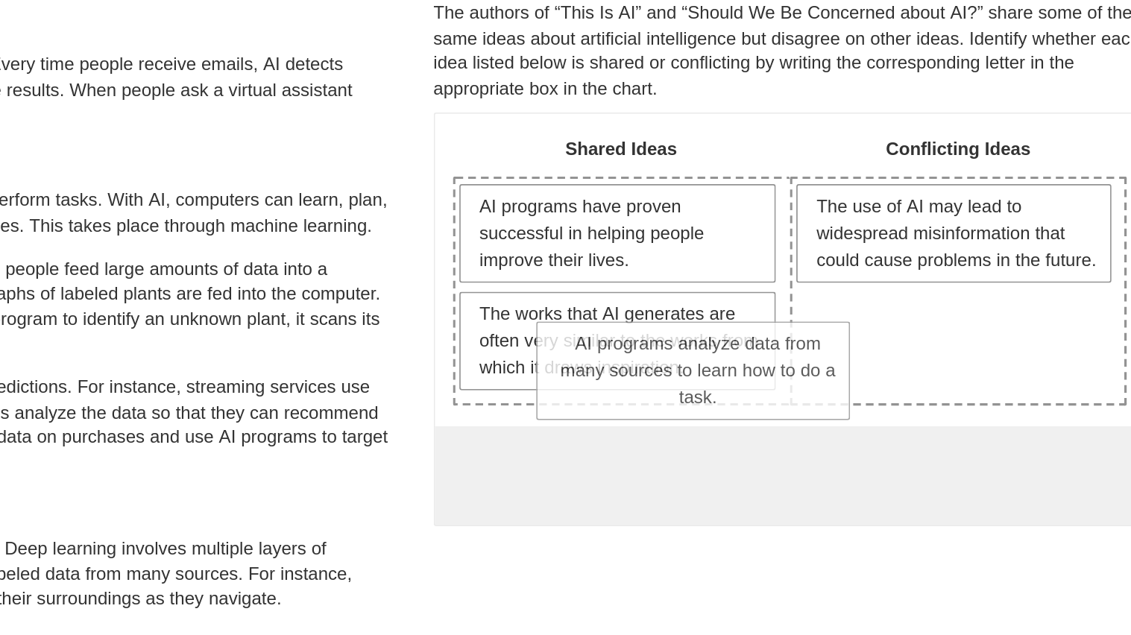
drag, startPoint x: 881, startPoint y: 353, endPoint x: 722, endPoint y: 355, distance: 159.5
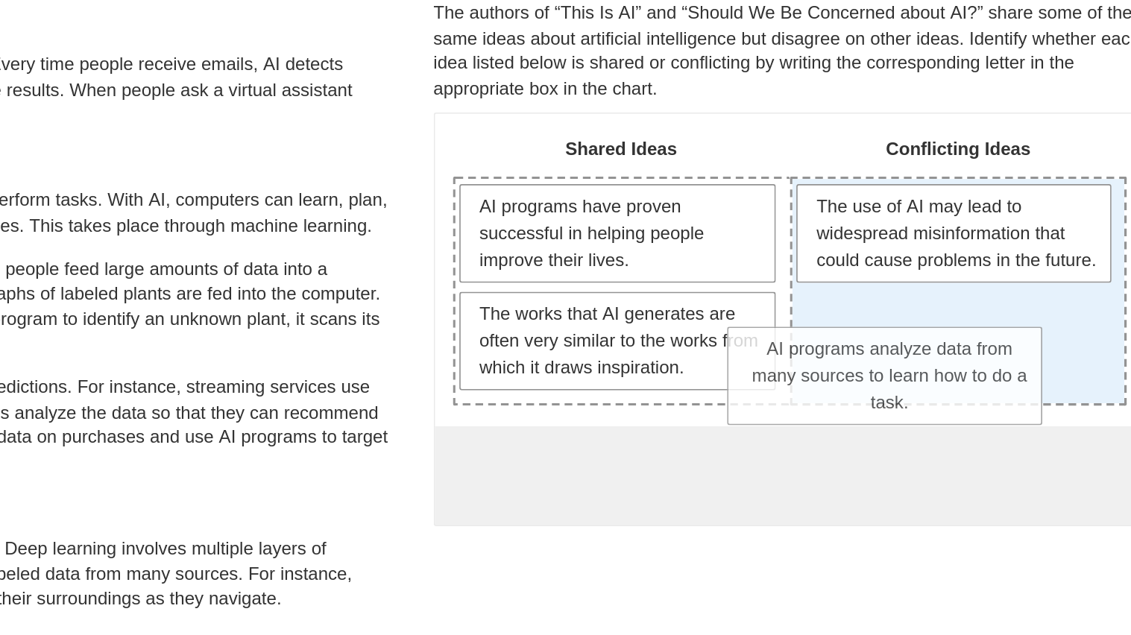
drag, startPoint x: 729, startPoint y: 373, endPoint x: 892, endPoint y: 330, distance: 168.9
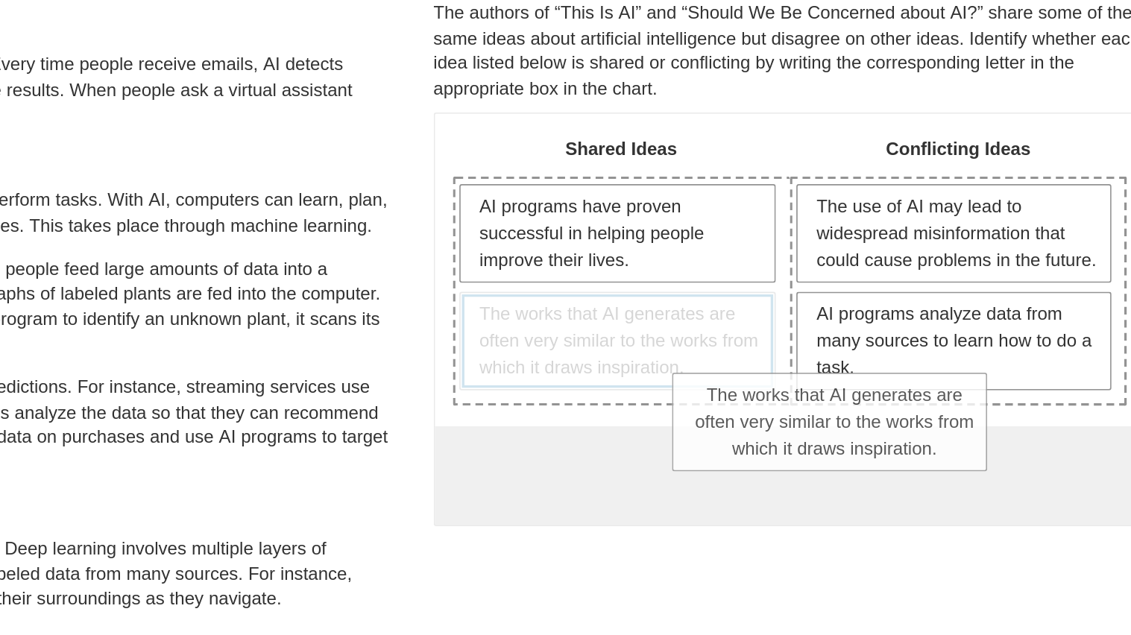
drag, startPoint x: 728, startPoint y: 329, endPoint x: 866, endPoint y: 379, distance: 147.6
click at [866, 379] on div "Shared Ideas Conflicting Ideas AI programs have proven successful in helping pe…" at bounding box center [845, 305] width 413 height 239
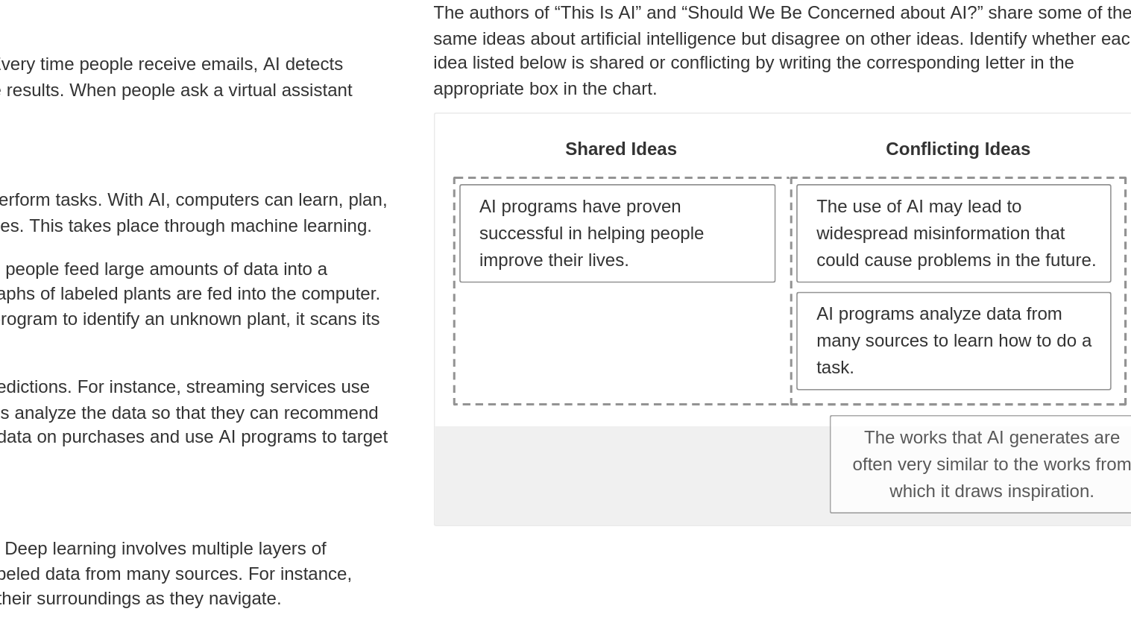
drag, startPoint x: 748, startPoint y: 303, endPoint x: 968, endPoint y: 375, distance: 231.2
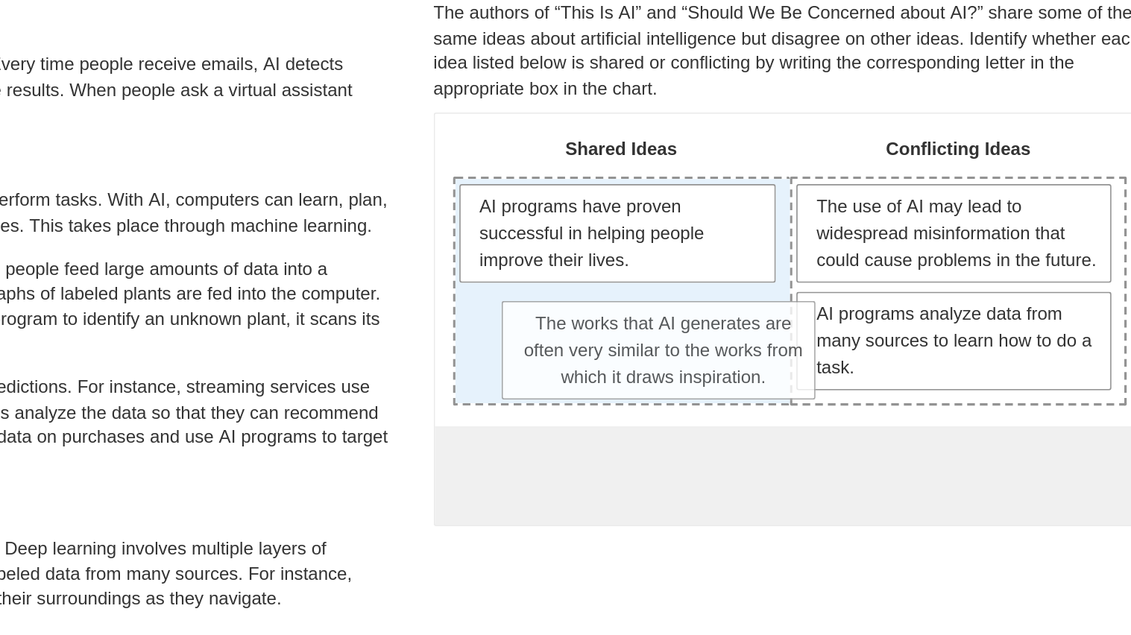
drag, startPoint x: 944, startPoint y: 384, endPoint x: 777, endPoint y: 310, distance: 182.5
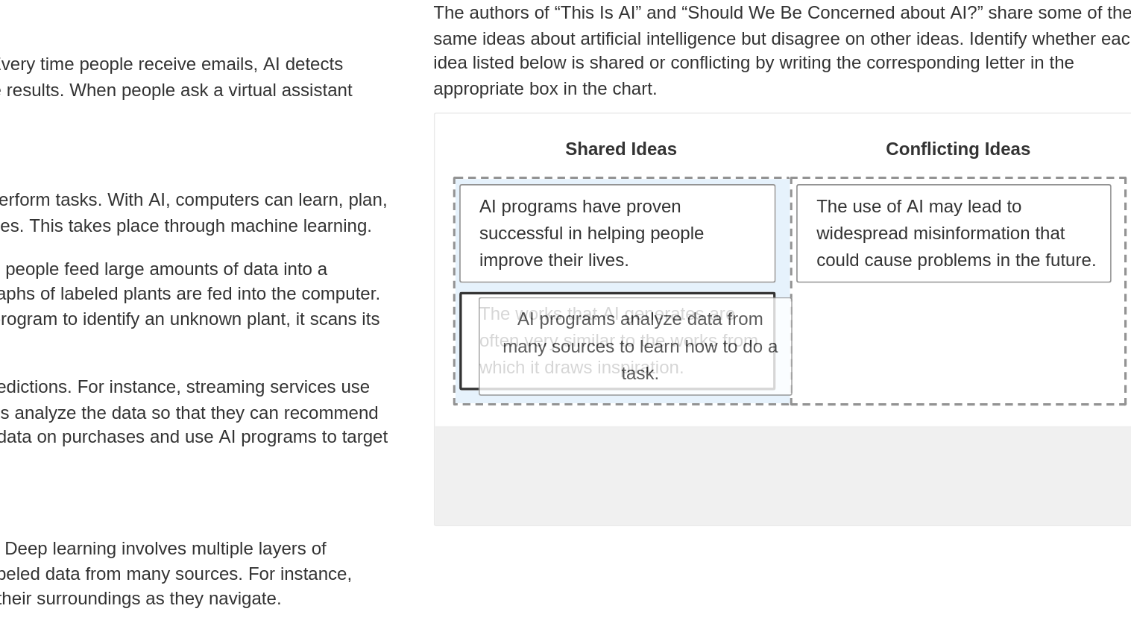
drag, startPoint x: 869, startPoint y: 324, endPoint x: 690, endPoint y: 312, distance: 179.3
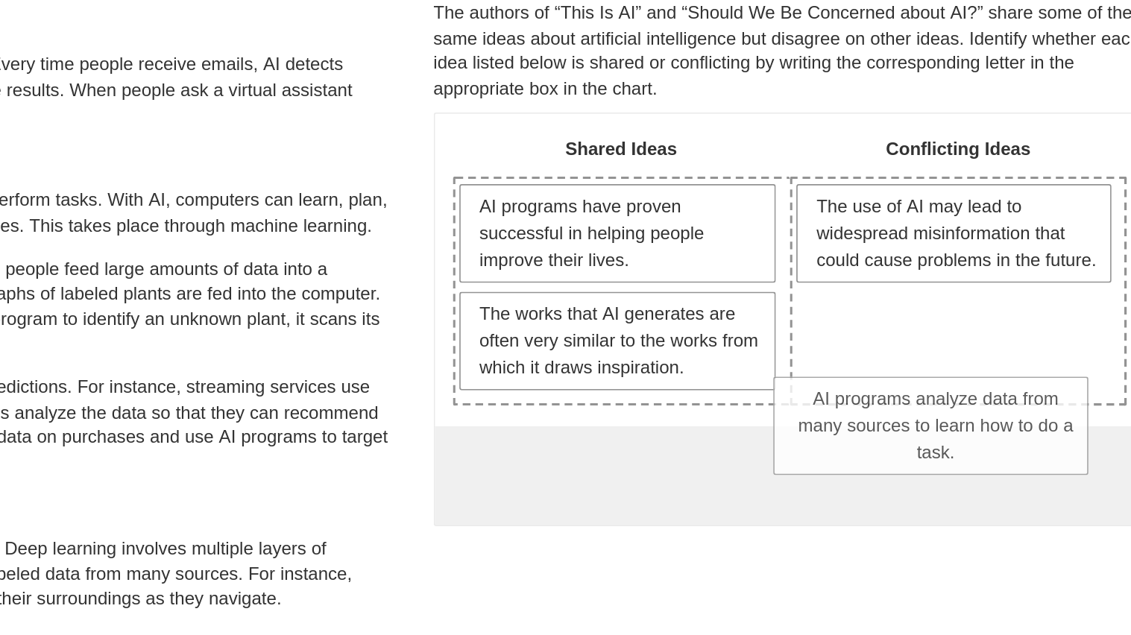
drag, startPoint x: 730, startPoint y: 371, endPoint x: 918, endPoint y: 358, distance: 188.3
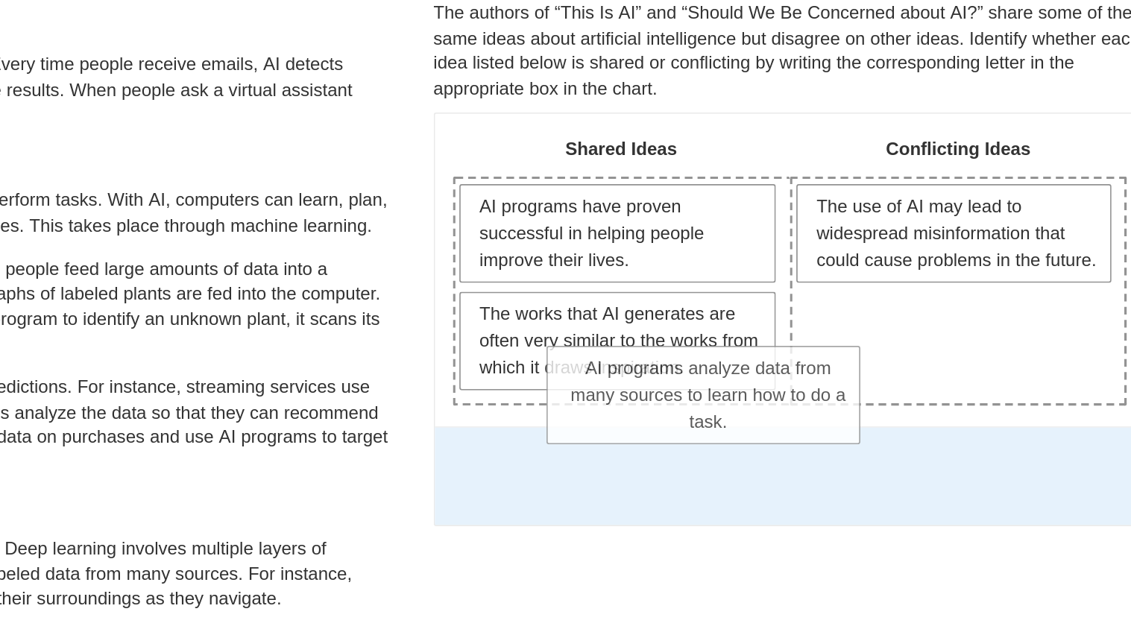
drag, startPoint x: 894, startPoint y: 350, endPoint x: 749, endPoint y: 364, distance: 145.2
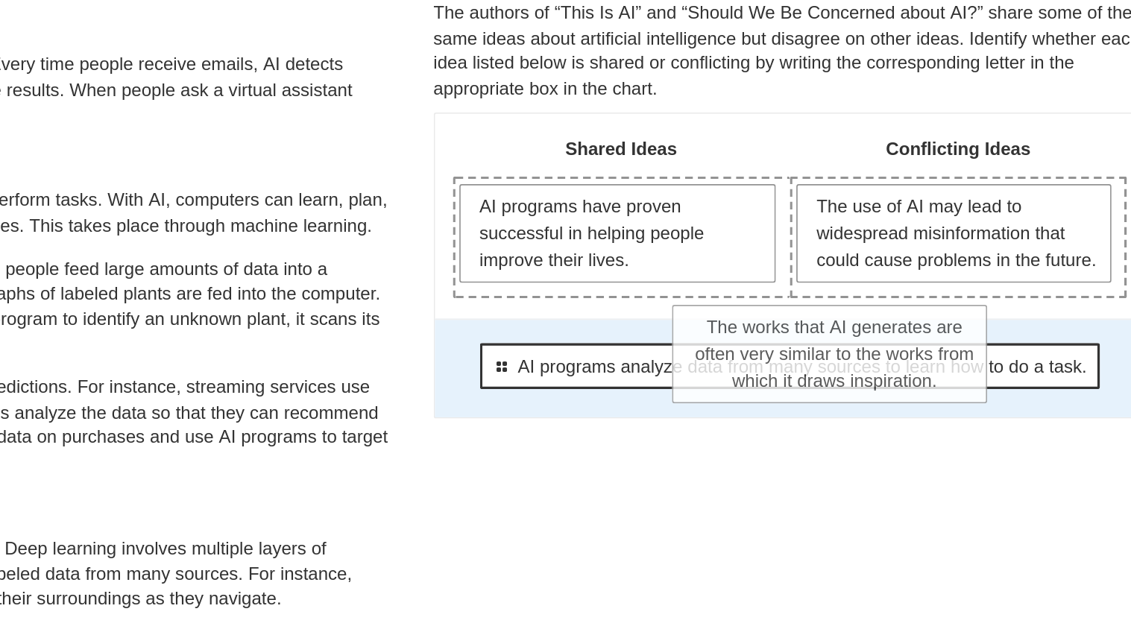
drag, startPoint x: 748, startPoint y: 335, endPoint x: 881, endPoint y: 342, distance: 133.6
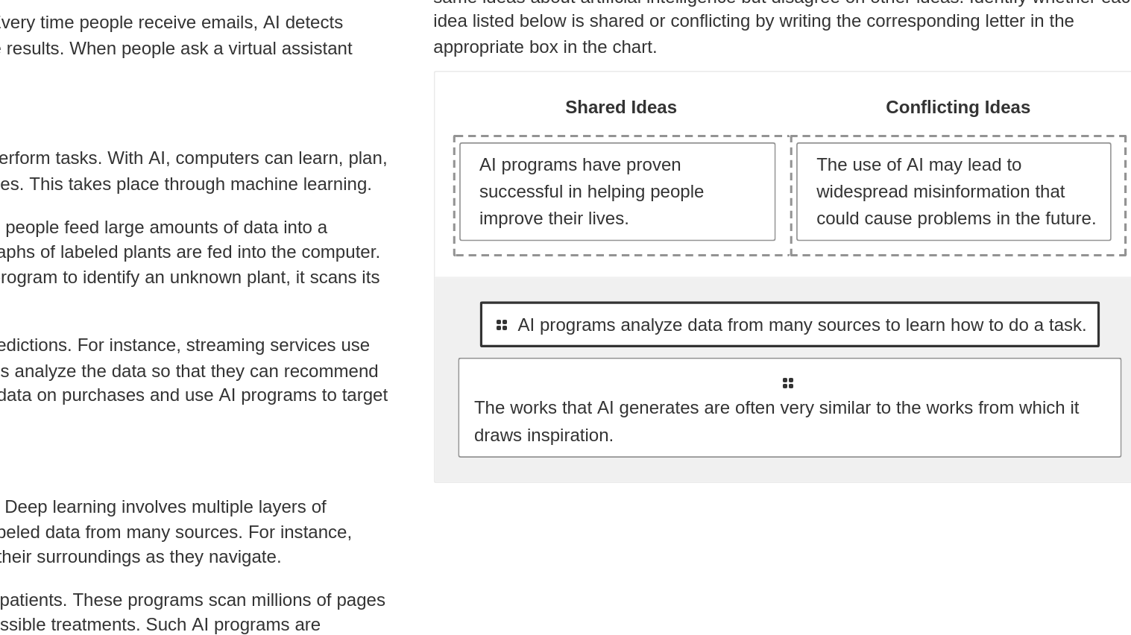
scroll to position [25, 0]
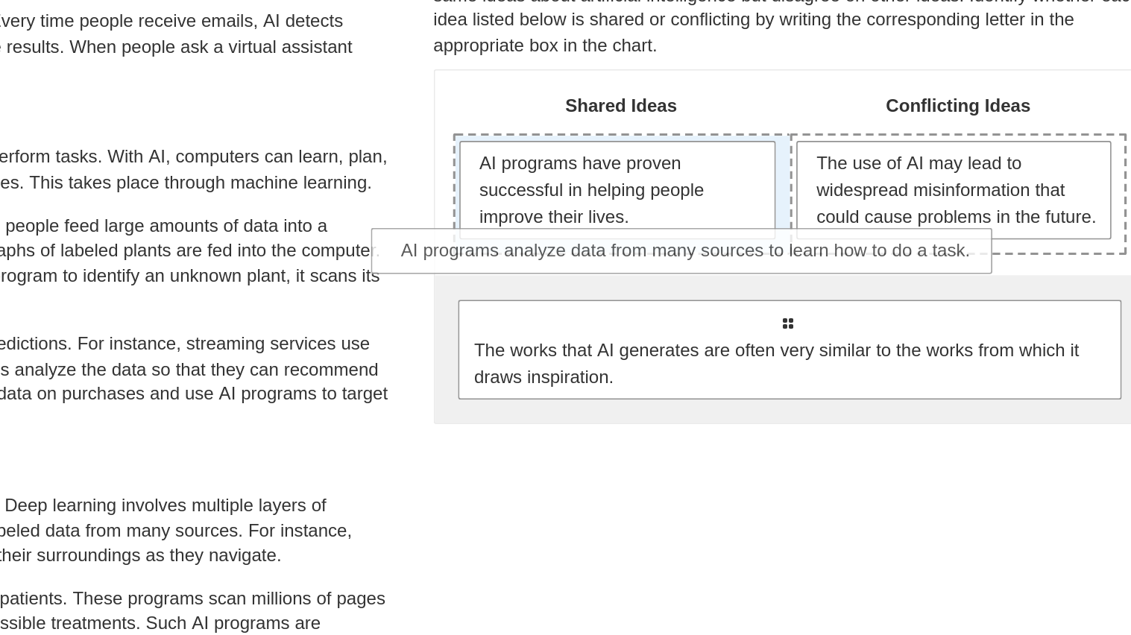
drag, startPoint x: 783, startPoint y: 325, endPoint x: 726, endPoint y: 268, distance: 80.6
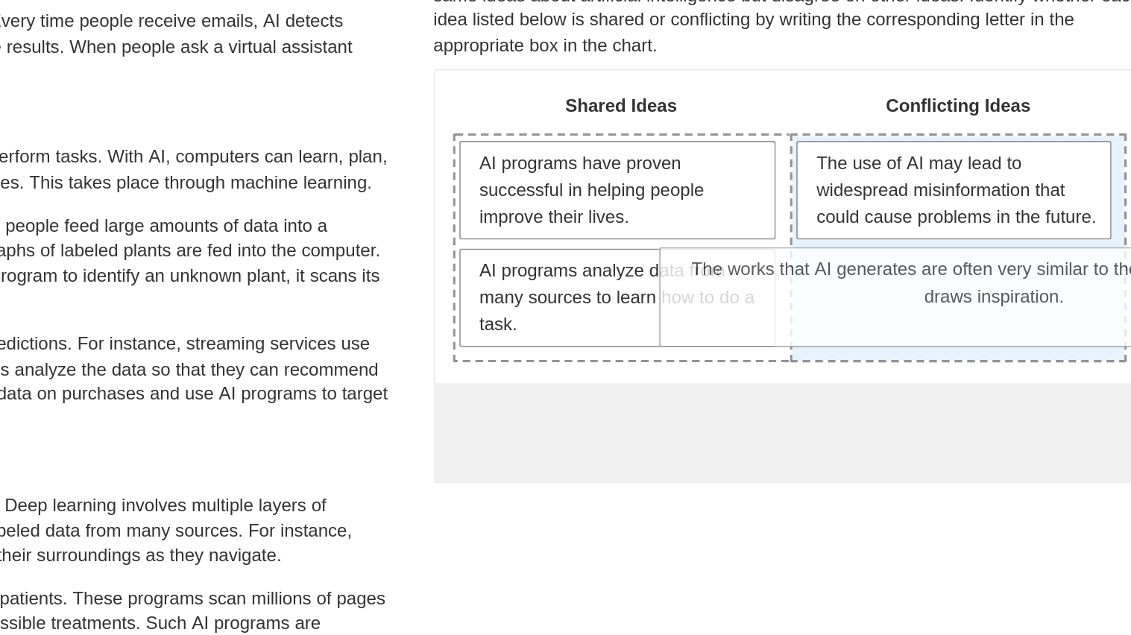
drag, startPoint x: 765, startPoint y: 376, endPoint x: 885, endPoint y: 283, distance: 151.9
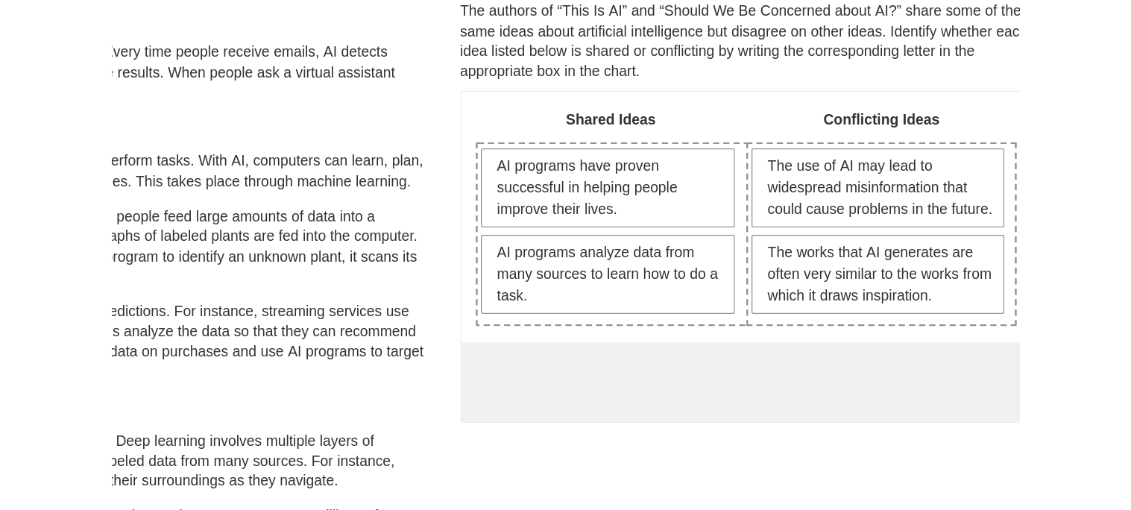
scroll to position [0, 0]
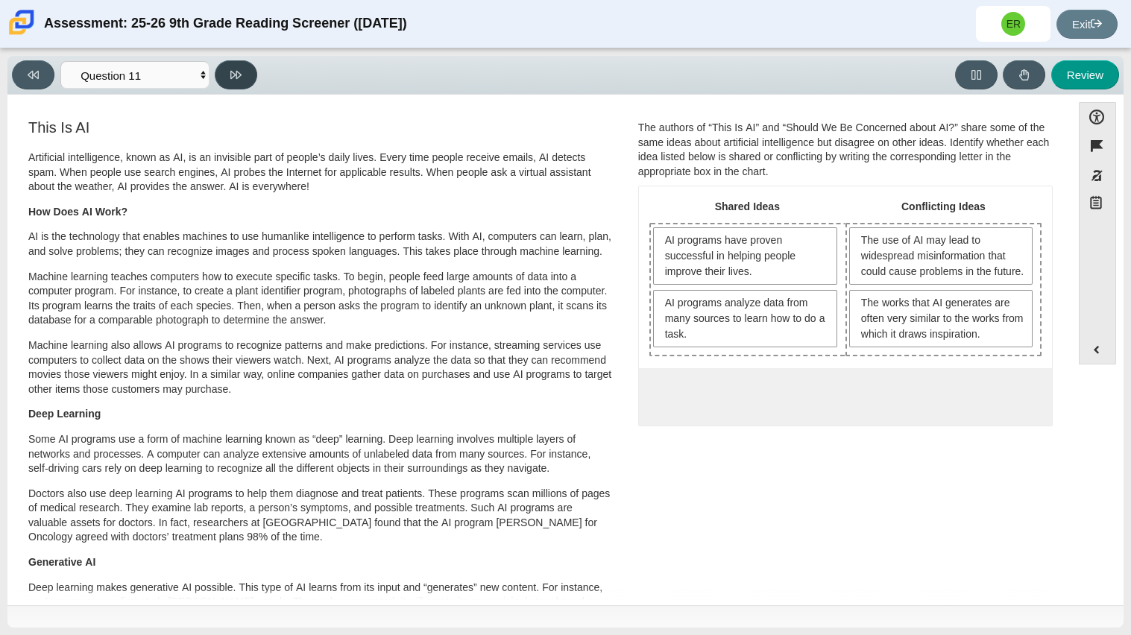
click at [238, 66] on button at bounding box center [236, 74] width 42 height 29
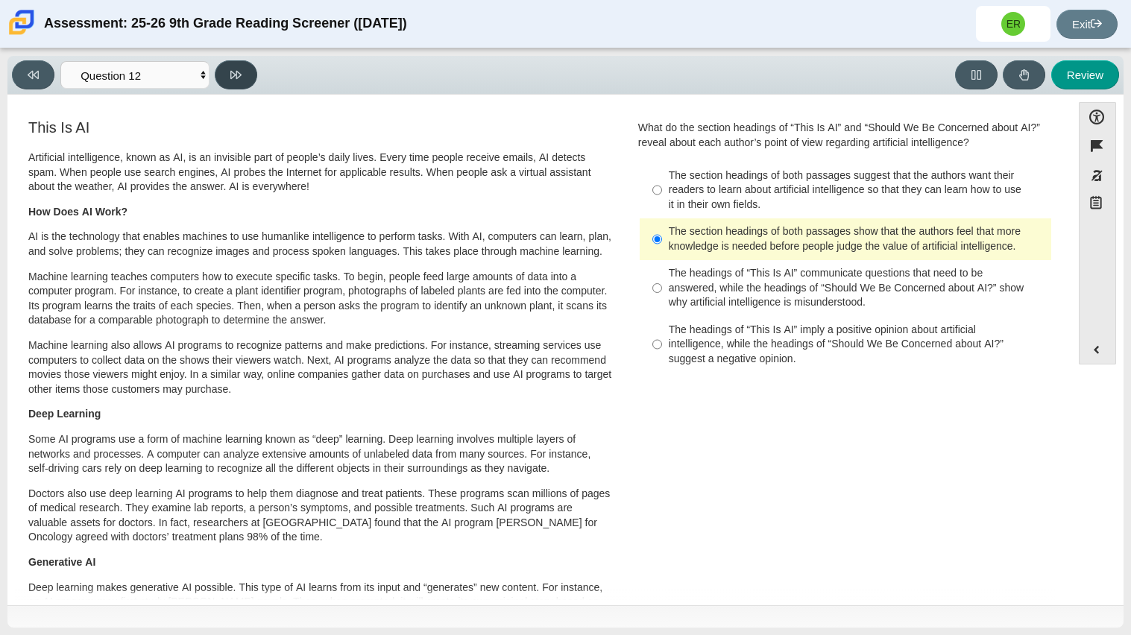
click at [238, 66] on button at bounding box center [236, 74] width 42 height 29
select select "review"
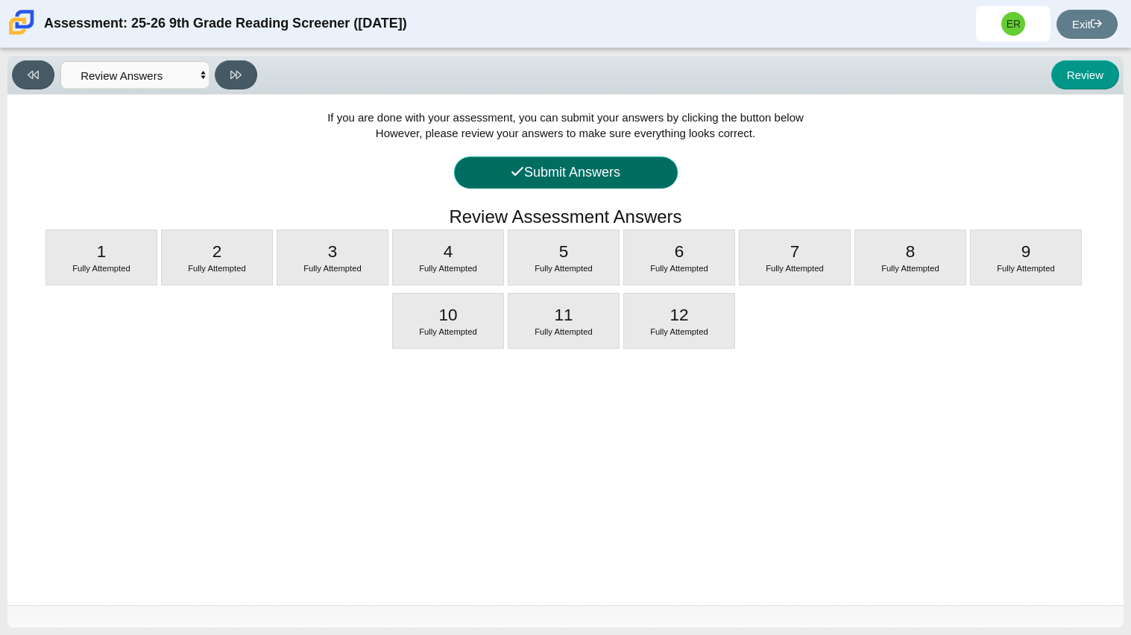
click at [526, 177] on button "Submit Answers" at bounding box center [566, 173] width 224 height 32
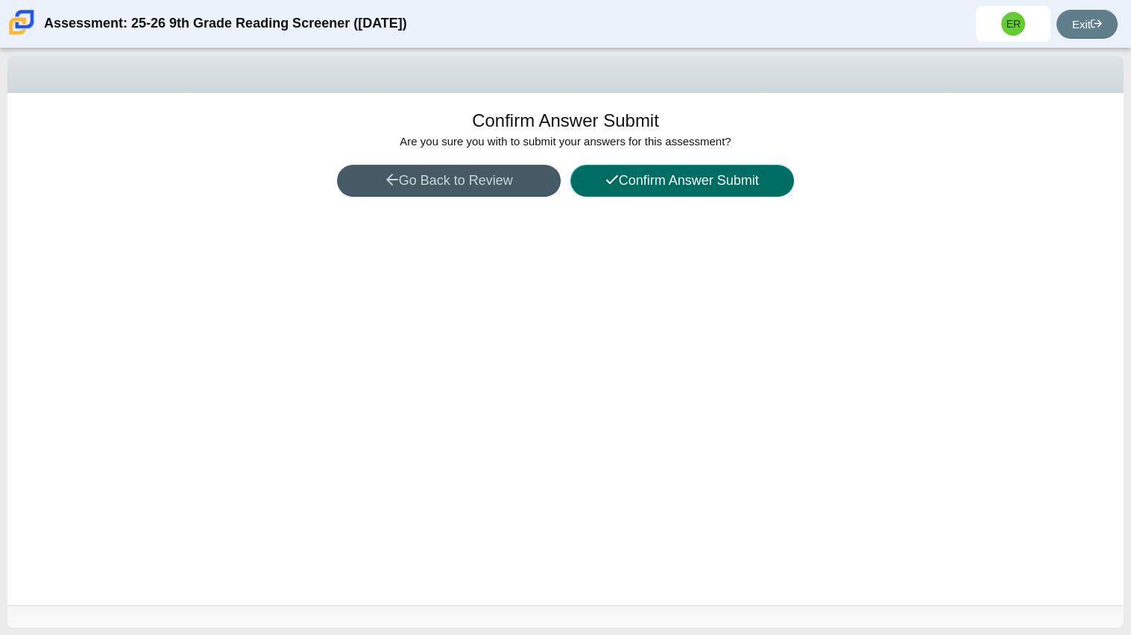
click at [605, 182] on icon at bounding box center [611, 179] width 13 height 13
